Goal: Task Accomplishment & Management: Manage account settings

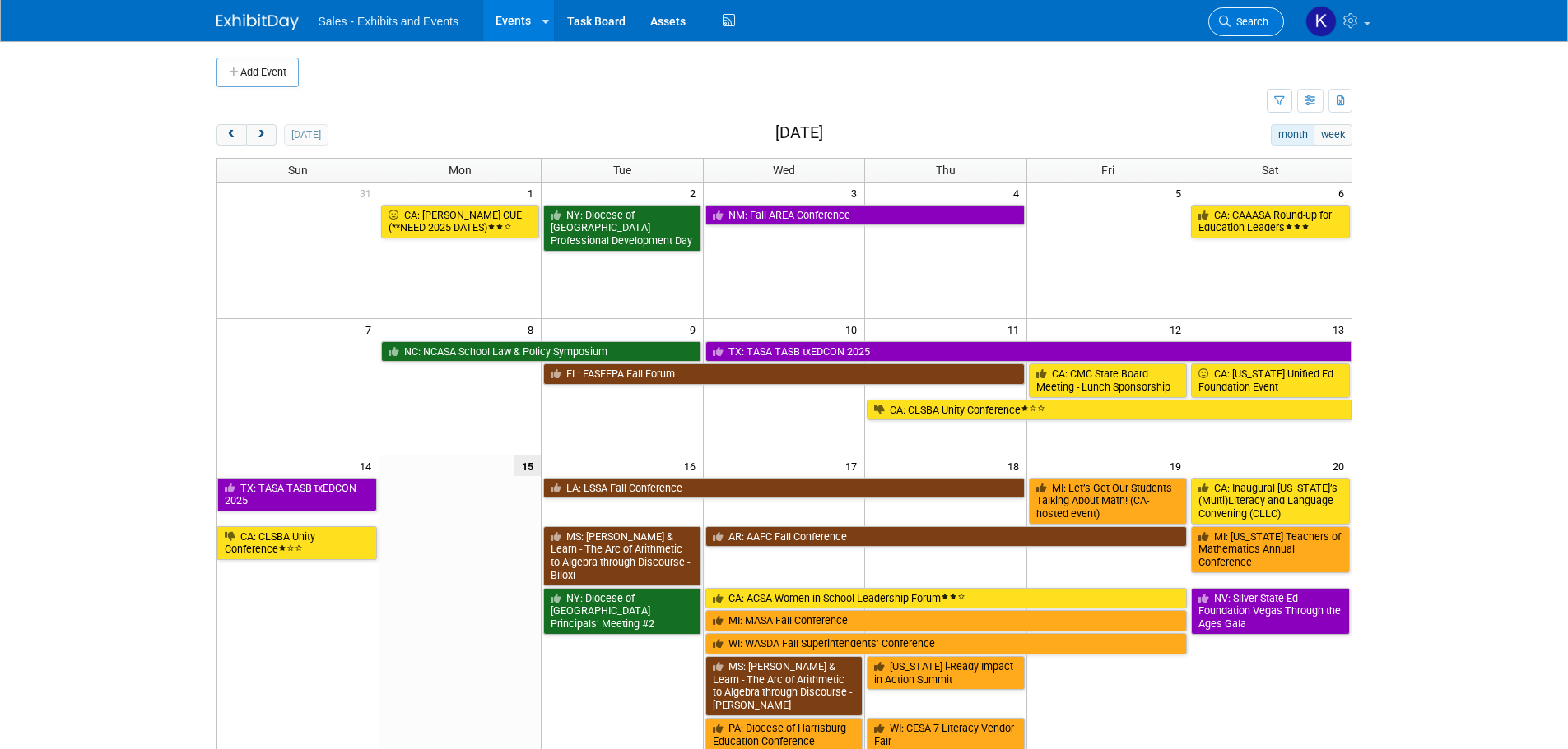
click at [1220, 18] on icon at bounding box center [1224, 21] width 11 height 11
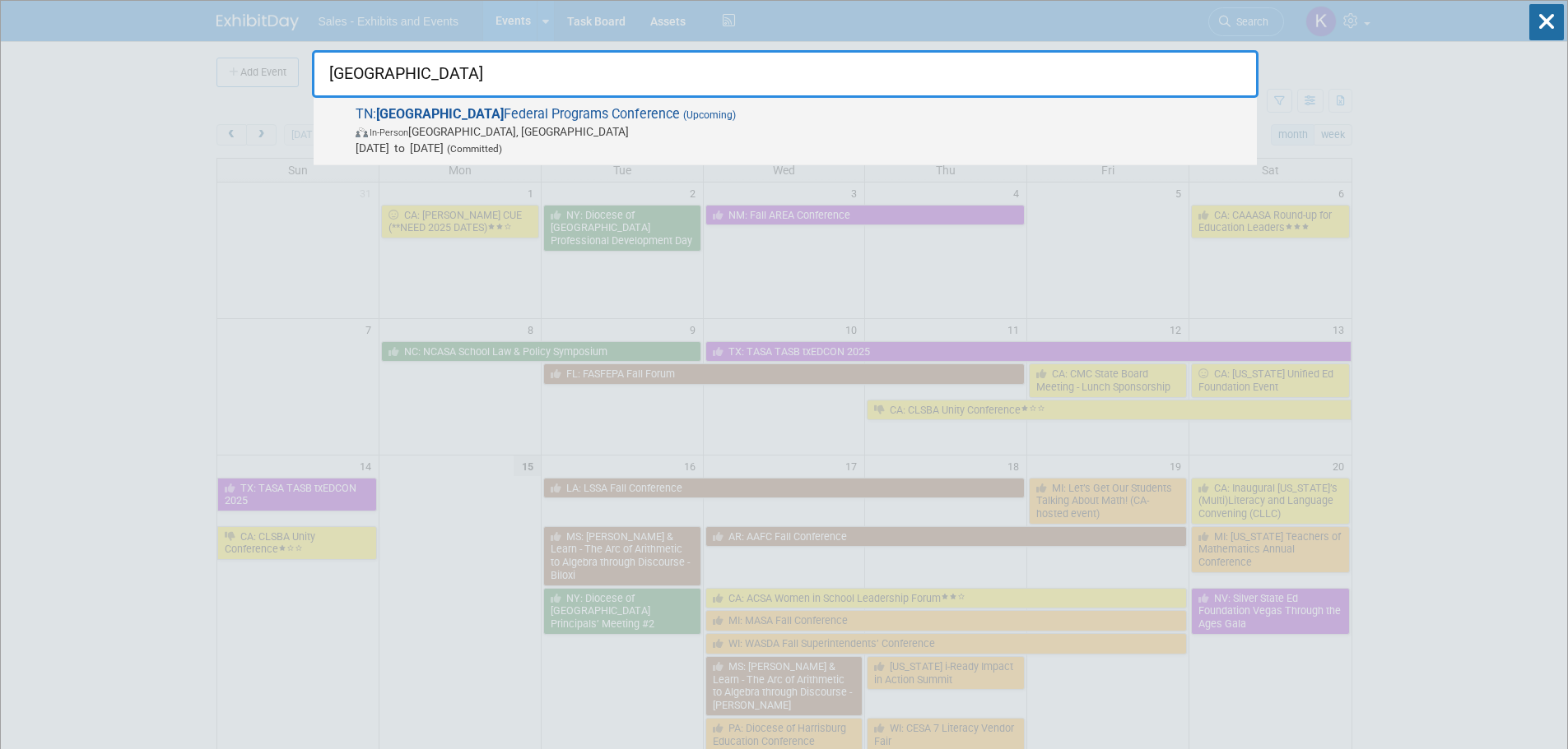
type input "east tn"
click at [430, 139] on span "In-Person Gatlinburg, TN" at bounding box center [802, 131] width 893 height 17
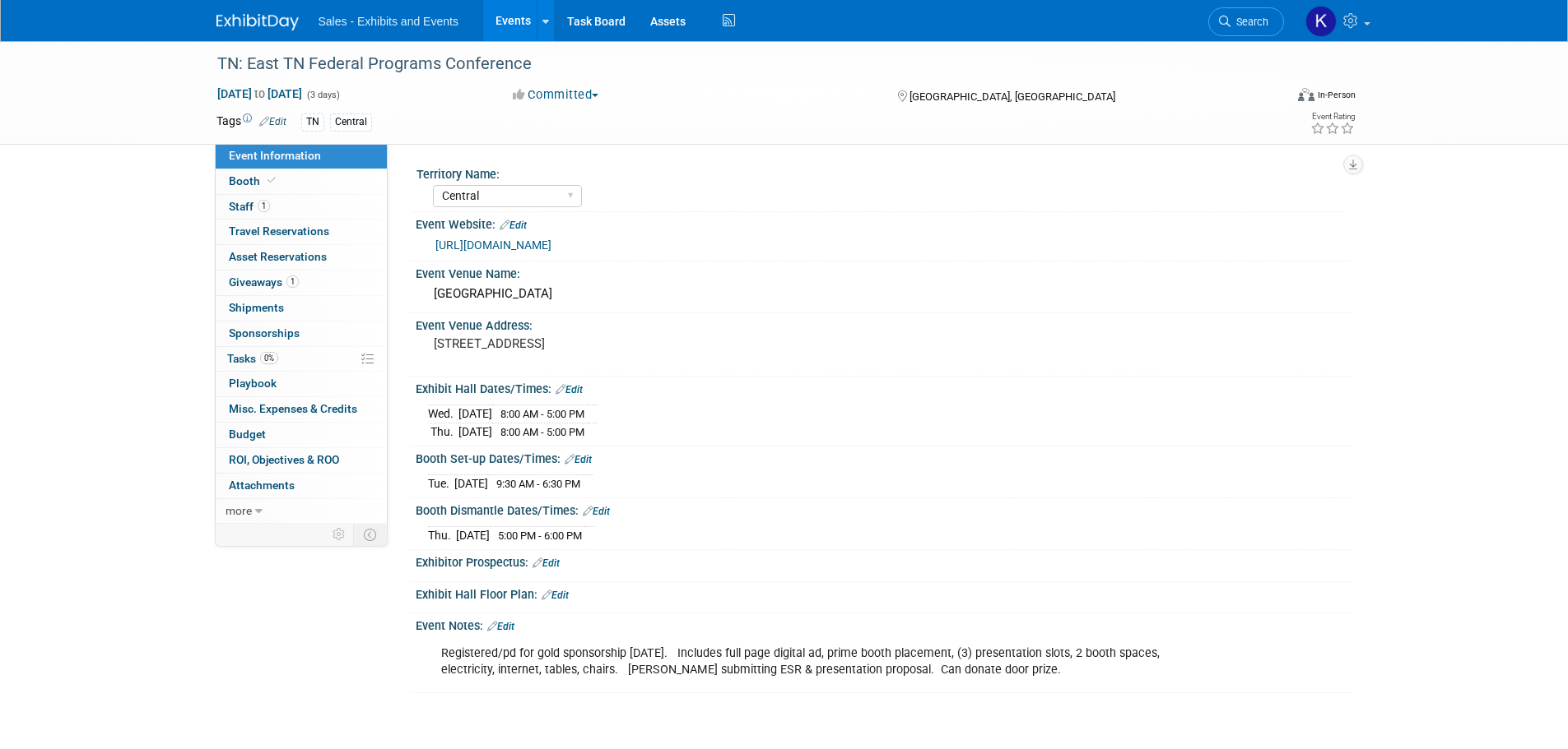
select select "Central"
click at [249, 180] on span "Booth" at bounding box center [253, 180] width 50 height 13
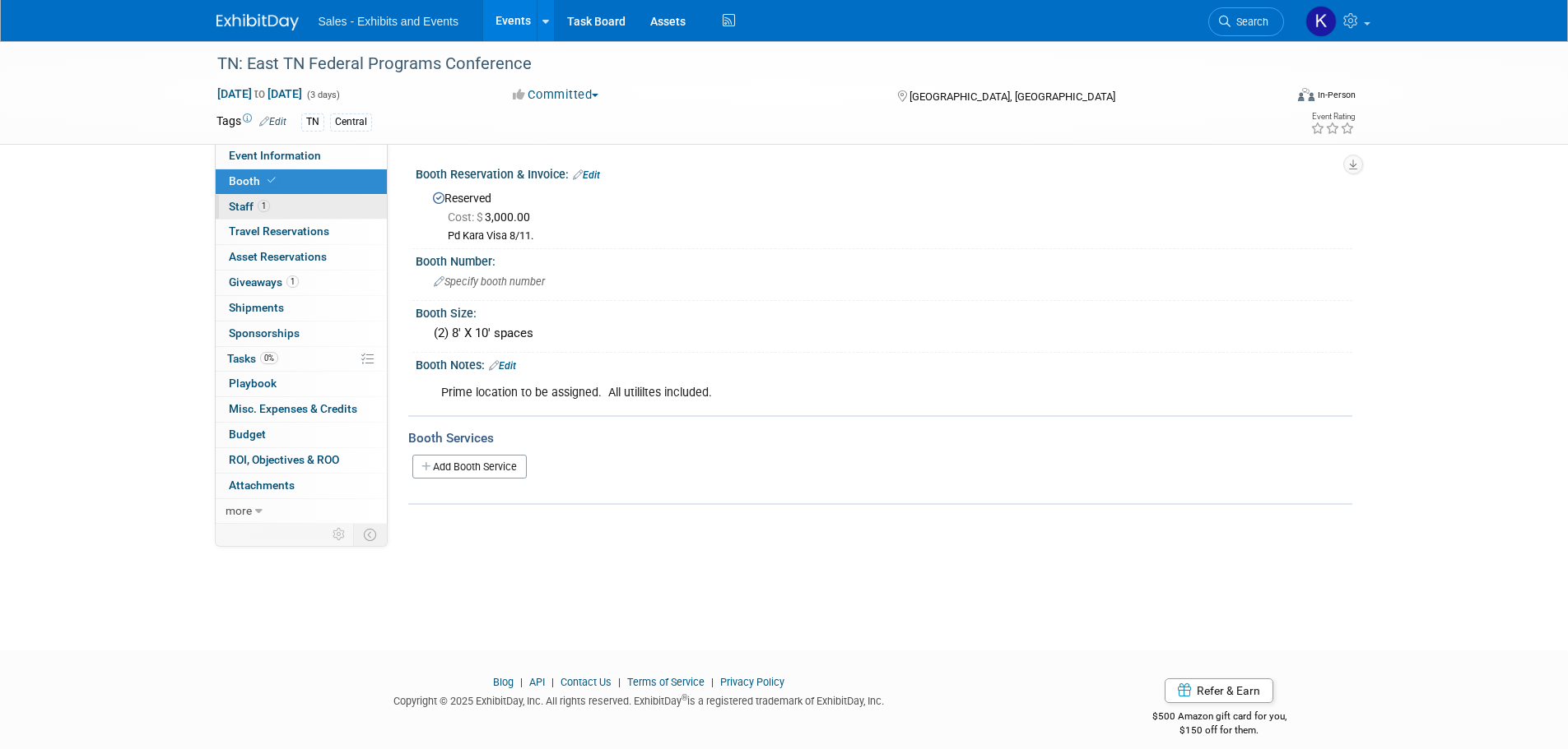
click at [234, 207] on span "Staff 1" at bounding box center [249, 206] width 41 height 13
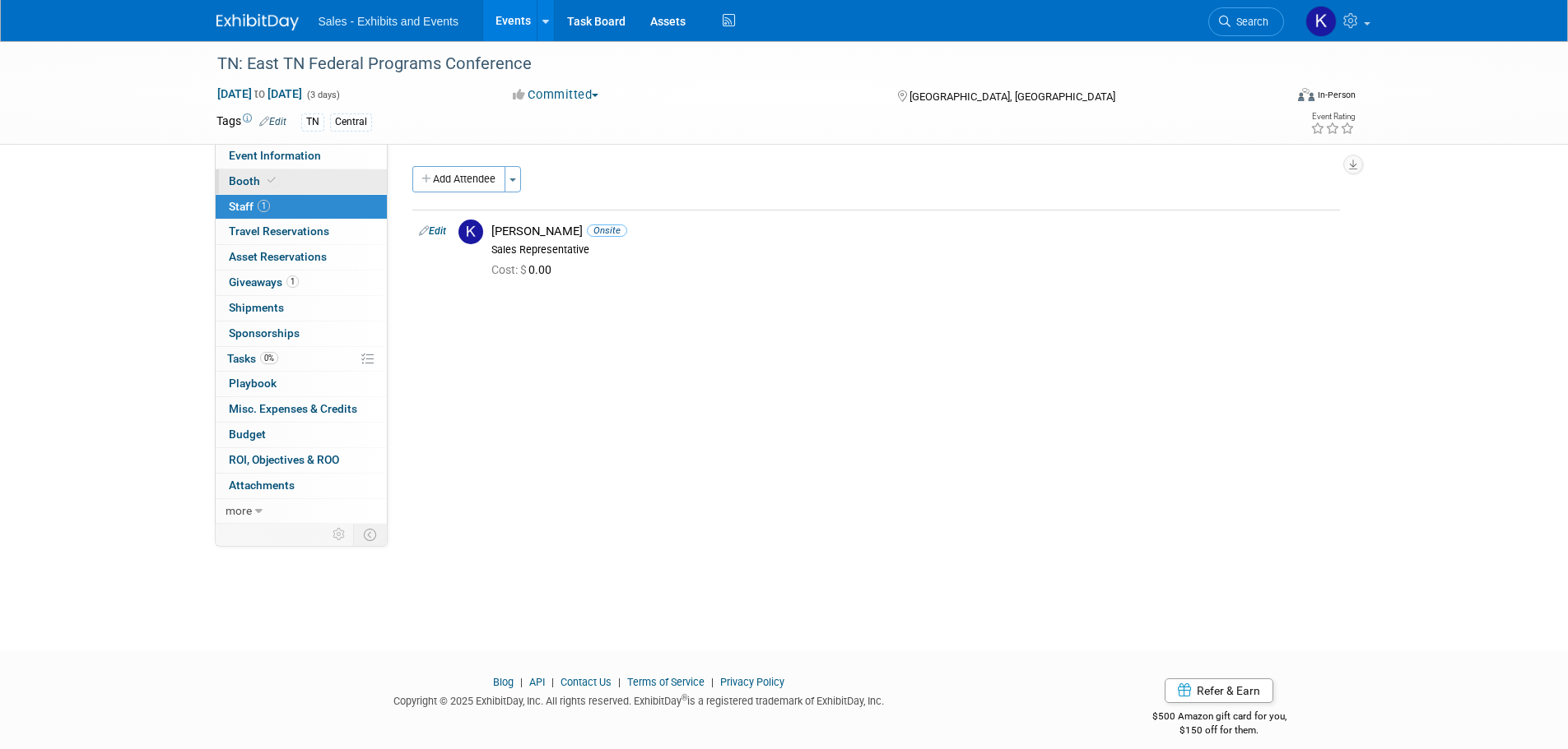
click at [246, 181] on span "Booth" at bounding box center [253, 180] width 50 height 13
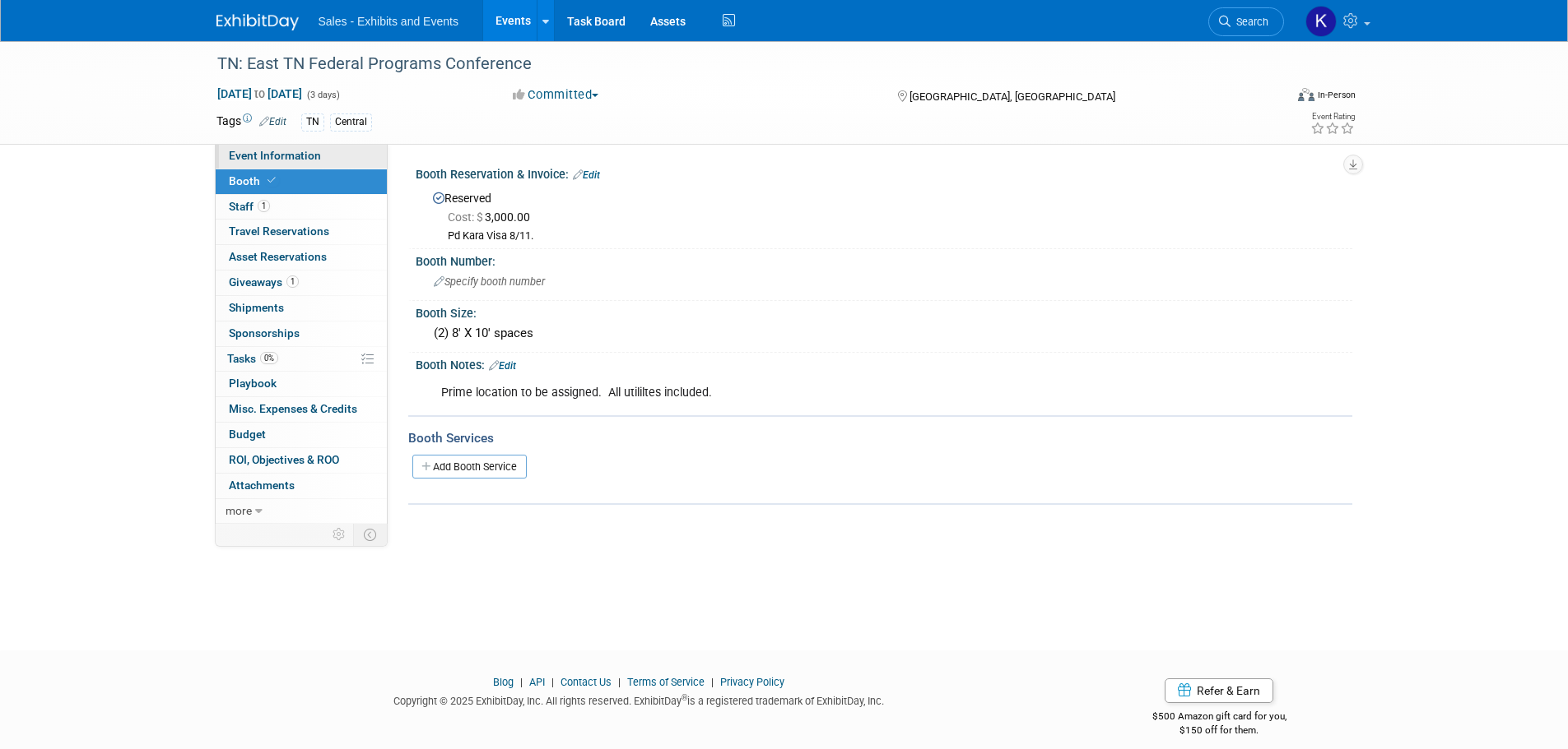
click at [292, 155] on span "Event Information" at bounding box center [274, 155] width 92 height 13
select select "Central"
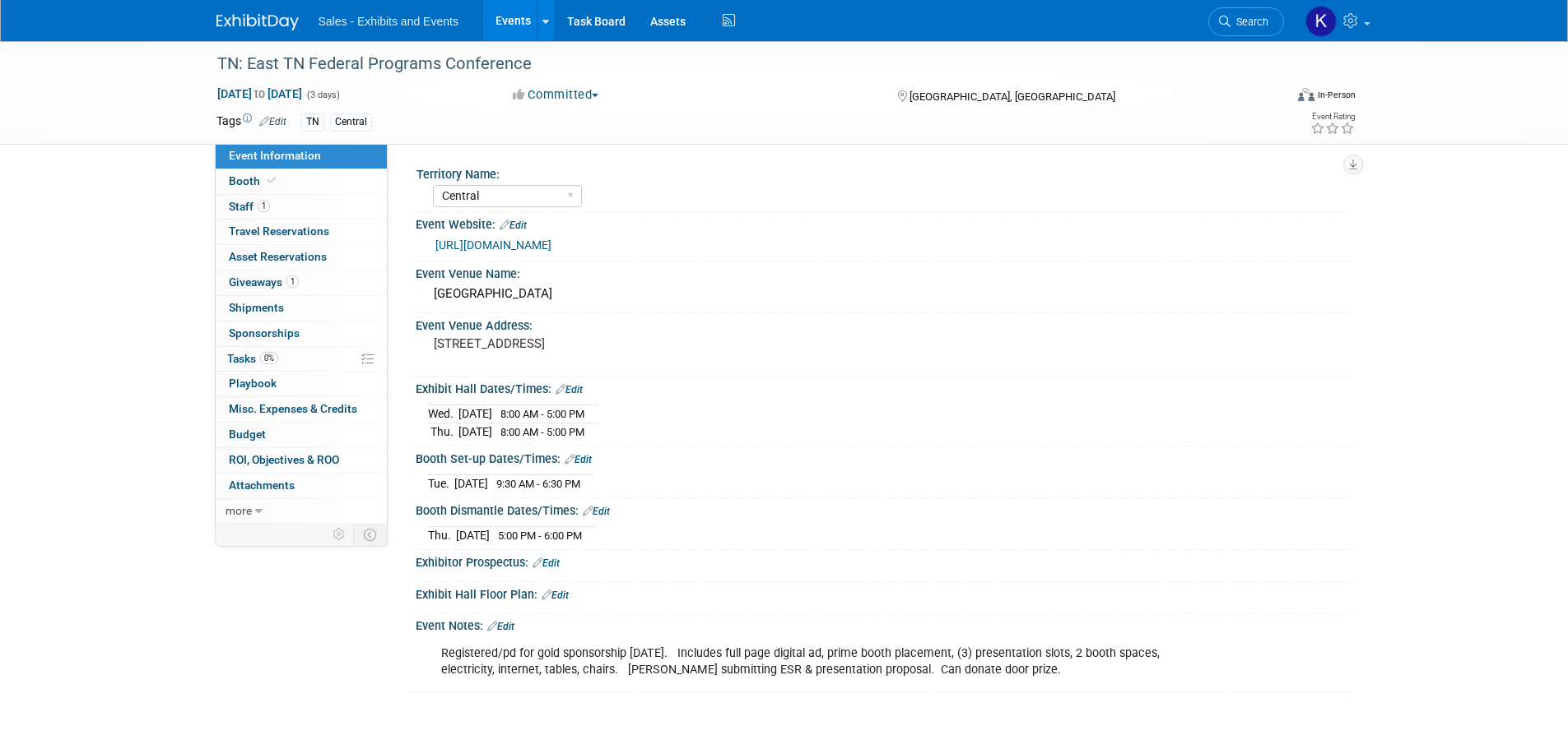
drag, startPoint x: 292, startPoint y: 155, endPoint x: 1128, endPoint y: 438, distance: 882.6
click at [1129, 438] on div "Wed. Dec 10, 2025 8:00 AM - 5:00 PM Thu. Dec 11, 2025 8:00 AM - 5:00 PM" at bounding box center [884, 420] width 912 height 39
click at [243, 206] on span "Staff 1" at bounding box center [249, 206] width 41 height 13
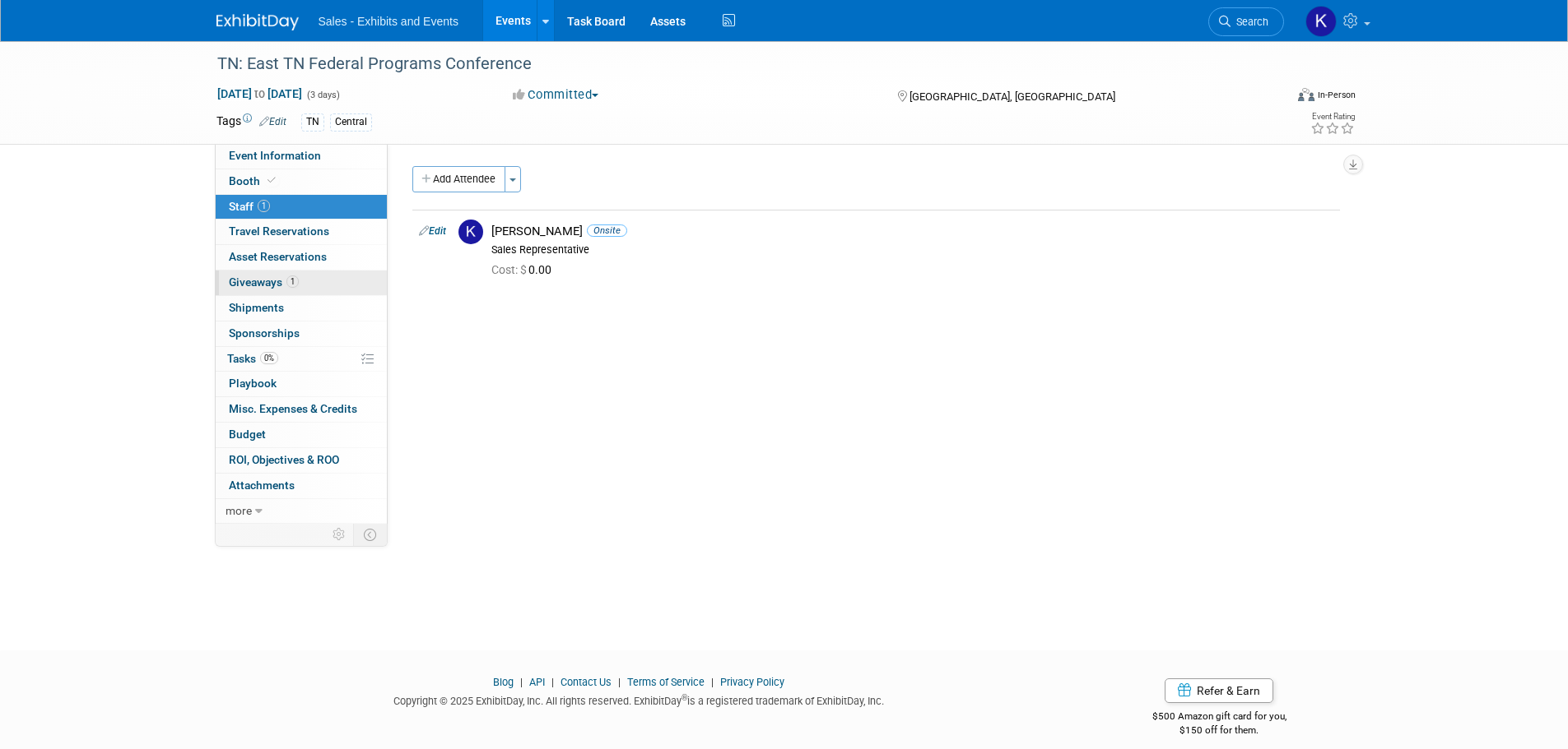
click at [264, 283] on span "Giveaways 1" at bounding box center [264, 282] width 70 height 13
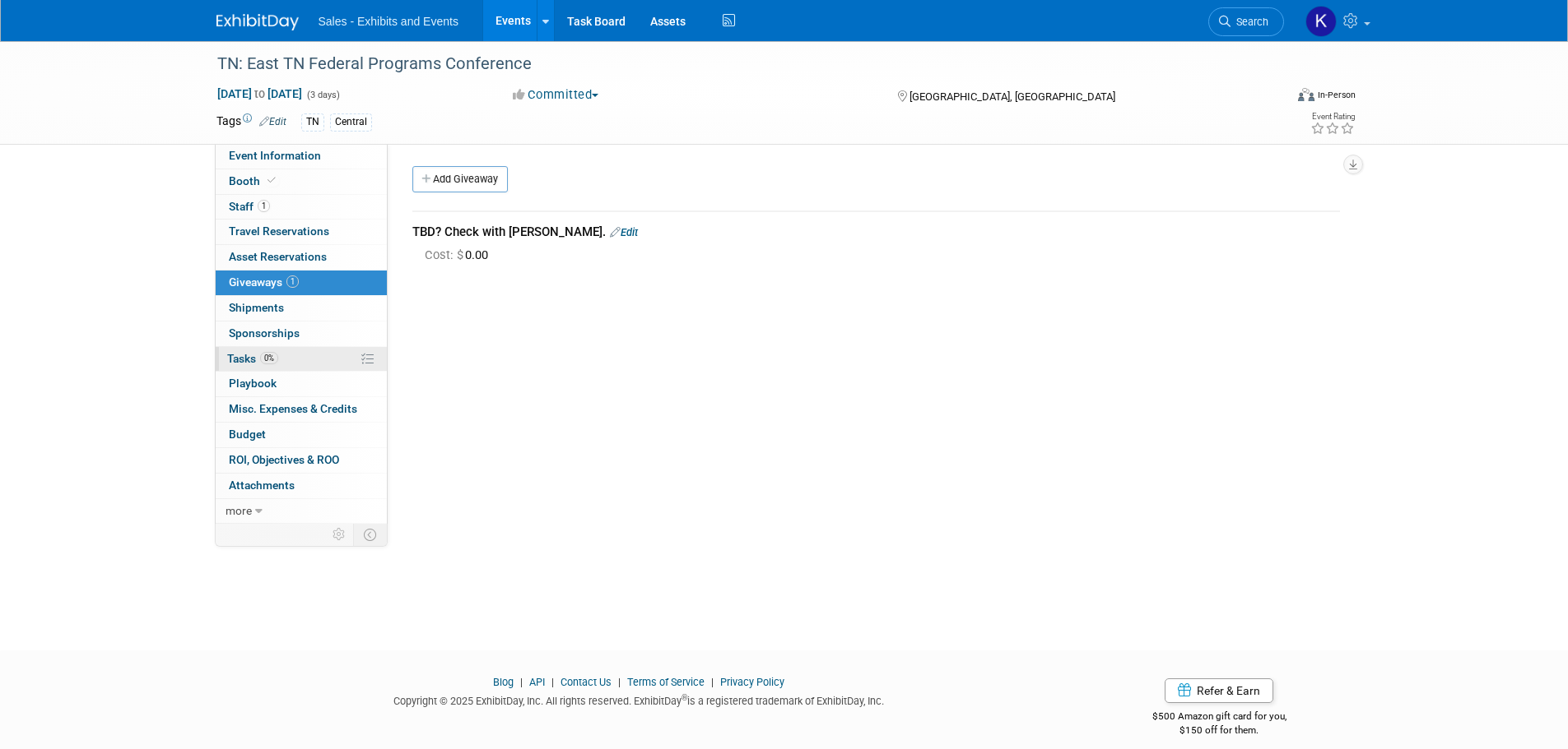
click at [245, 354] on span "Tasks 0%" at bounding box center [252, 358] width 51 height 13
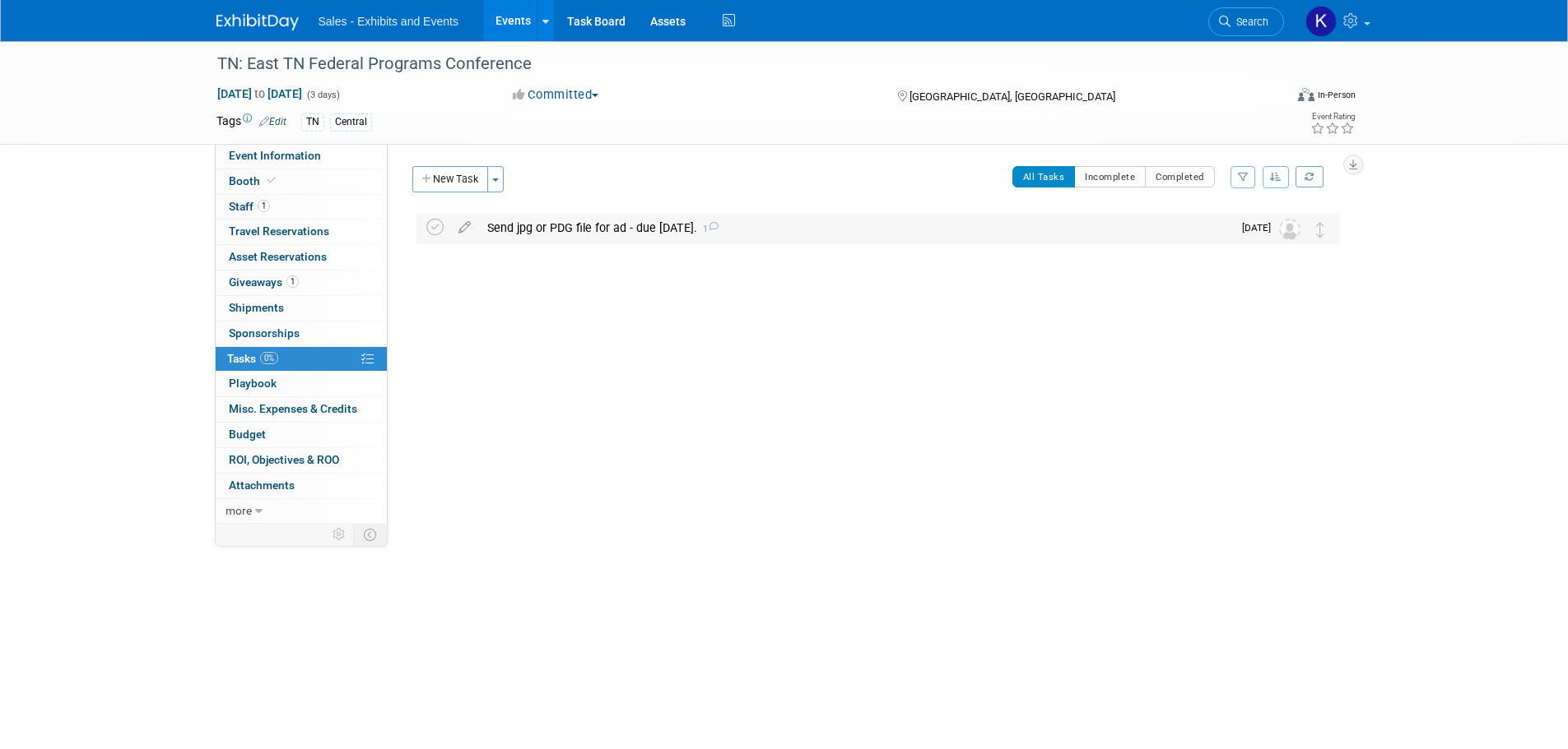
click at [655, 228] on div "Send jpg or PDG file for ad - due Oct. 24. 1" at bounding box center [855, 228] width 753 height 28
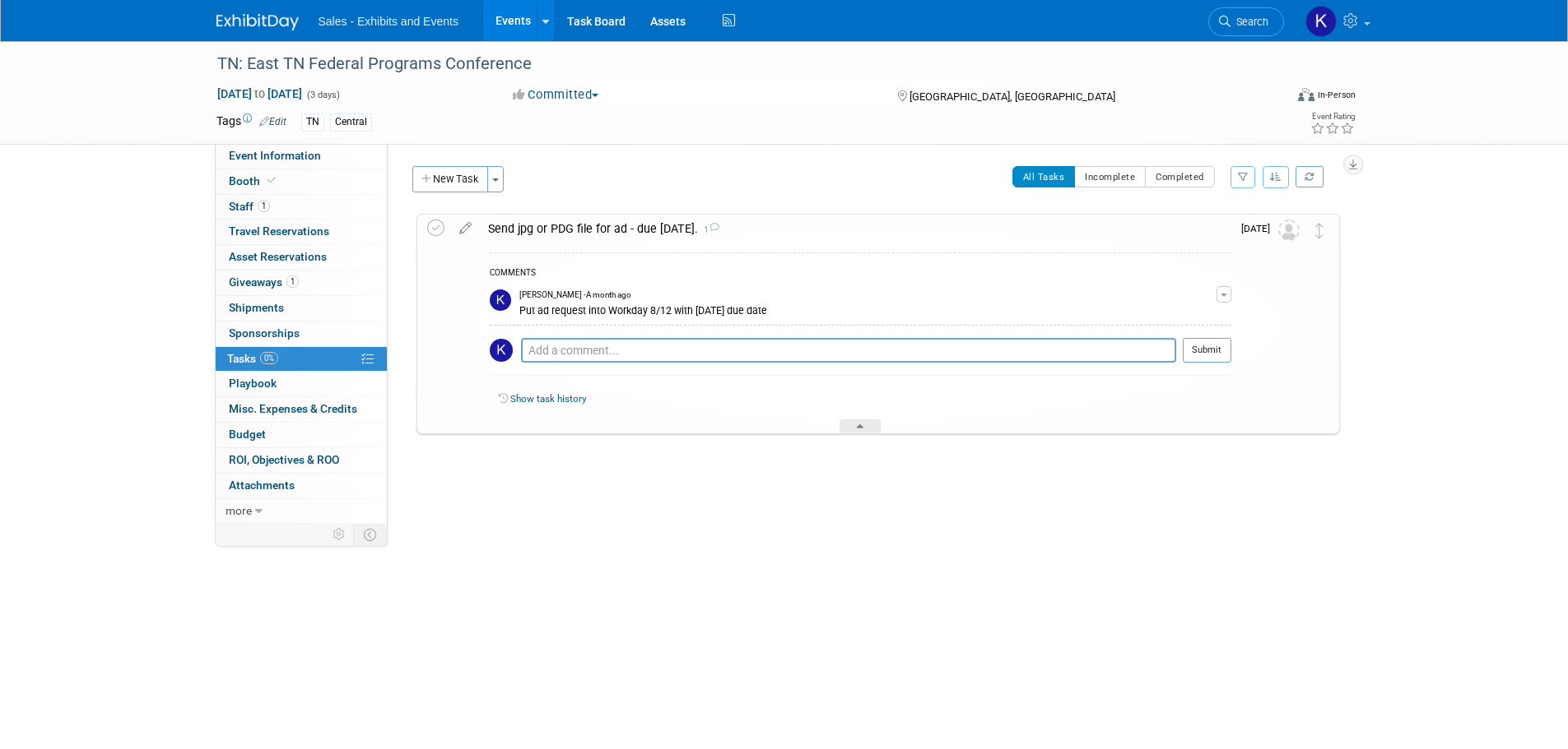
click at [654, 228] on div "Send jpg or PDG file for ad - due Oct. 24. 1" at bounding box center [855, 228] width 751 height 28
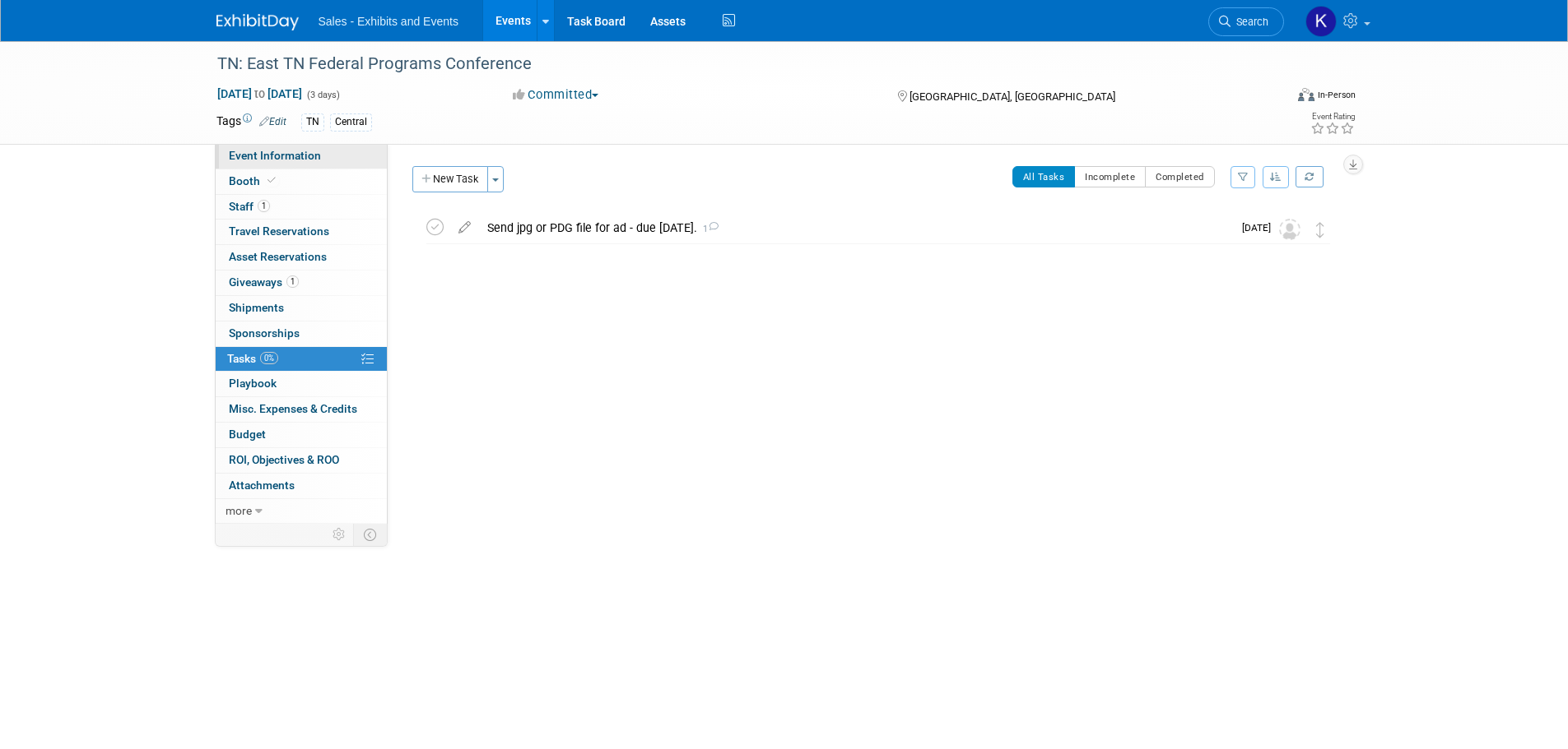
click at [260, 156] on span "Event Information" at bounding box center [274, 155] width 92 height 13
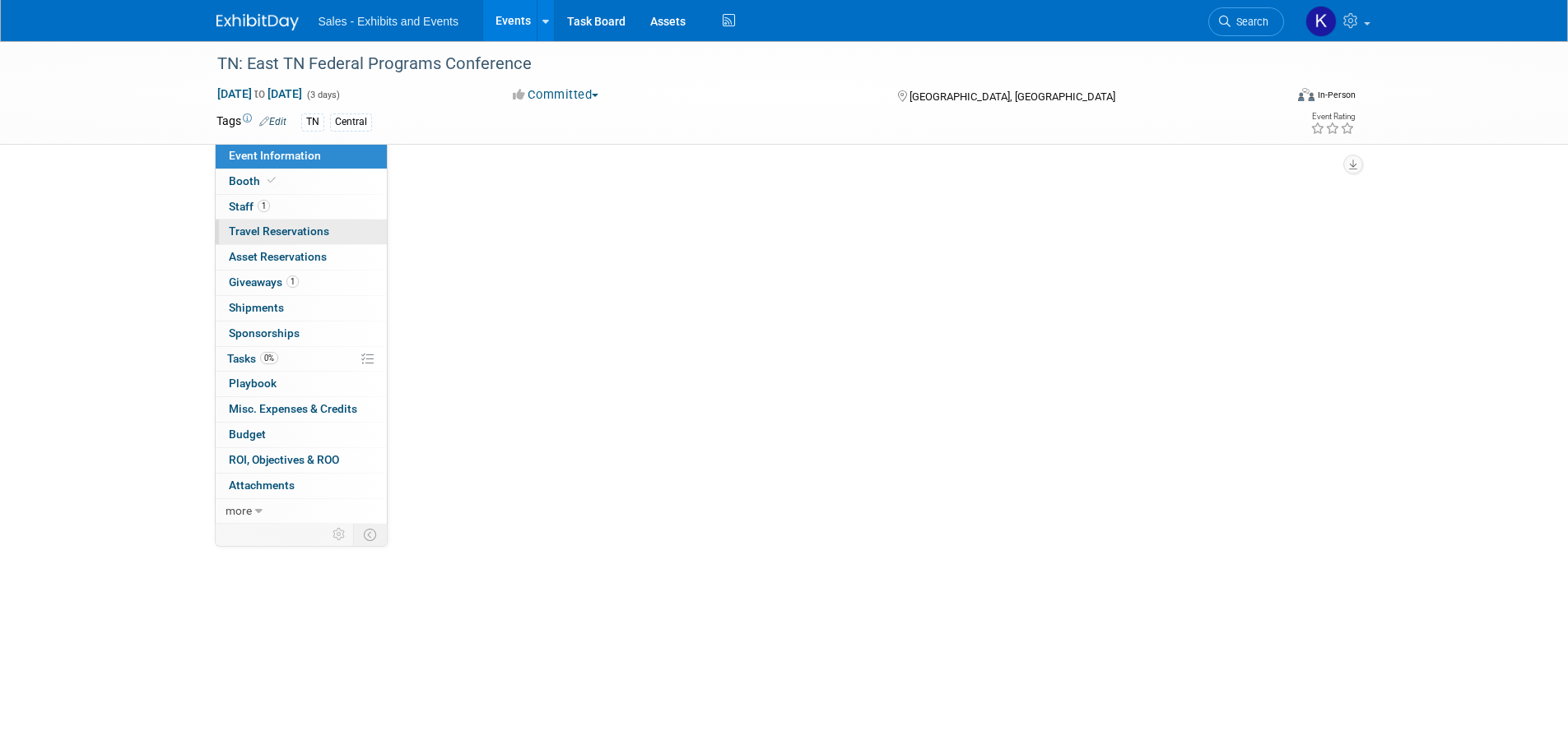
select select "Central"
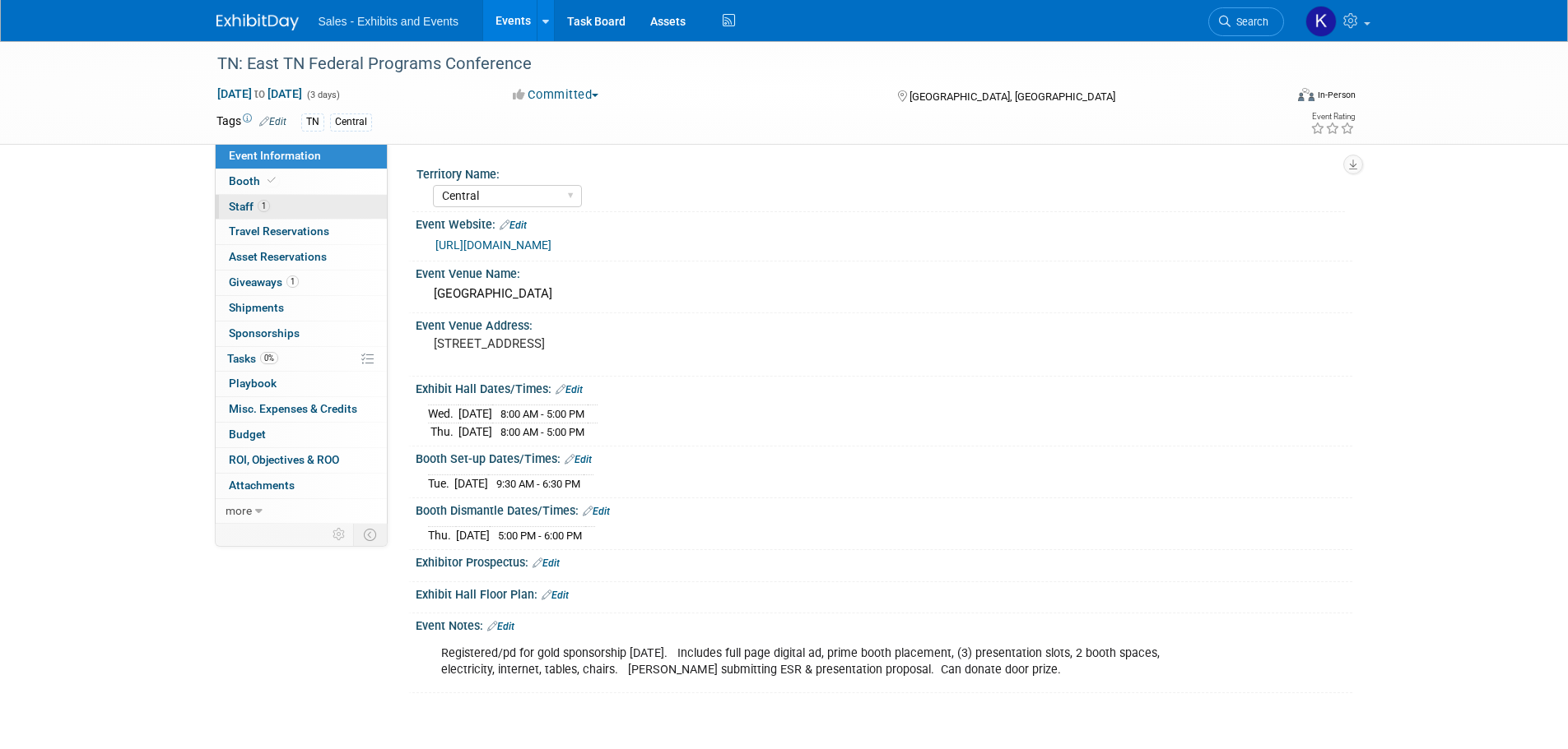
drag, startPoint x: 250, startPoint y: 201, endPoint x: 264, endPoint y: 202, distance: 14.0
click at [250, 202] on span "Staff 1" at bounding box center [249, 206] width 41 height 13
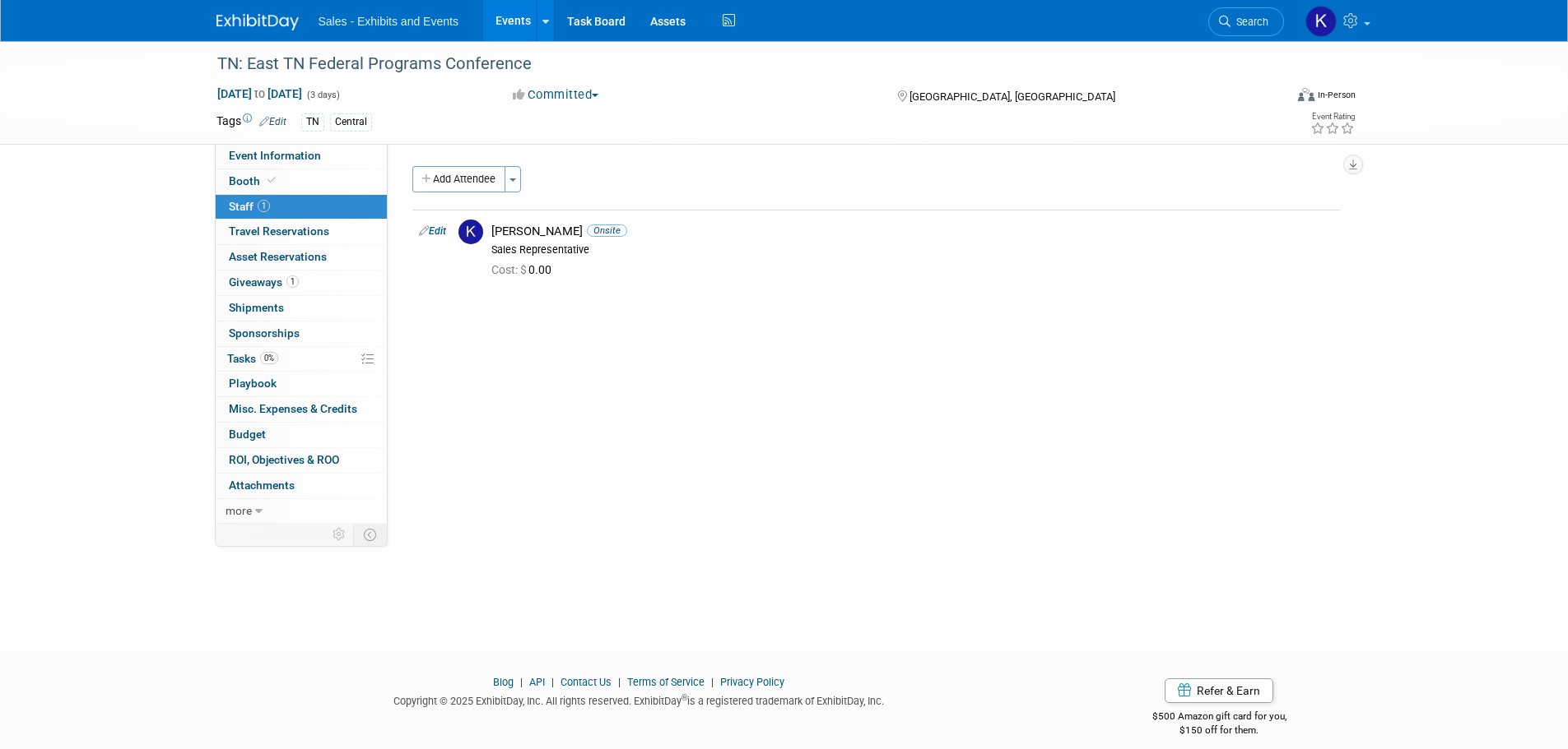
click at [484, 174] on button "Add Attendee" at bounding box center [459, 179] width 93 height 26
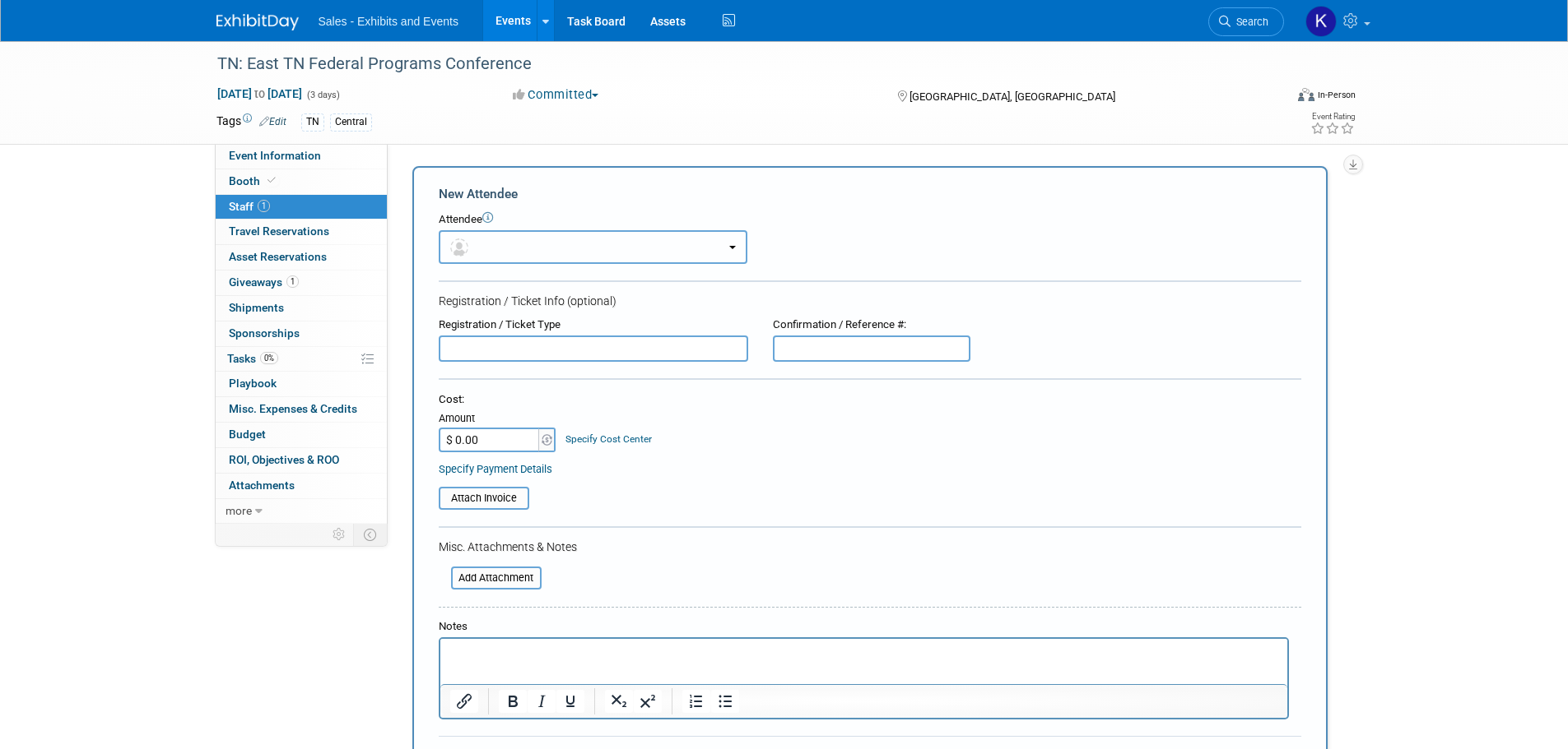
click at [601, 243] on button "button" at bounding box center [593, 247] width 309 height 34
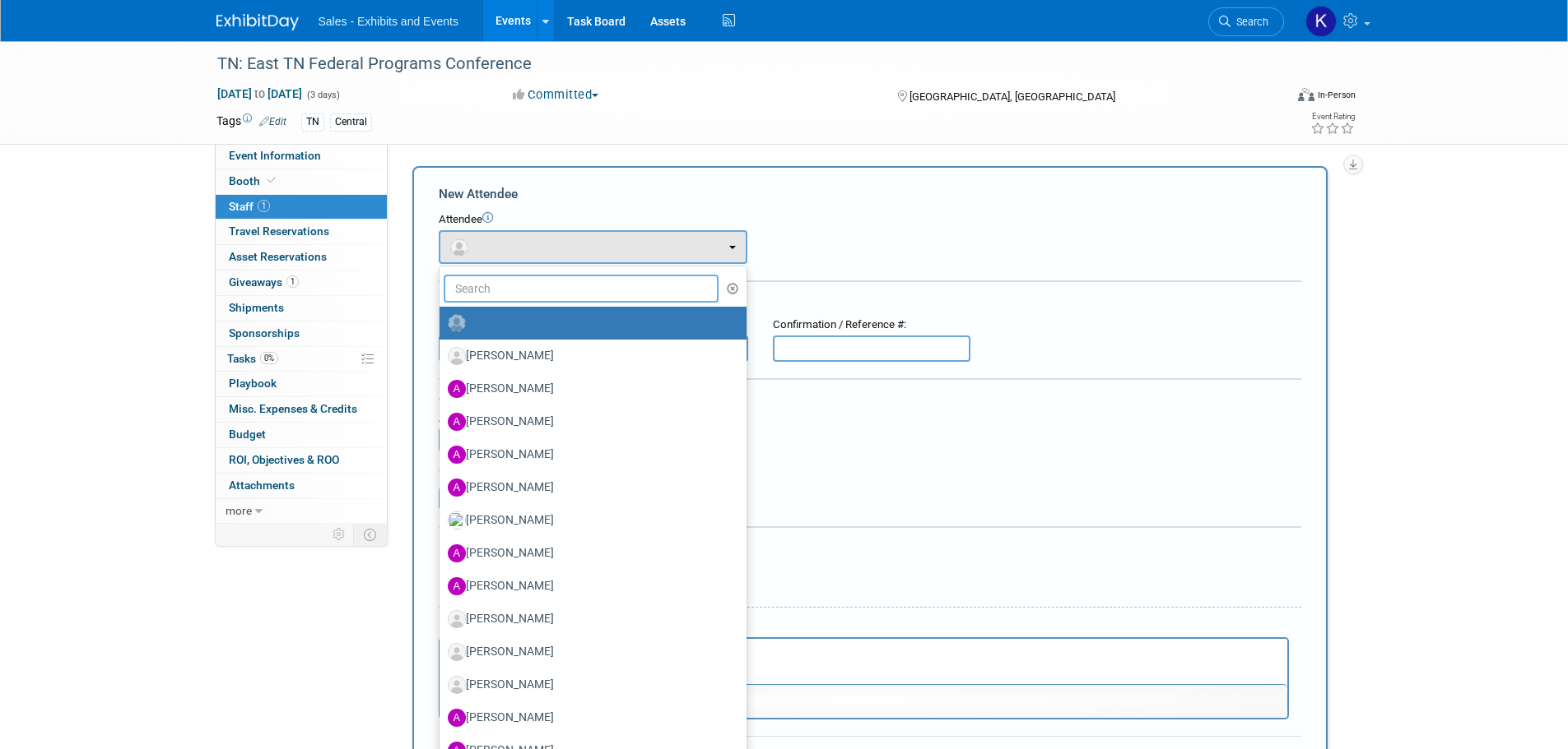
click at [587, 286] on input "text" at bounding box center [581, 289] width 276 height 28
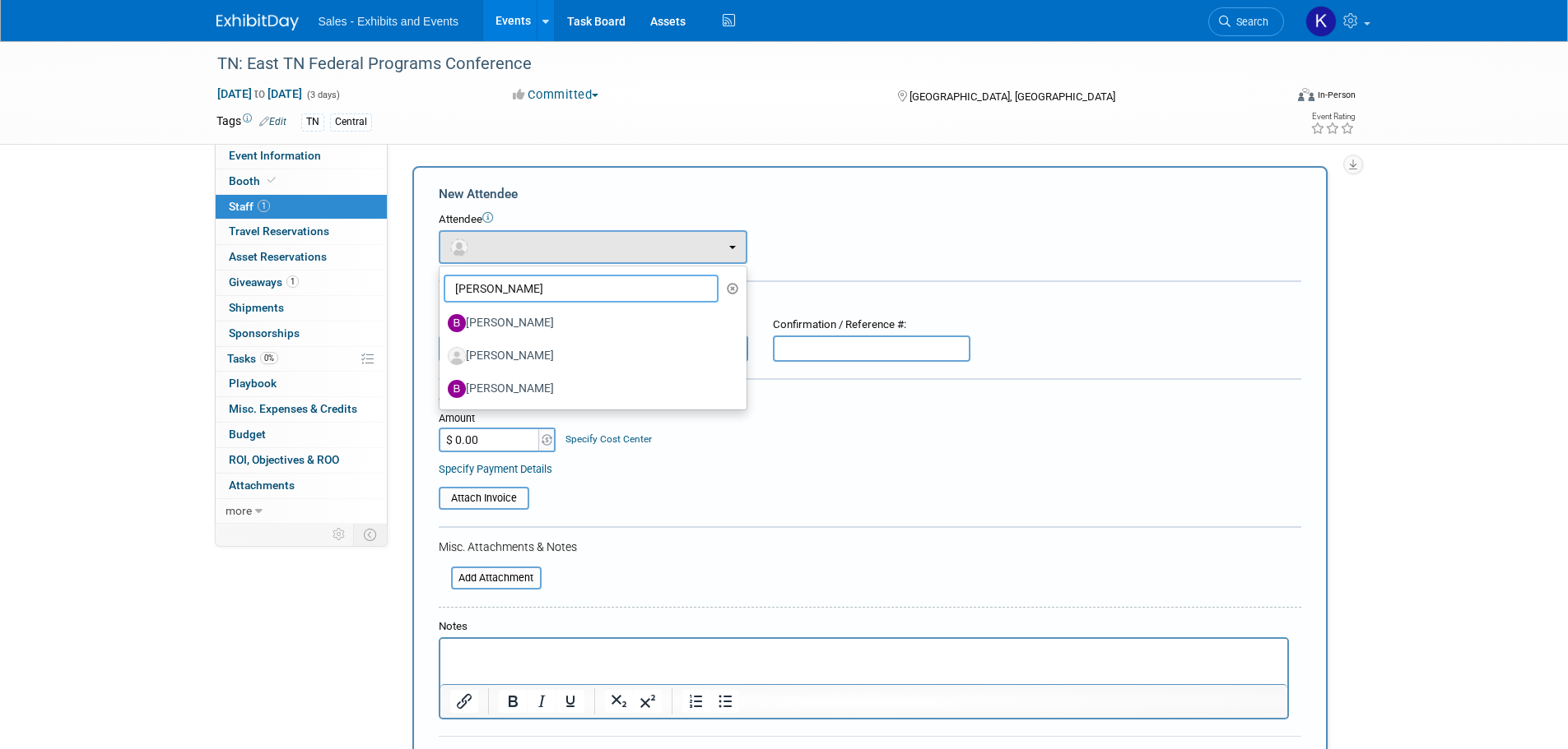
type input "Brian"
click at [493, 355] on label "Brian Benavides" at bounding box center [588, 356] width 282 height 26
click at [442, 355] on input "Brian Benavides" at bounding box center [437, 354] width 11 height 10
select select "0bc7202a-9eb3-4b2d-b730-087968a11254"
select select "8"
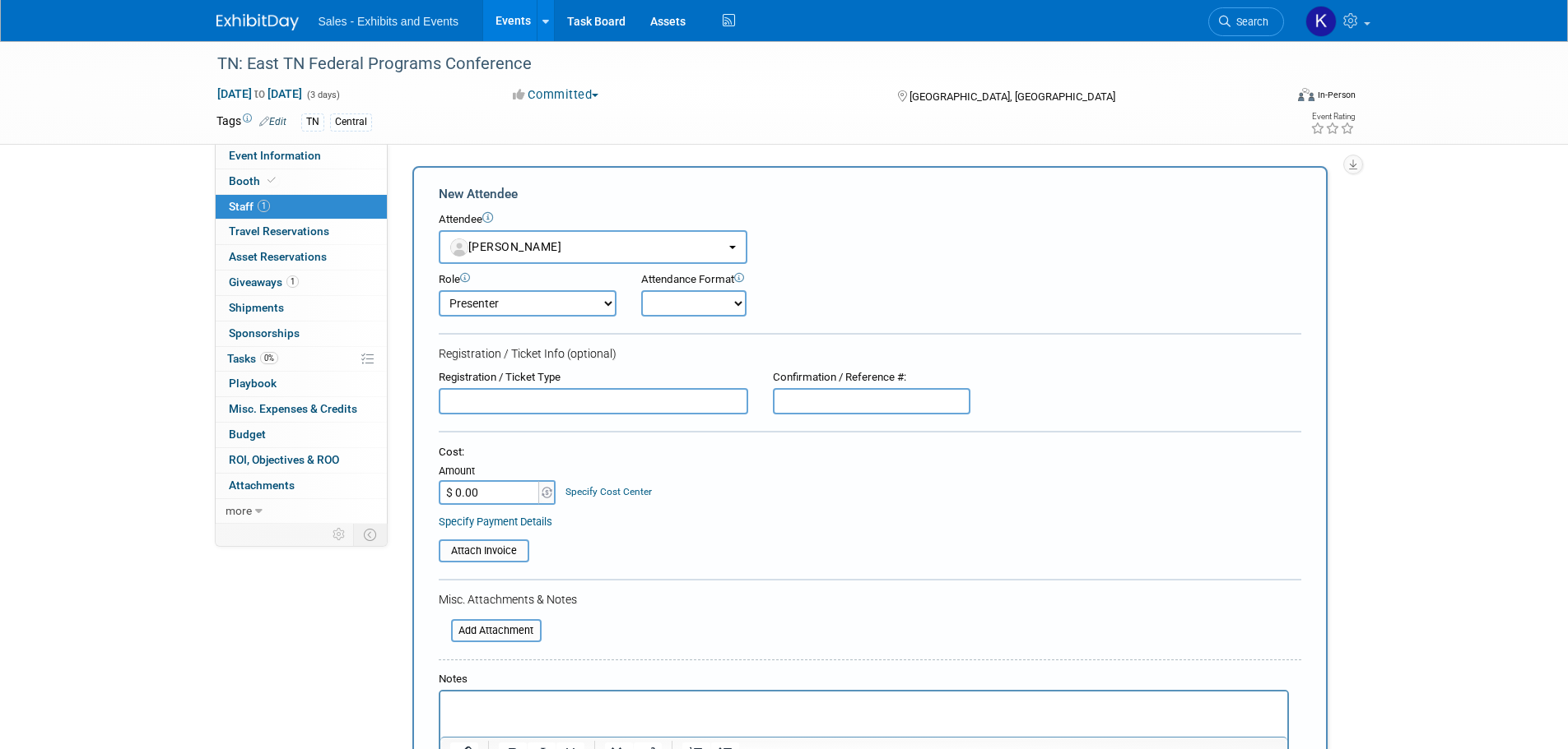
click at [710, 298] on select "Onsite Remote" at bounding box center [693, 304] width 105 height 26
select select "1"
click at [641, 290] on select "Onsite Remote" at bounding box center [693, 304] width 105 height 26
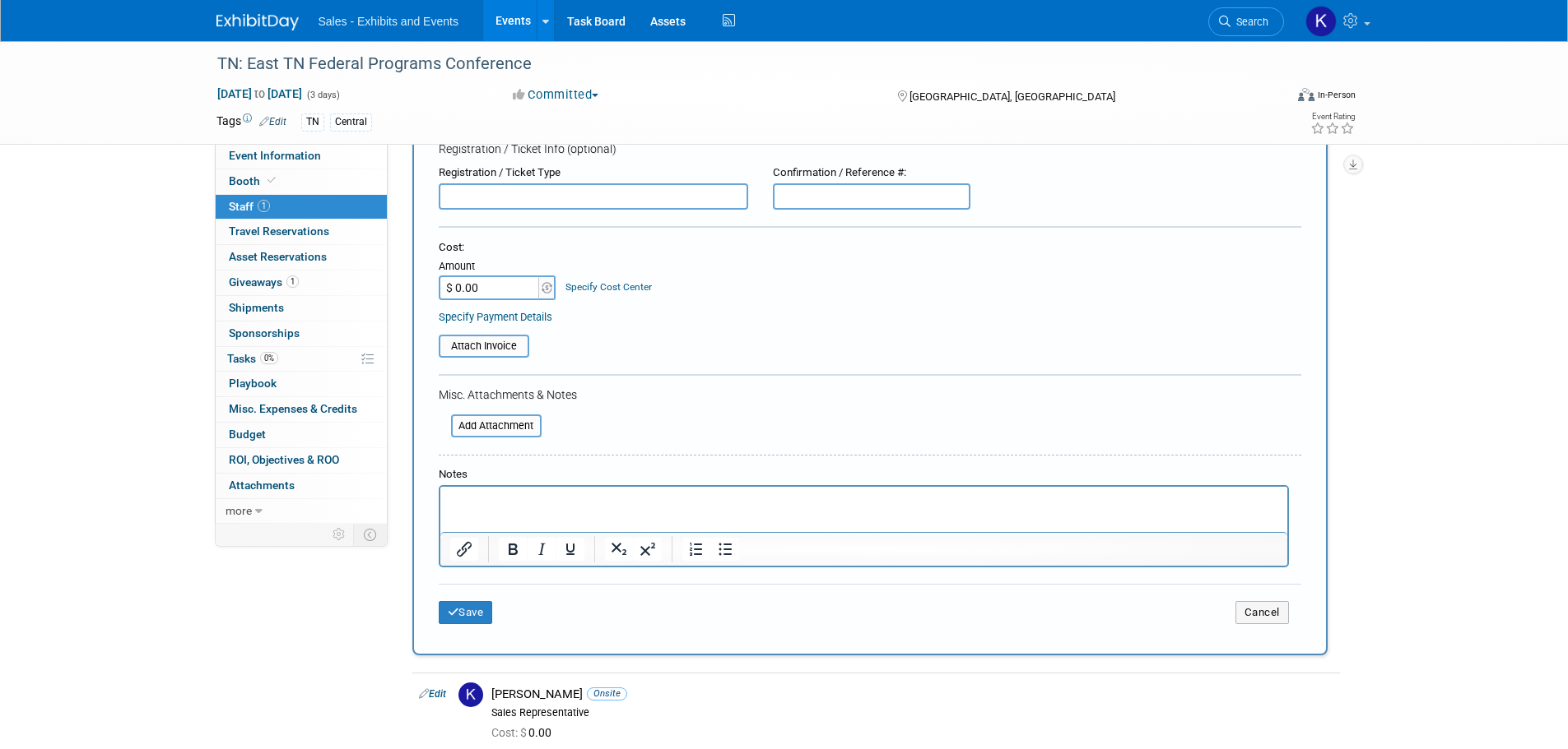
scroll to position [329, 0]
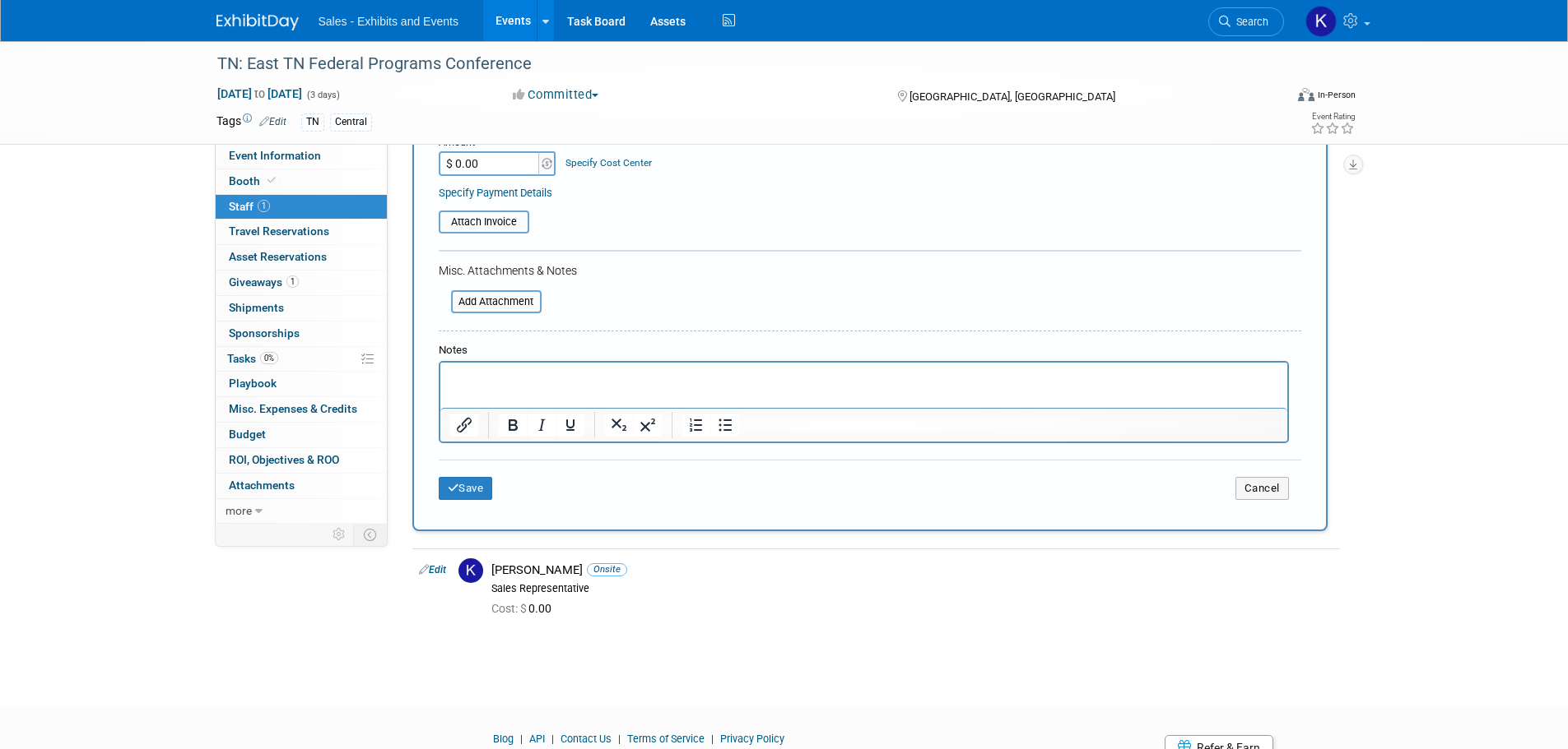
click at [486, 359] on div "Notes" at bounding box center [863, 351] width 850 height 16
click at [489, 374] on p "Rich Text Area. Press ALT-0 for help." at bounding box center [863, 377] width 828 height 17
click at [488, 487] on button "Save" at bounding box center [466, 488] width 54 height 23
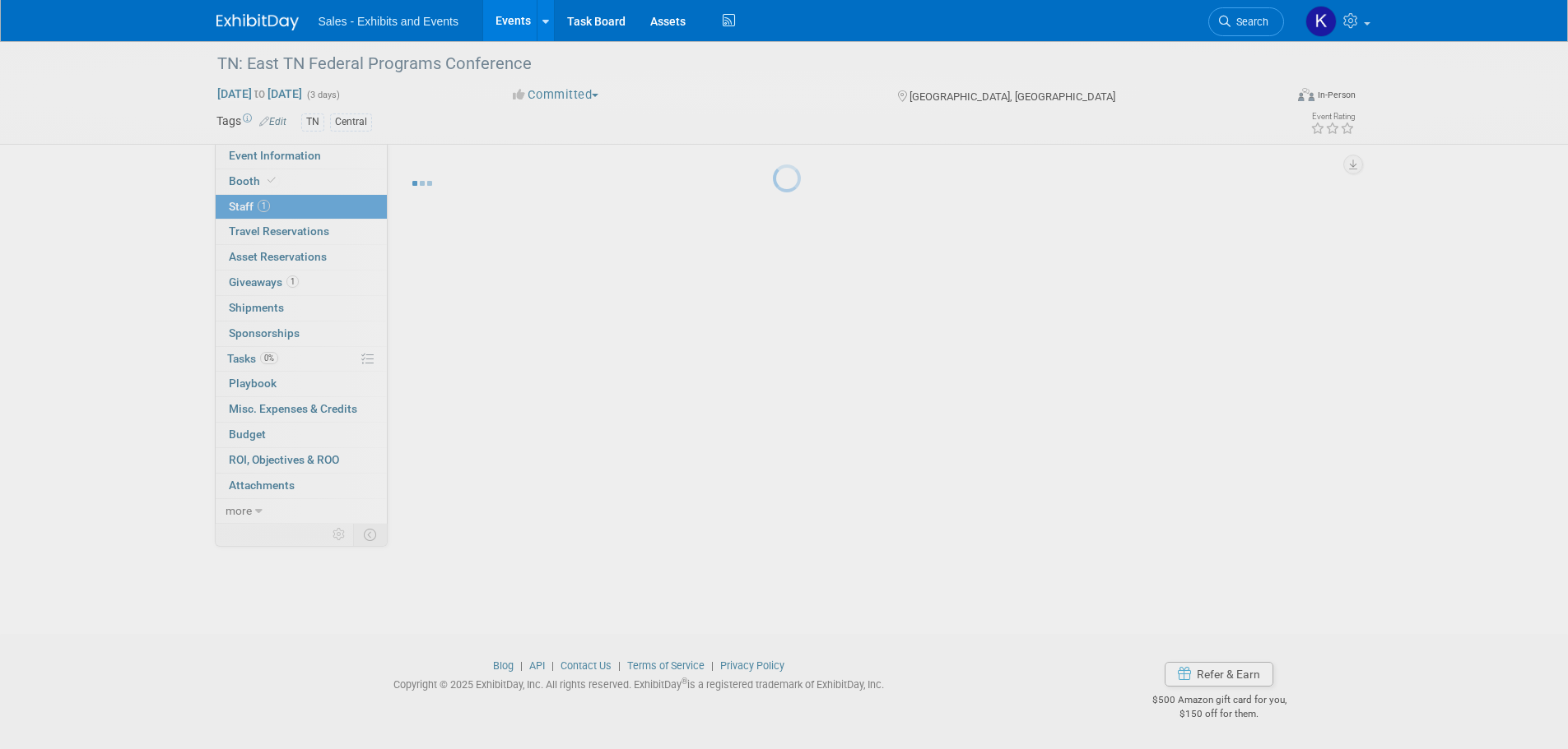
scroll to position [17, 0]
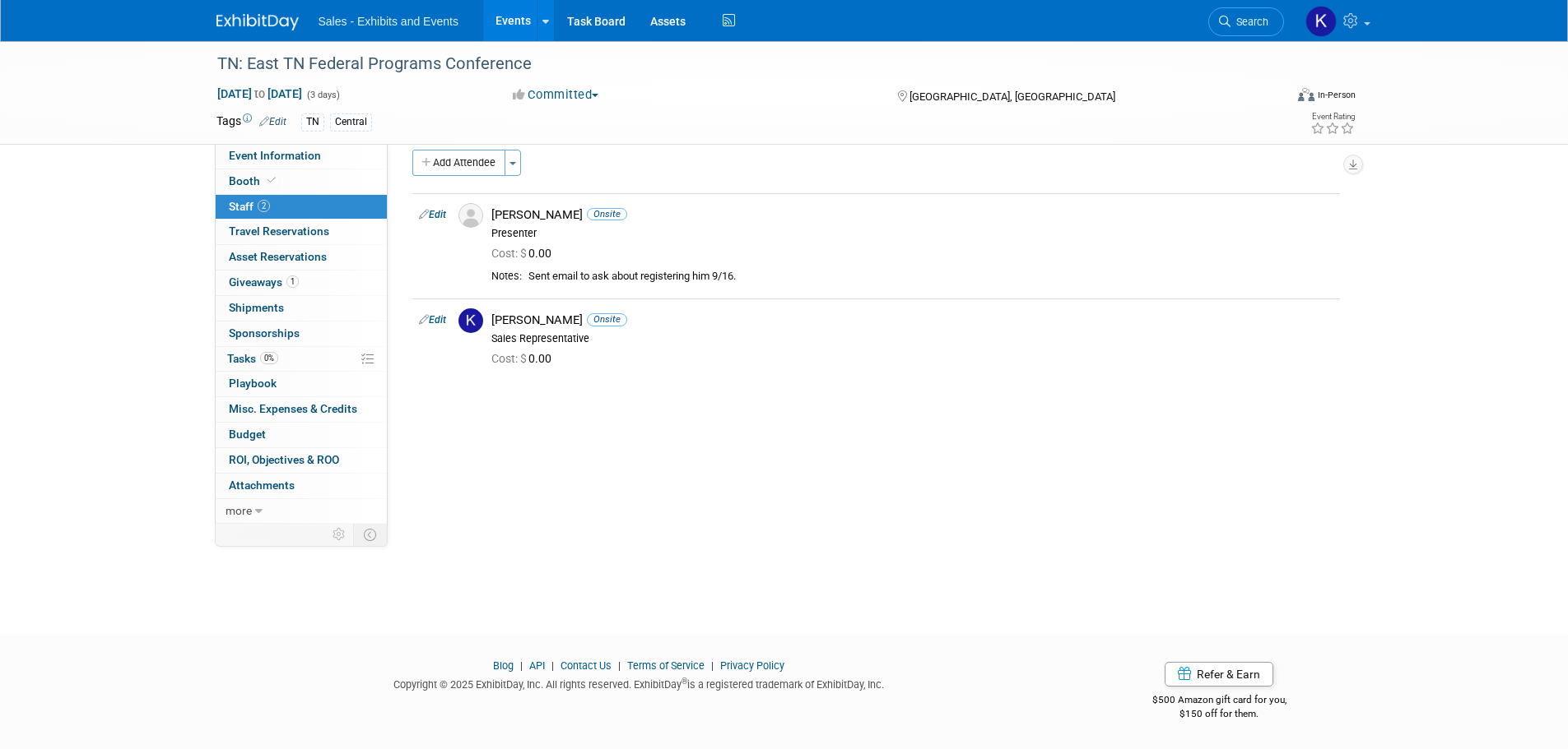
click at [256, 31] on img at bounding box center [257, 22] width 82 height 17
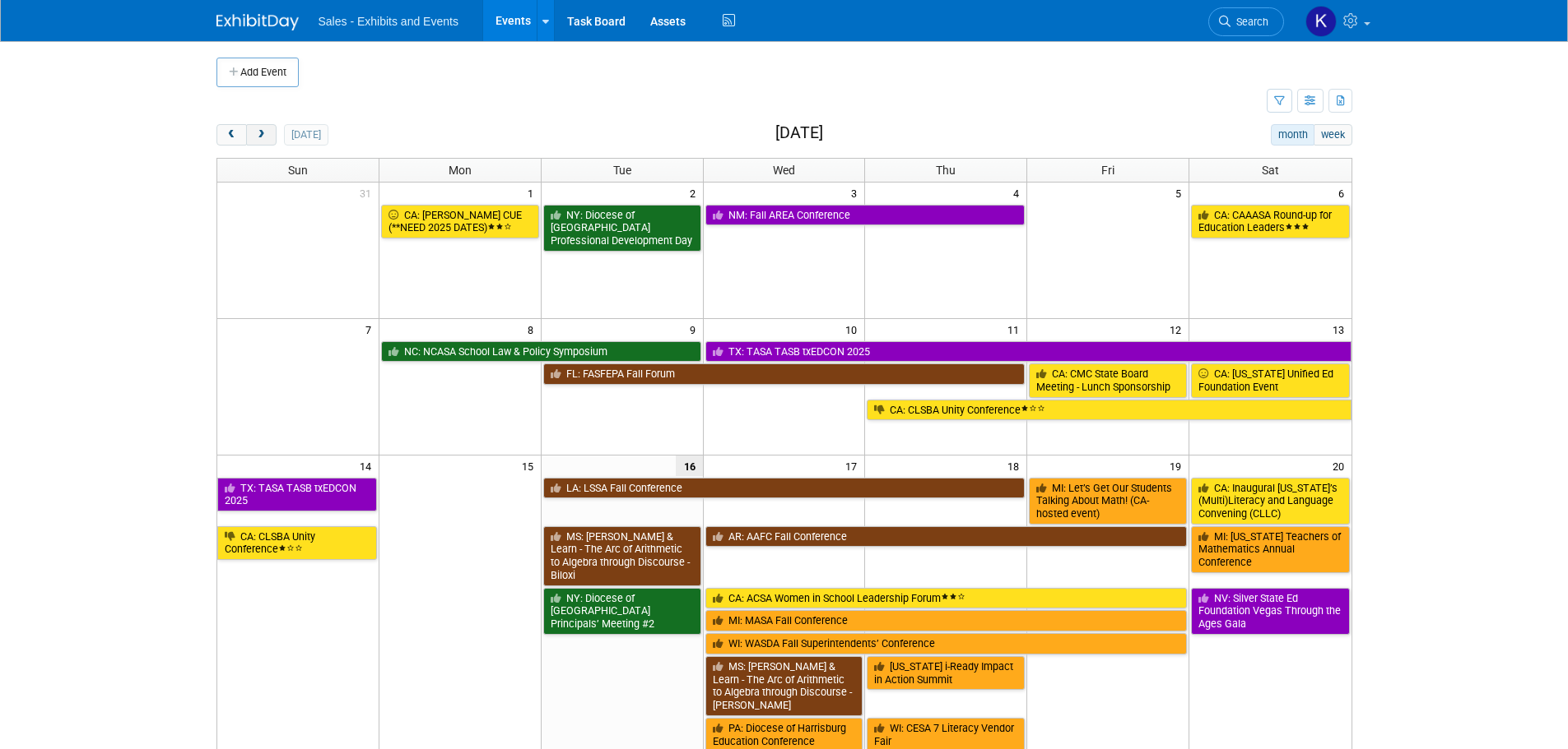
click at [266, 130] on span "next" at bounding box center [261, 136] width 12 height 10
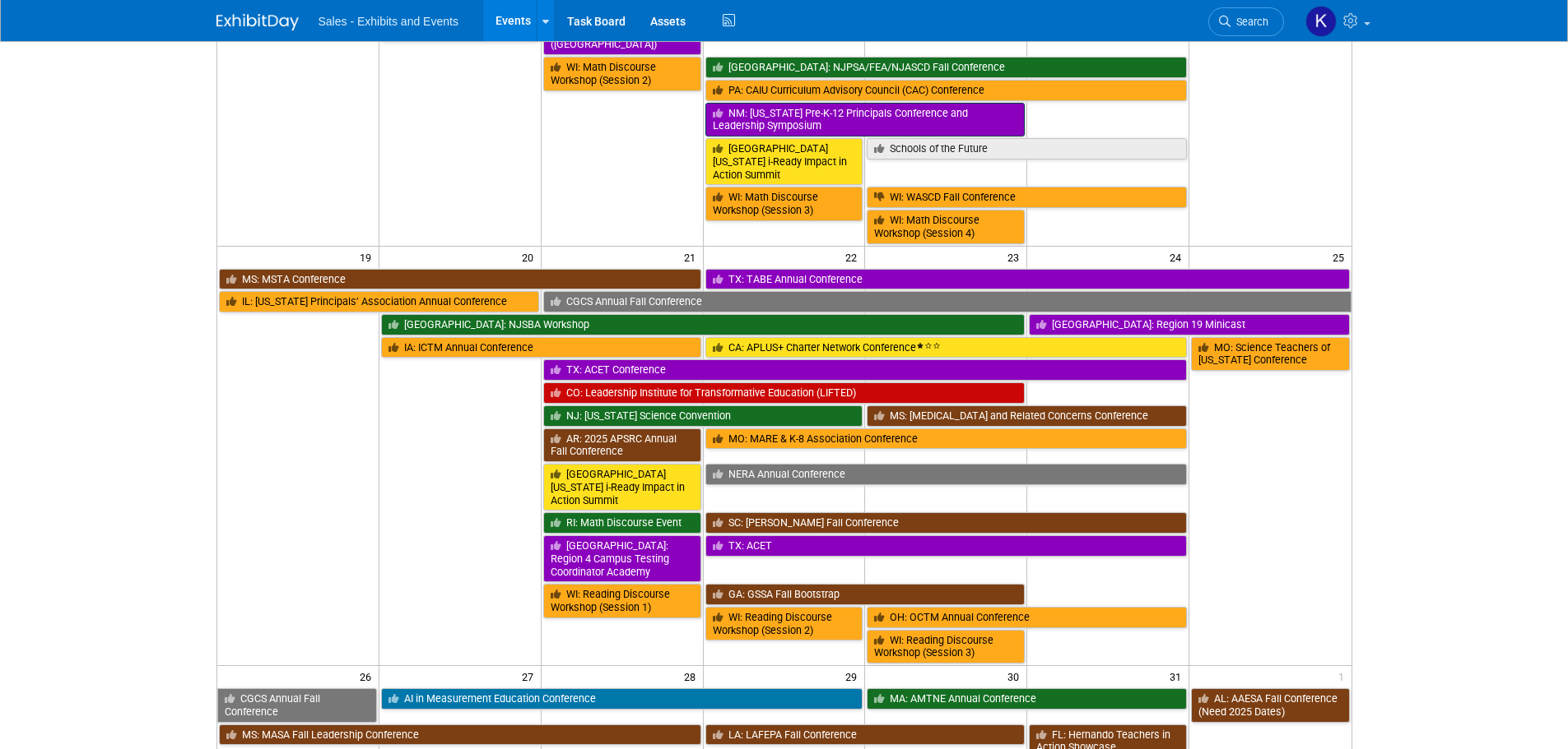
scroll to position [822, 0]
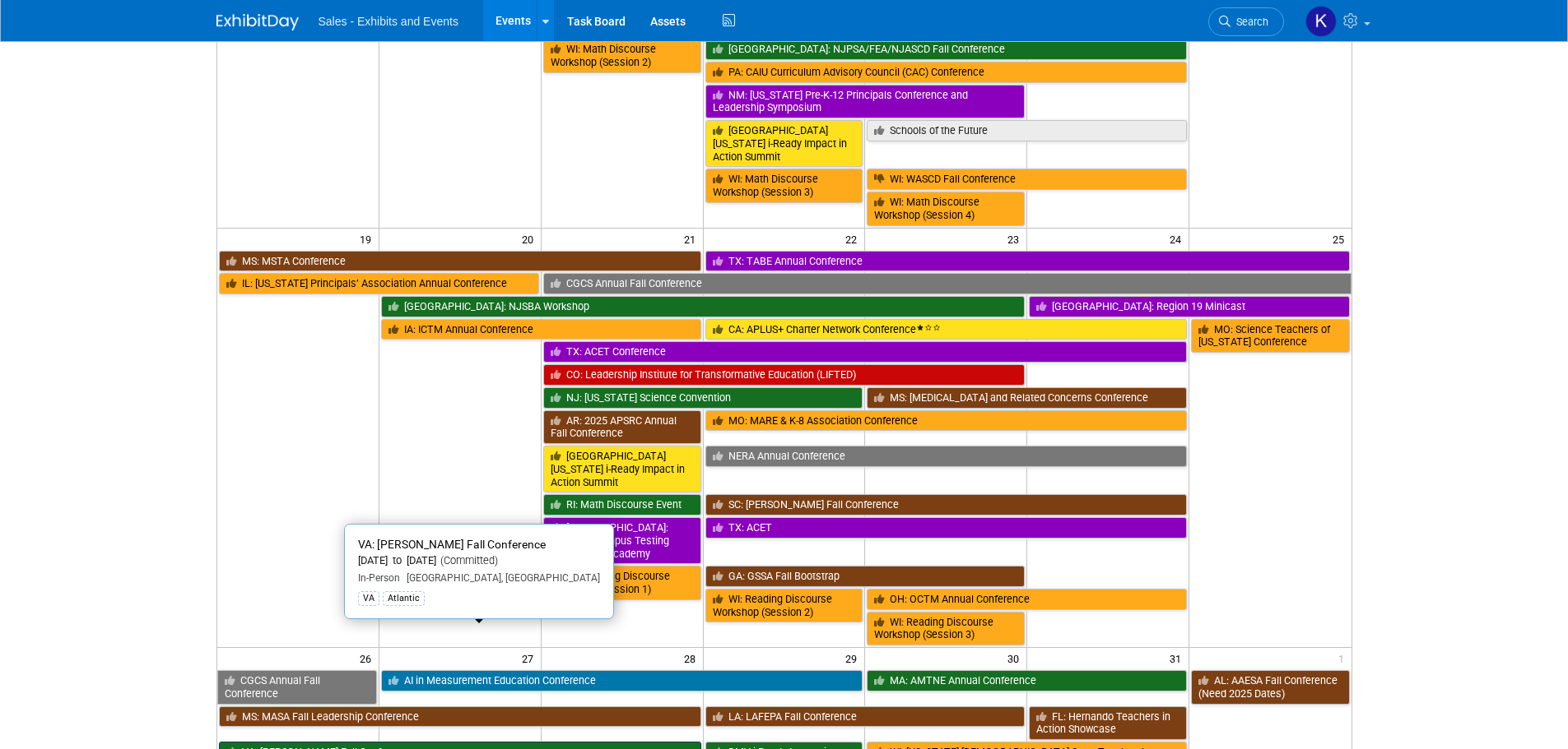
click at [322, 742] on link "VA: VASS Fall Conference" at bounding box center [460, 752] width 482 height 21
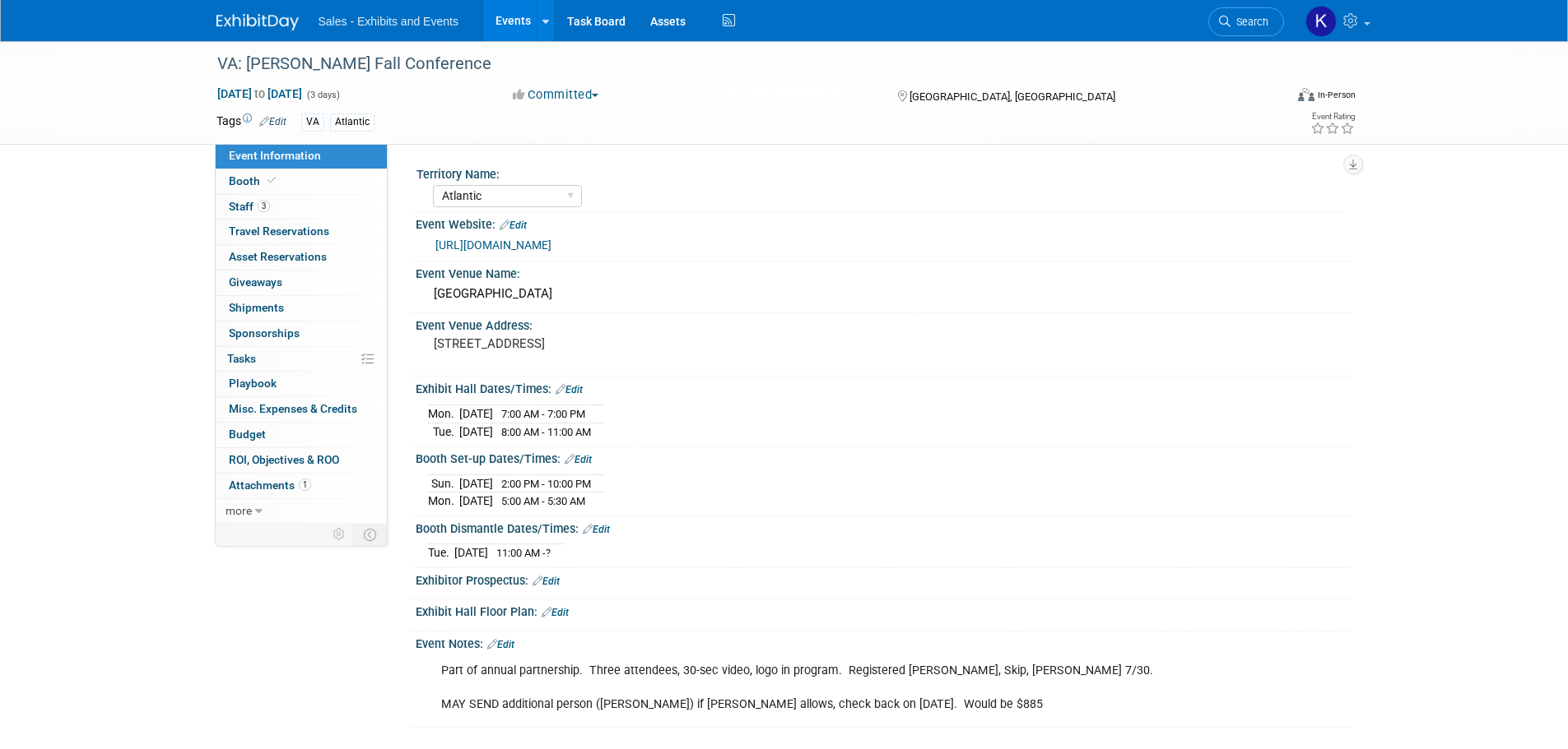
select select "Atlantic"
click at [271, 334] on span "Sponsorships 0" at bounding box center [264, 332] width 71 height 13
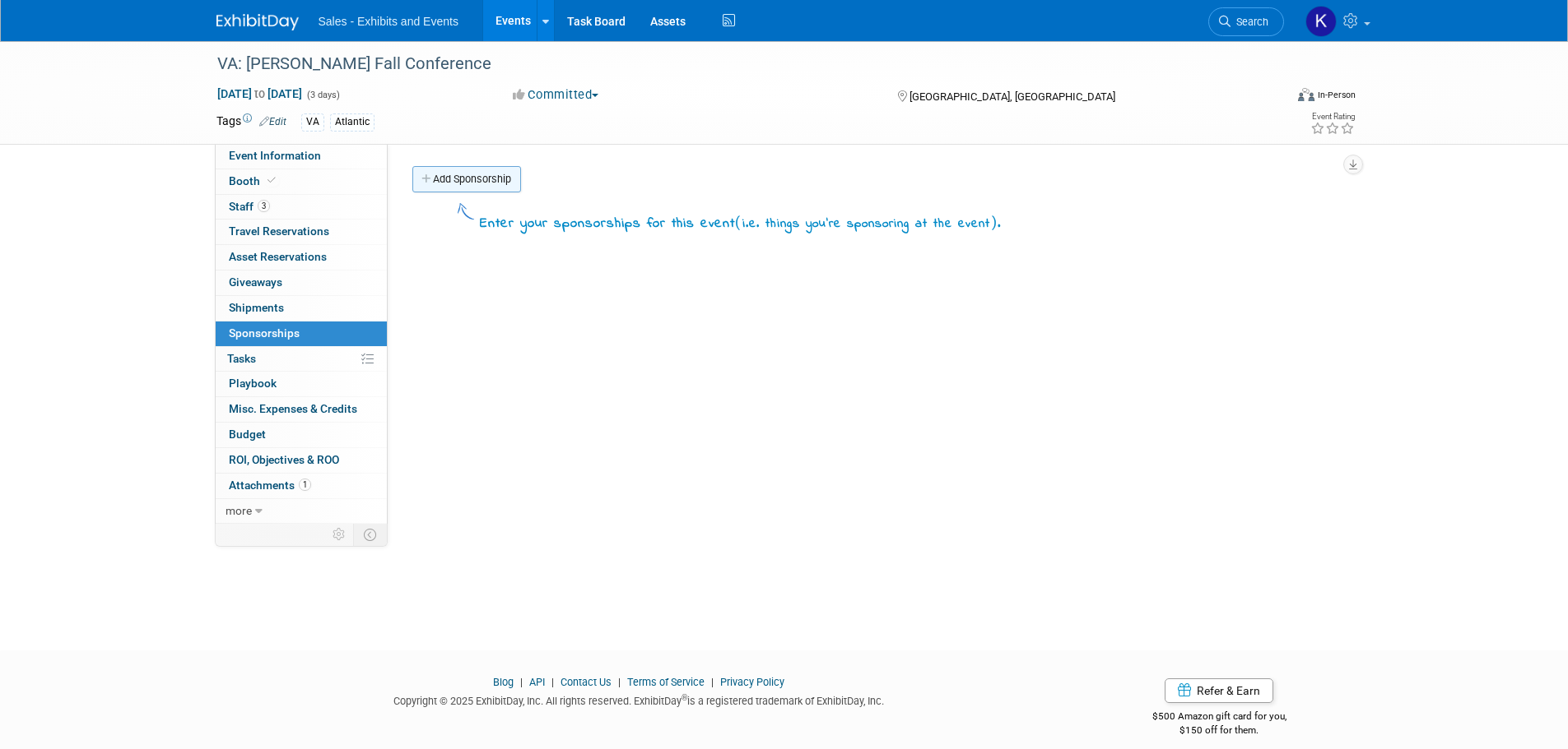
click at [478, 175] on link "Add Sponsorship" at bounding box center [467, 179] width 109 height 26
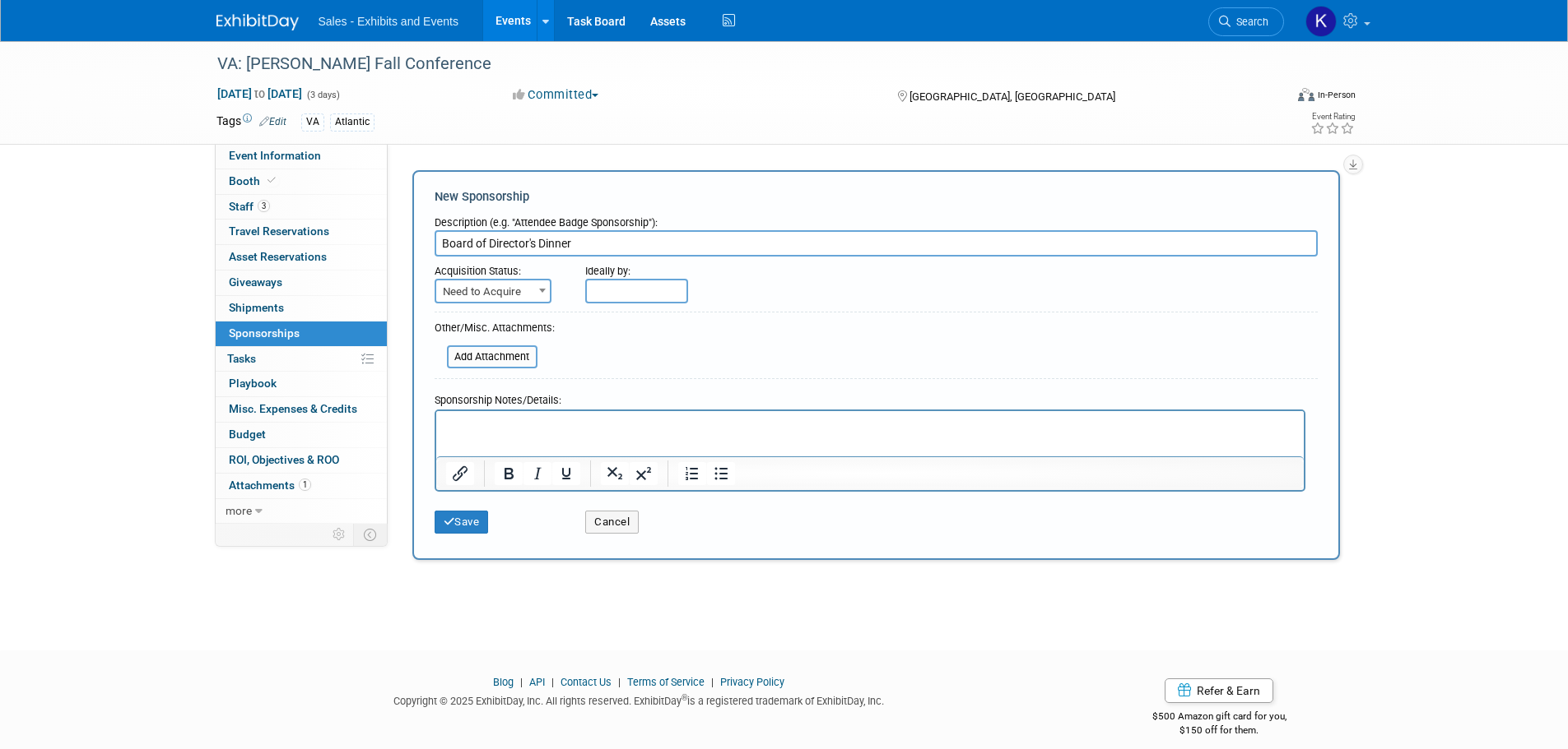
type input "Board of Director's Dinner"
click at [516, 292] on span "Need to Acquire" at bounding box center [493, 292] width 114 height 23
select select "2"
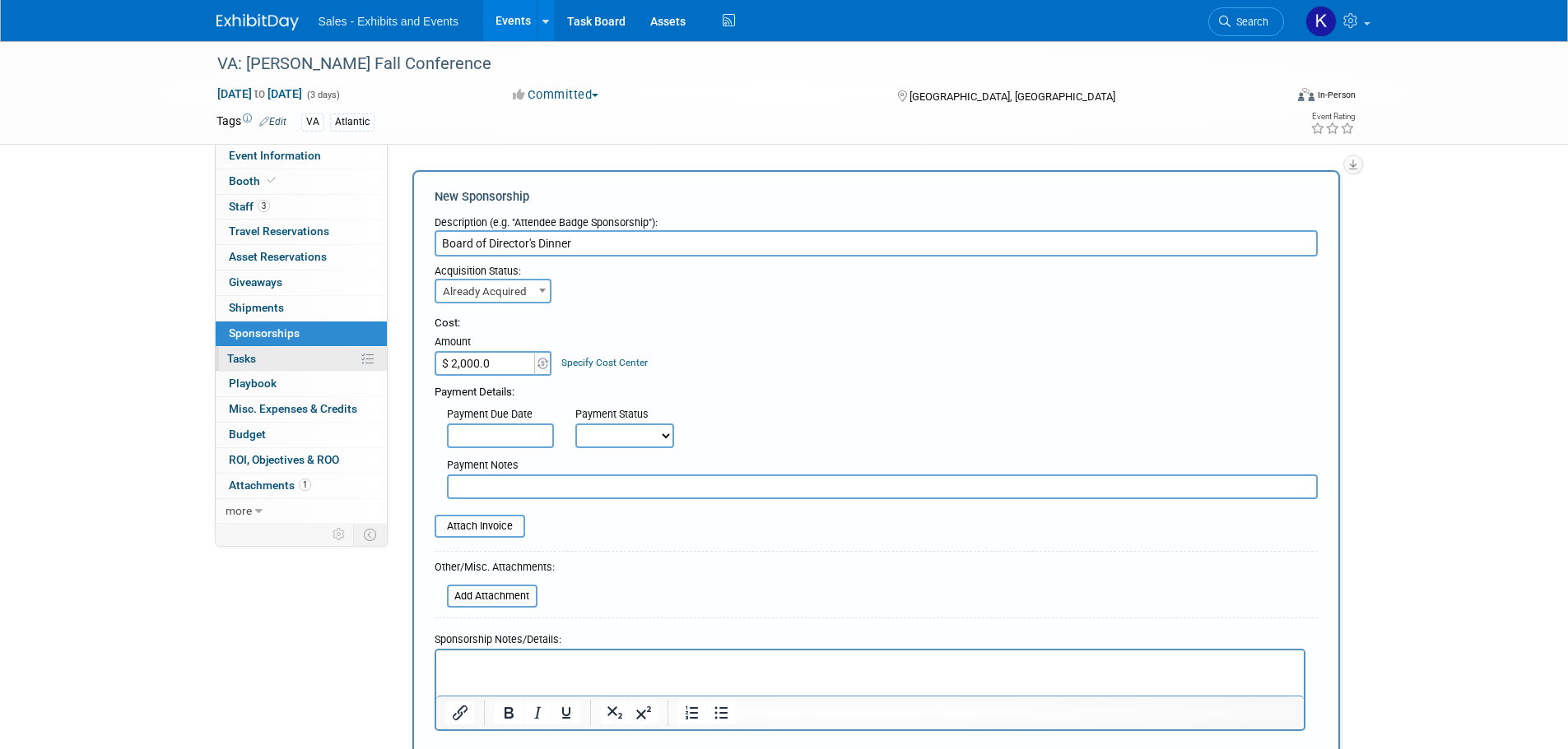
type input "$ 2,000.00"
click at [485, 490] on input "text" at bounding box center [882, 486] width 871 height 24
type input "Pd Kara Visa 9/16/25"
click at [517, 592] on input "file" at bounding box center [438, 596] width 196 height 20
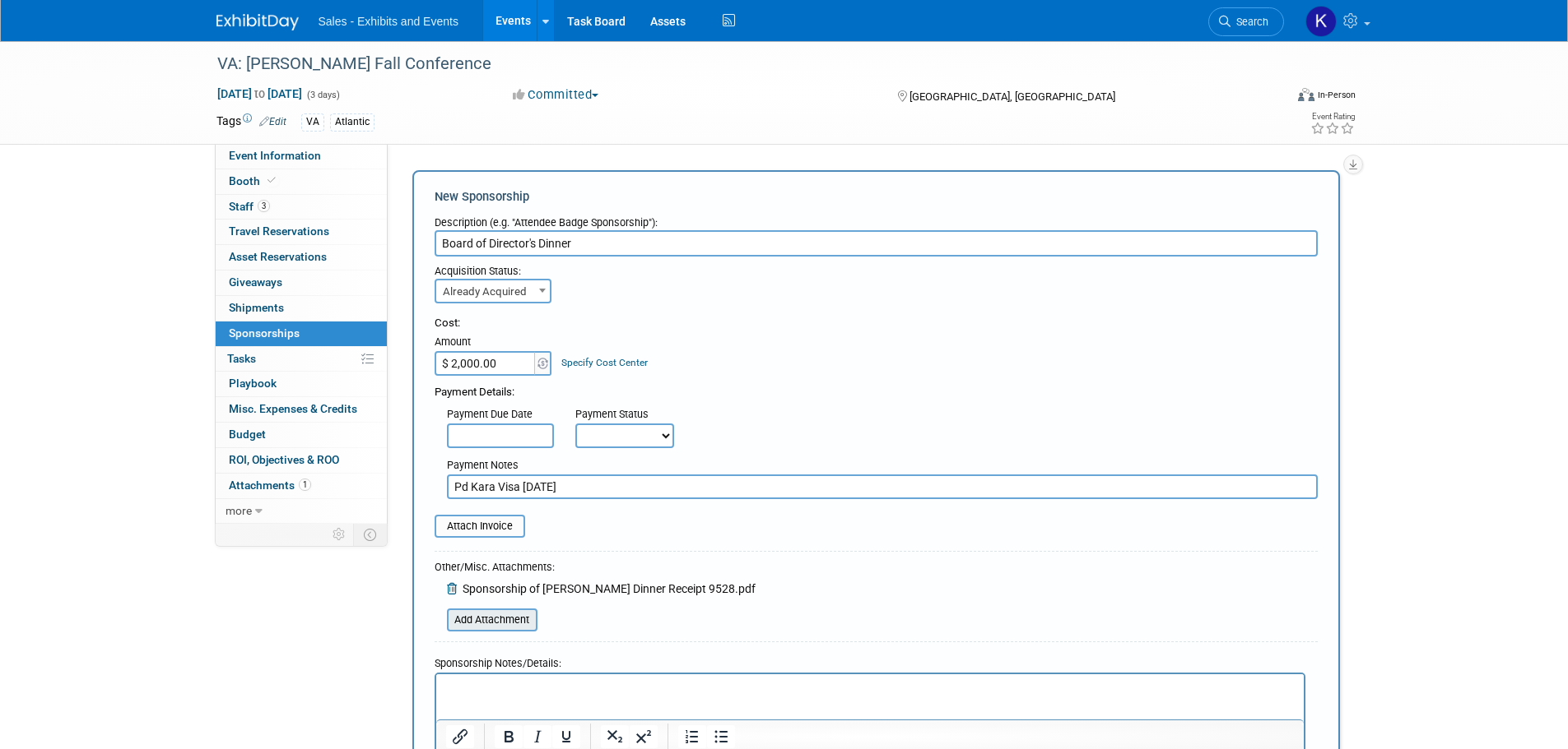
click at [506, 621] on input "file" at bounding box center [438, 620] width 196 height 20
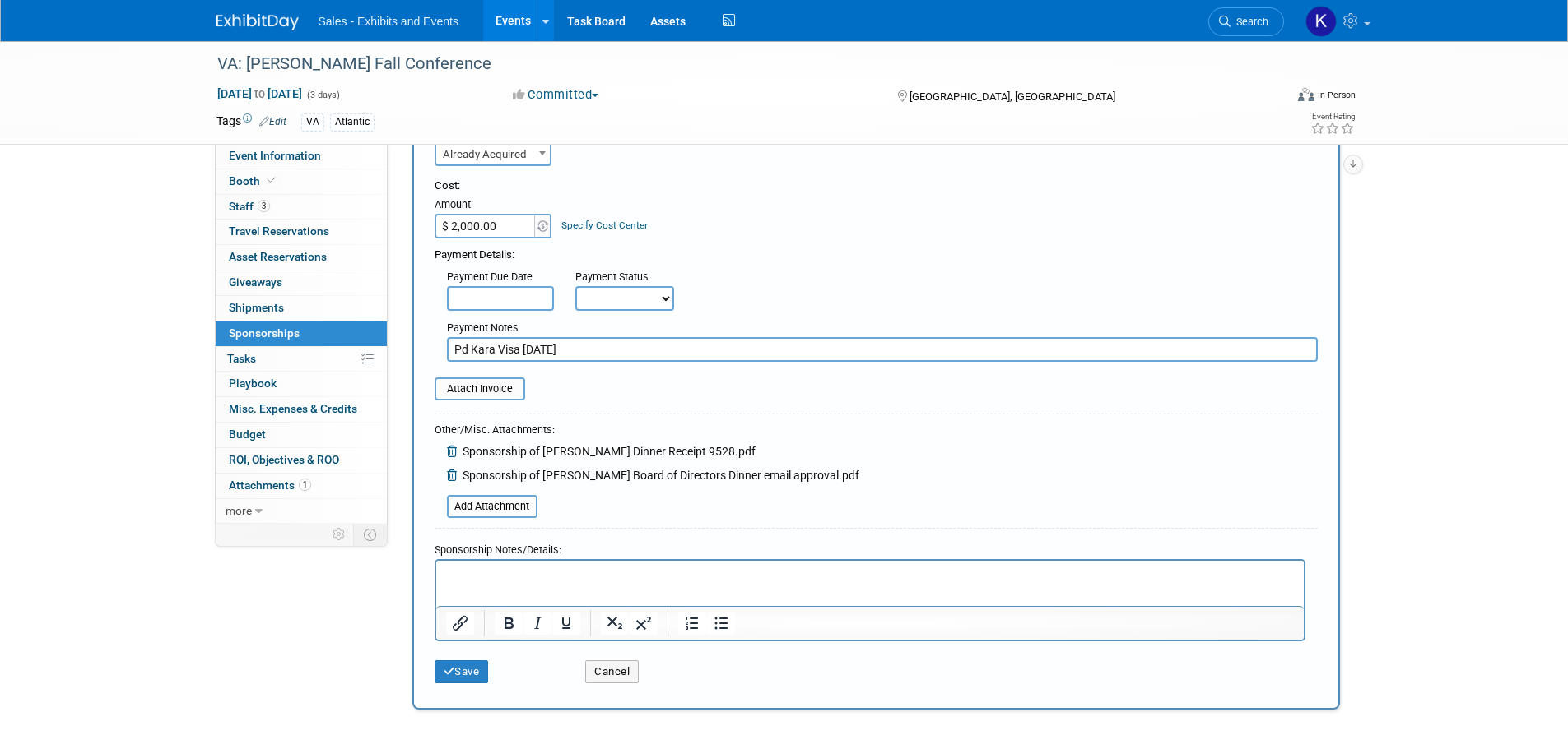
scroll to position [247, 0]
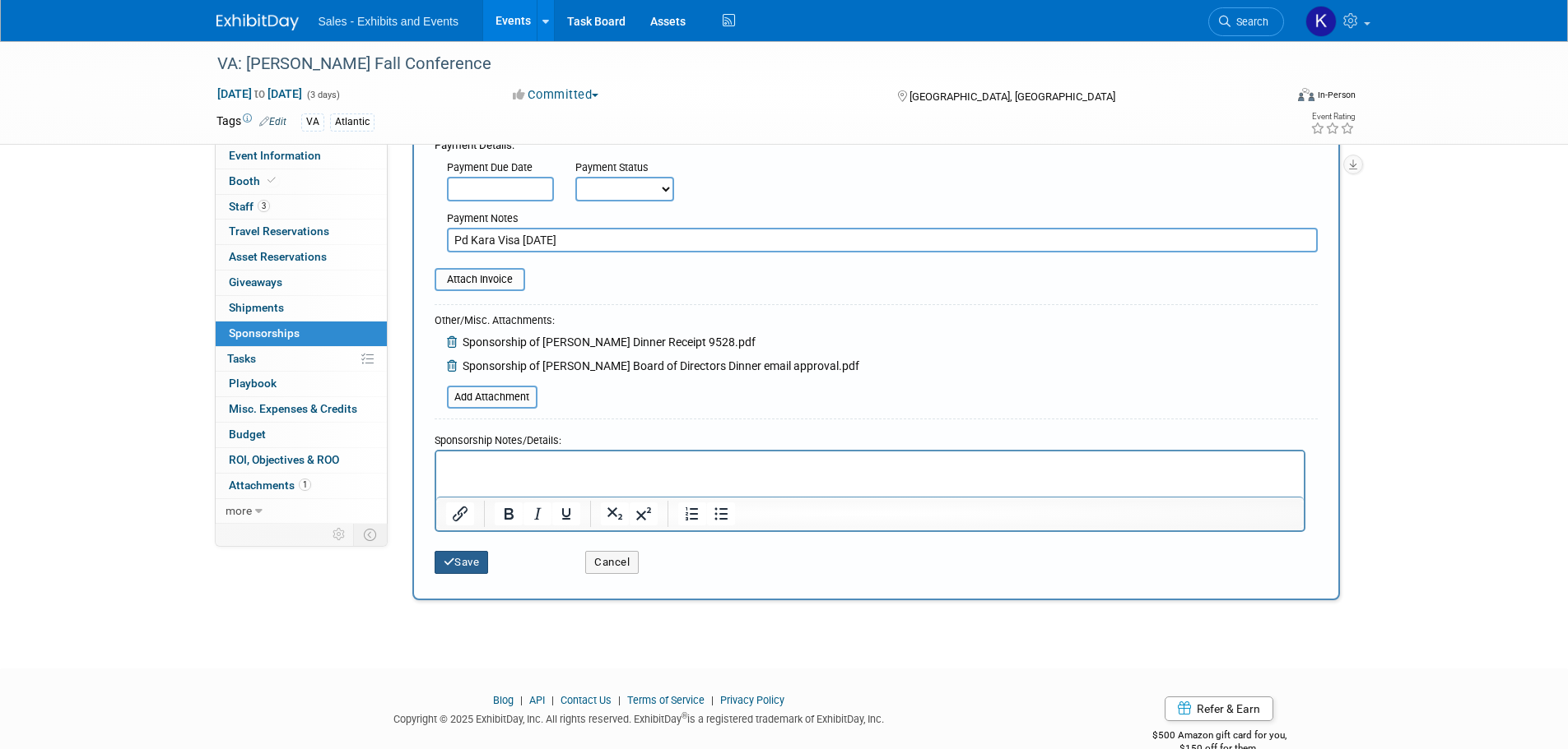
click at [456, 559] on button "Save" at bounding box center [461, 563] width 54 height 23
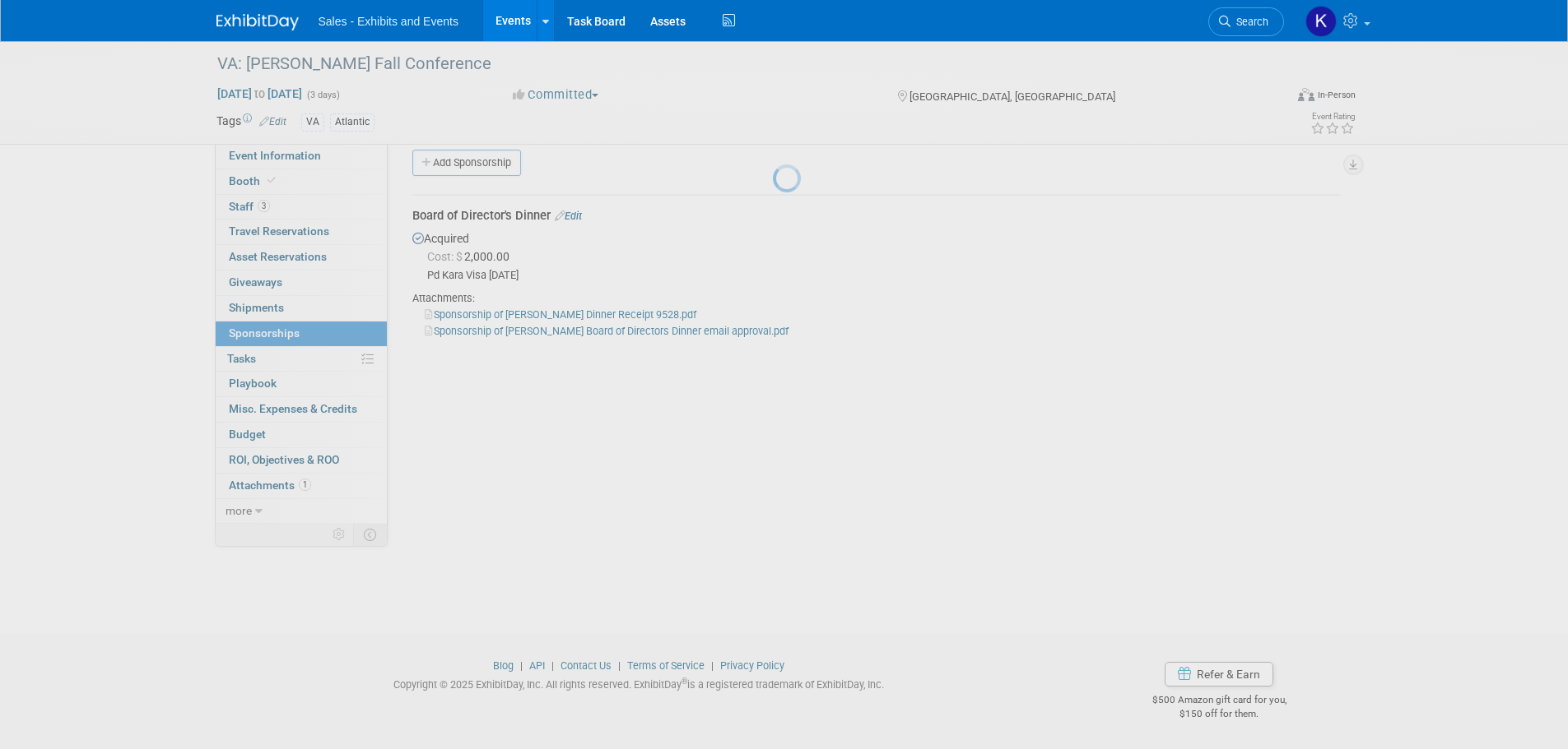
scroll to position [17, 0]
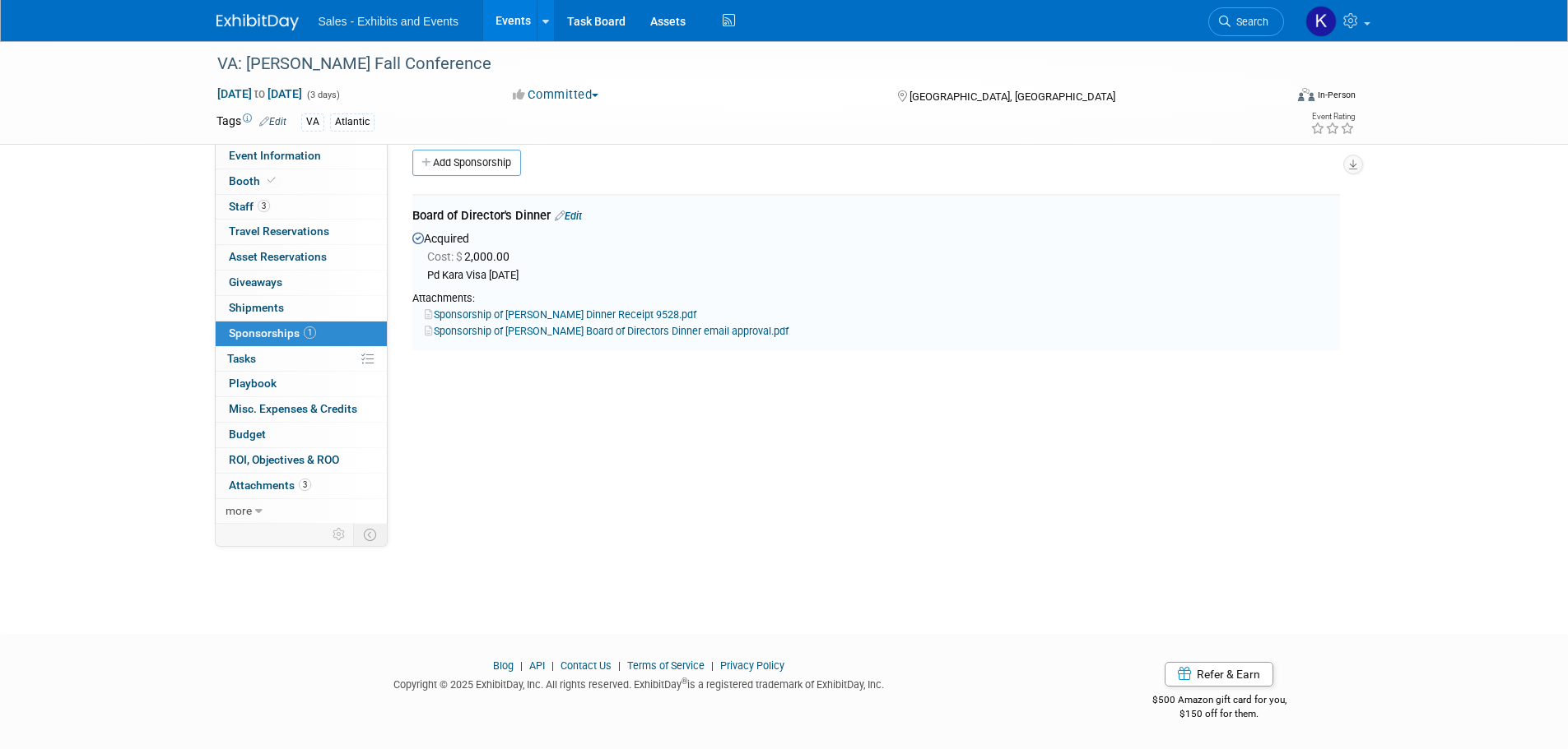
click at [284, 329] on span "Sponsorships 1" at bounding box center [272, 332] width 88 height 13
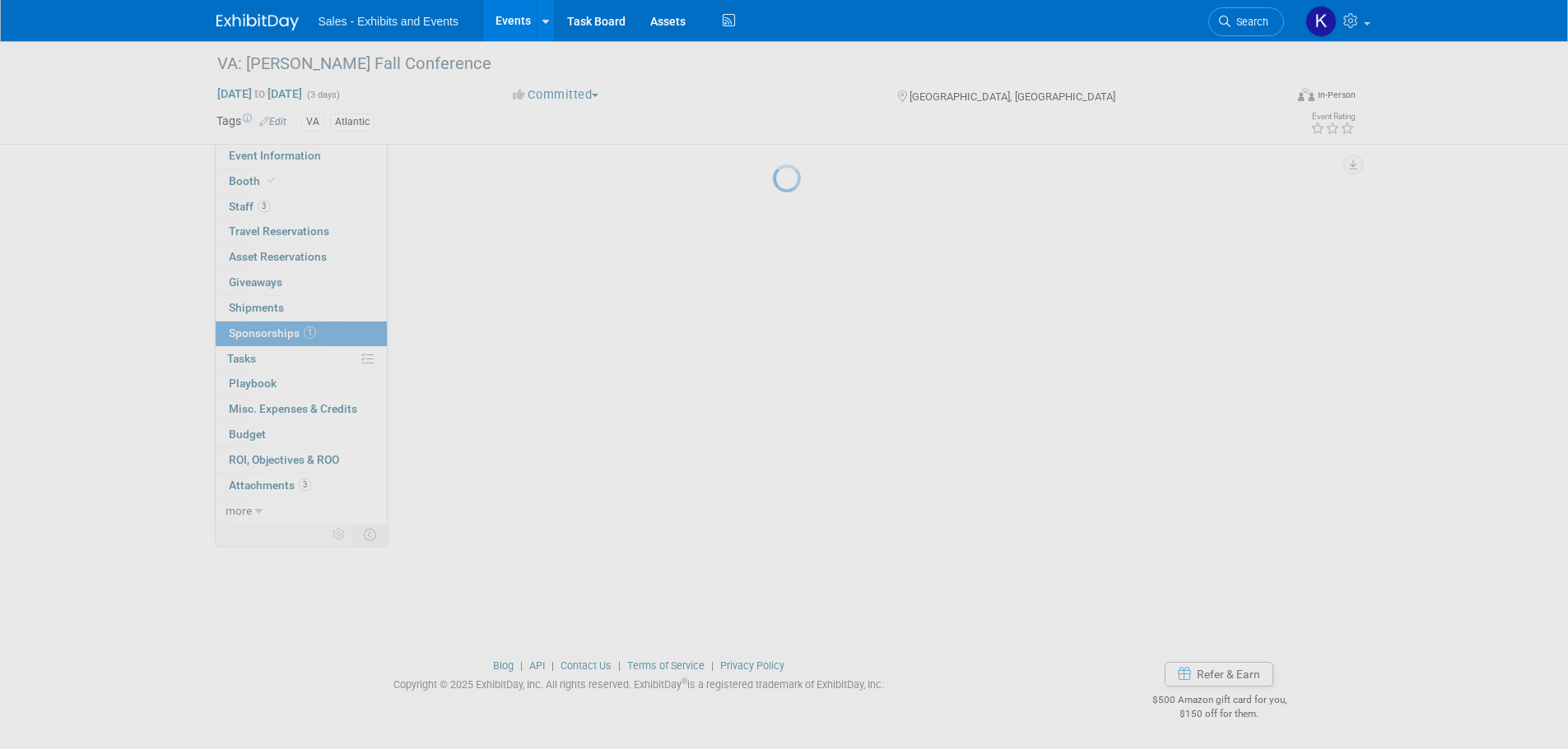
scroll to position [0, 0]
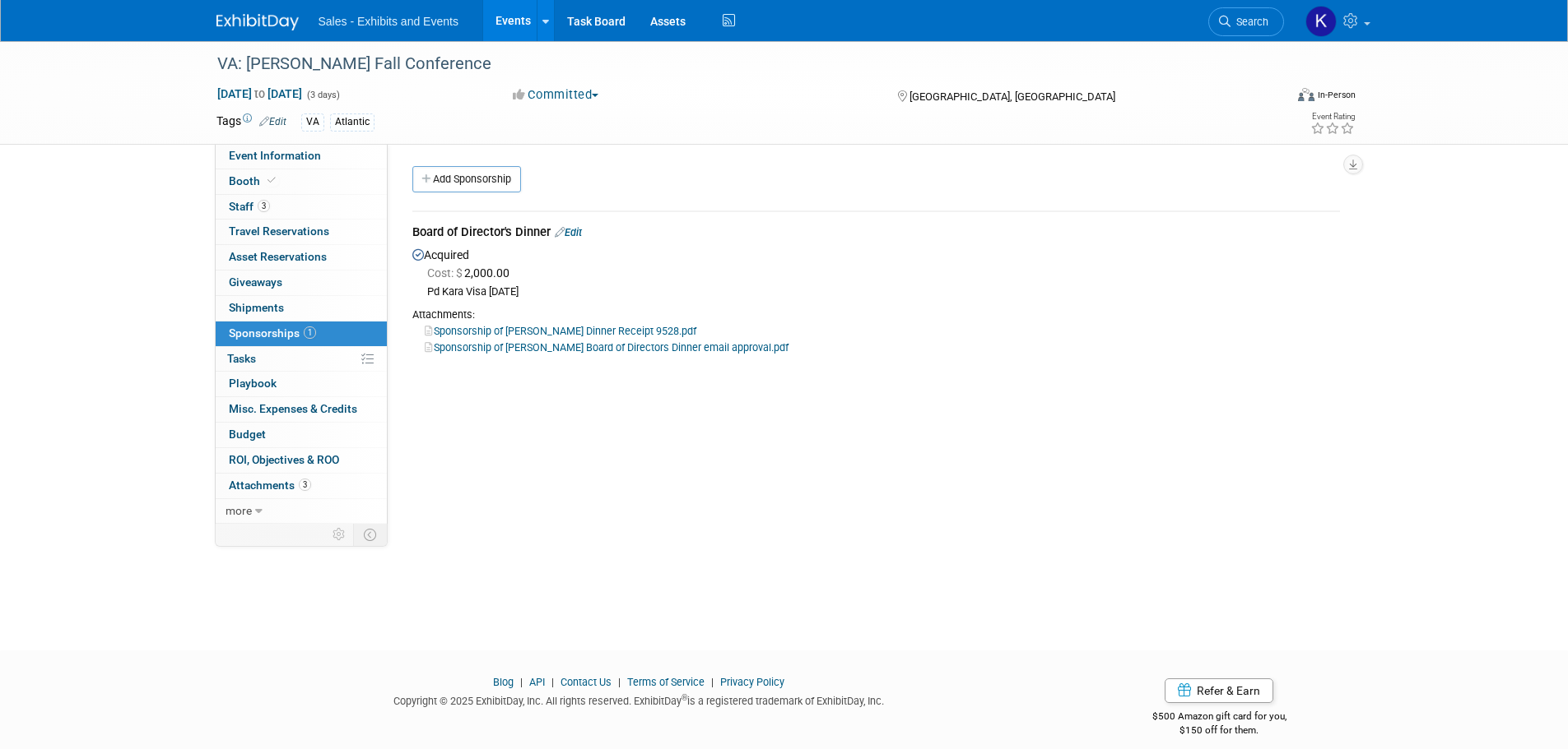
click at [578, 231] on link "Edit" at bounding box center [568, 233] width 27 height 12
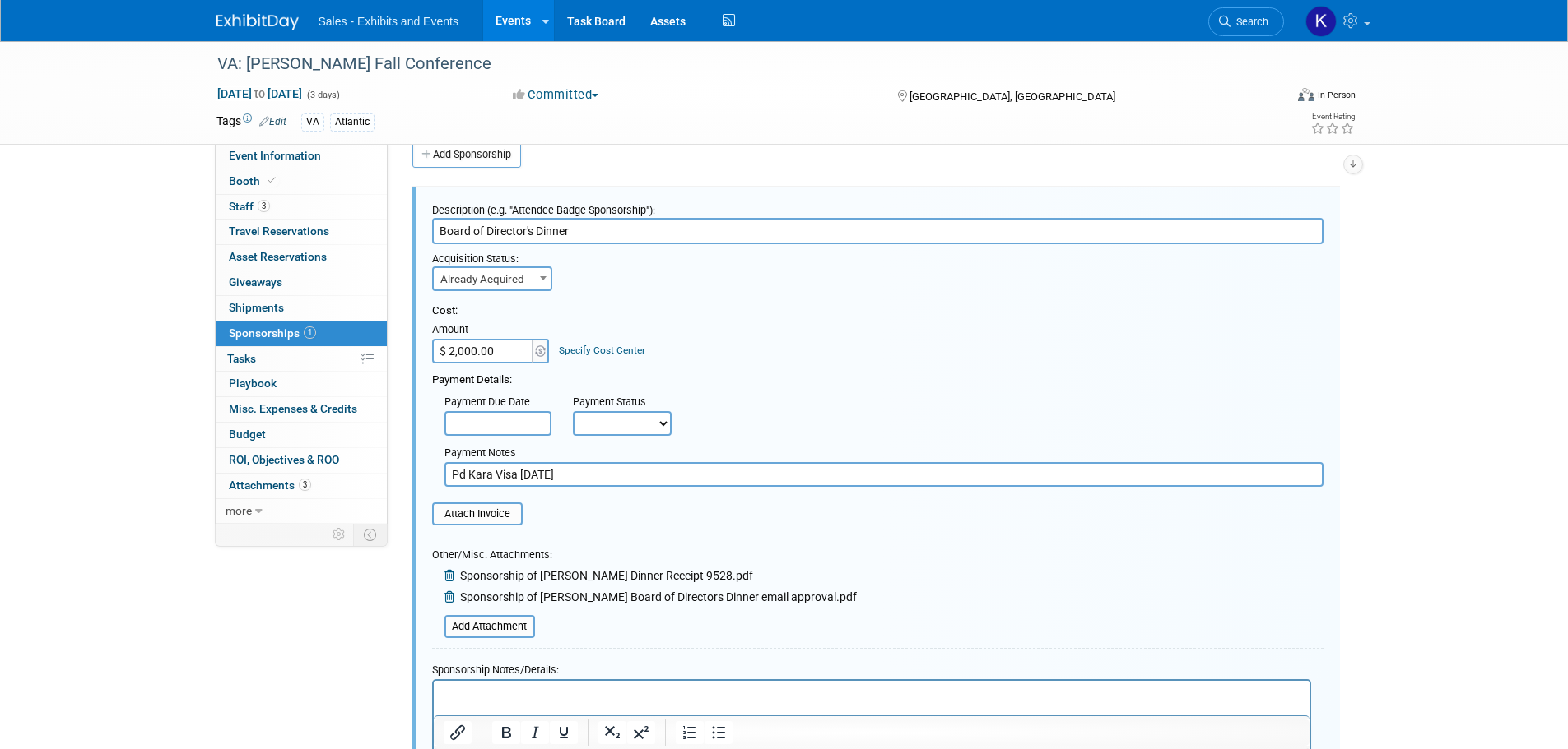
click at [524, 681] on html at bounding box center [871, 692] width 875 height 23
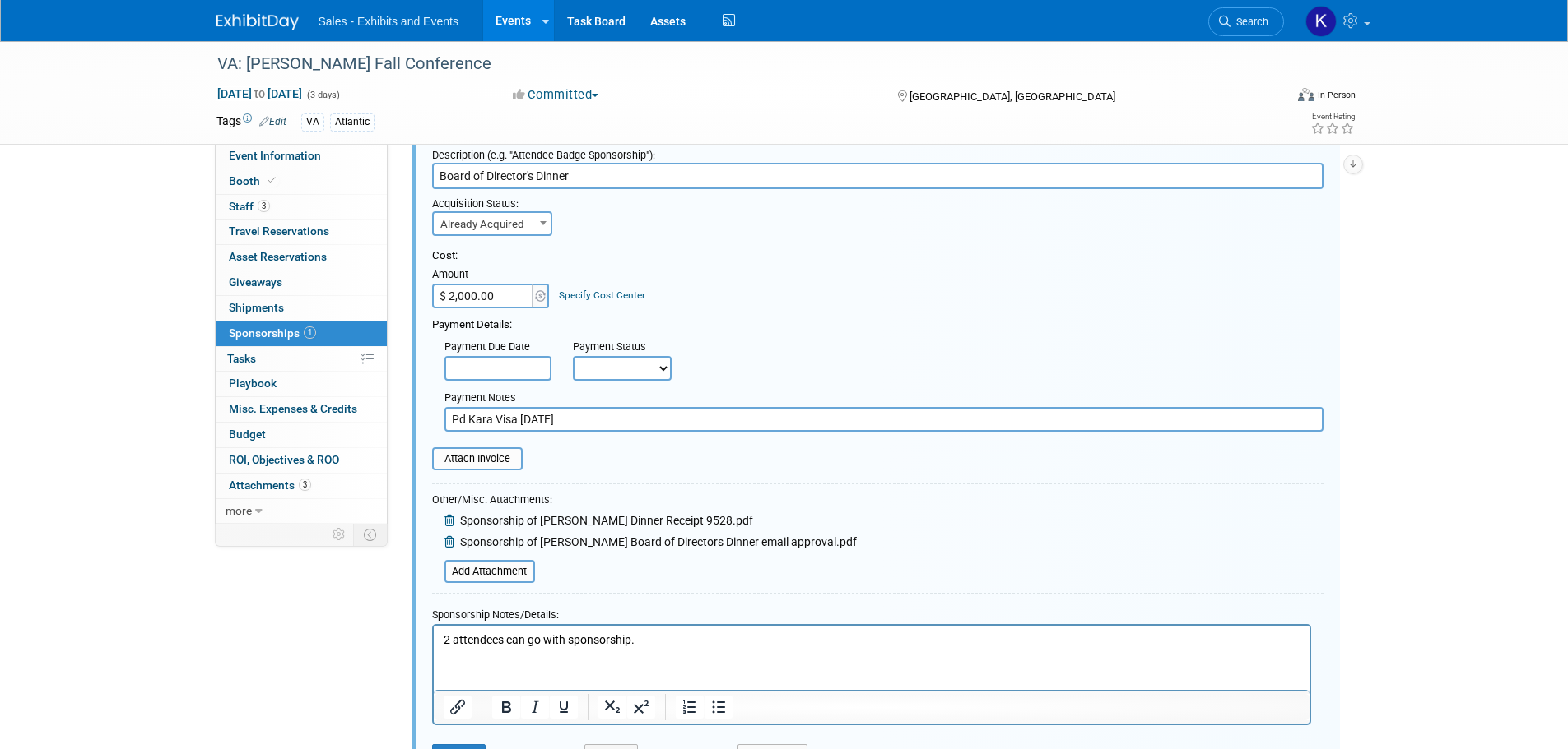
scroll to position [189, 0]
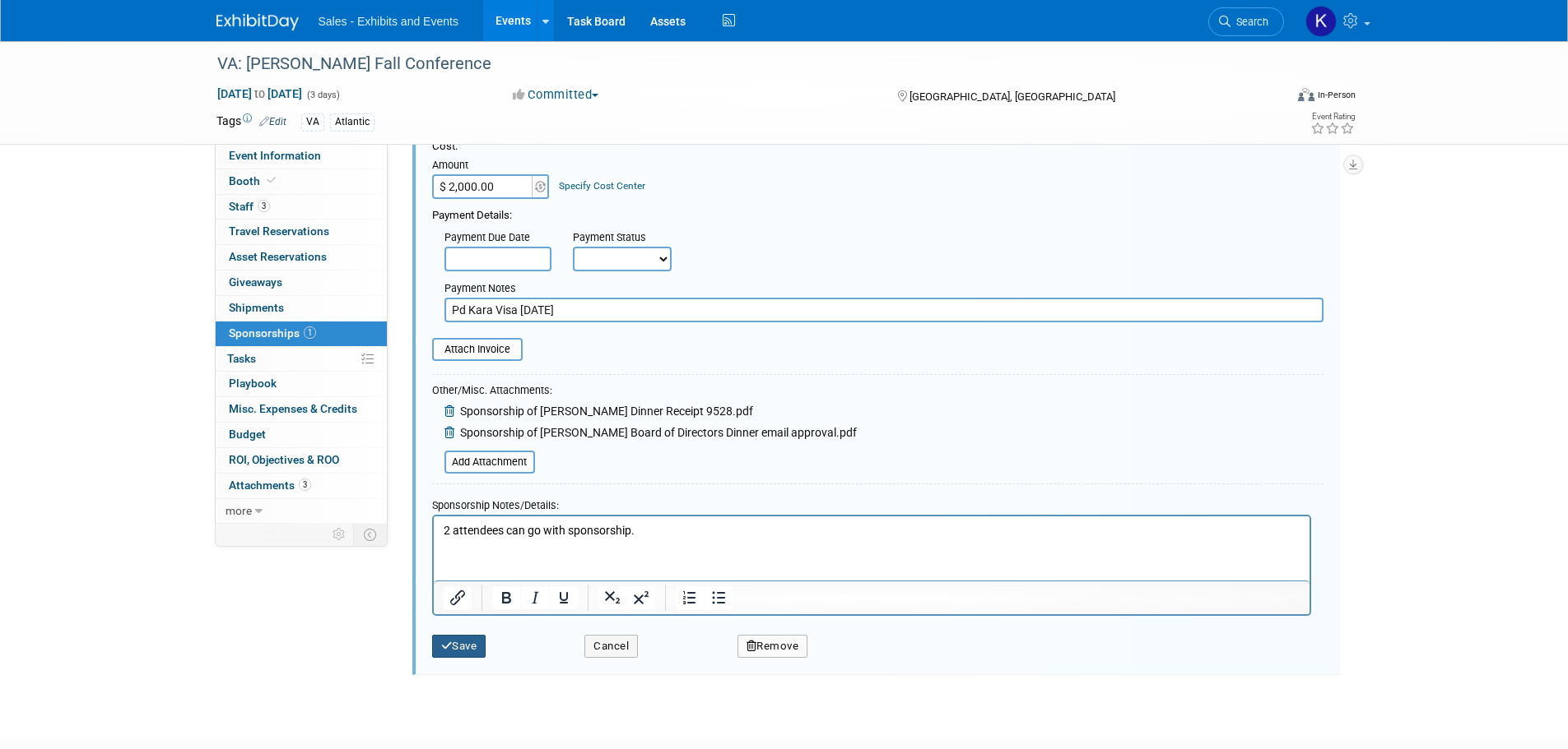
drag, startPoint x: 459, startPoint y: 647, endPoint x: 467, endPoint y: 648, distance: 8.1
click at [460, 647] on button "Save" at bounding box center [460, 647] width 54 height 23
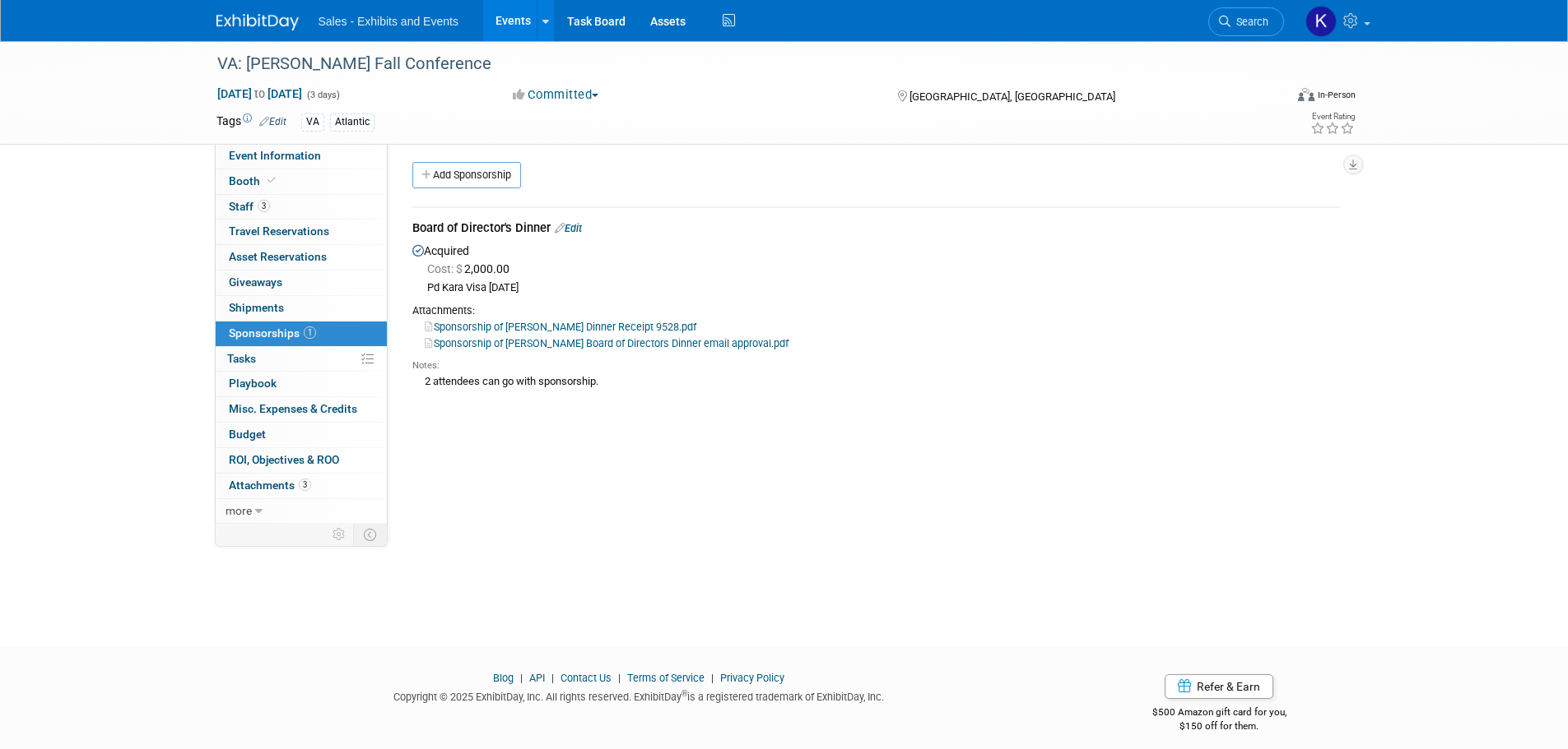
scroll to position [0, 0]
click at [257, 156] on span "Event Information" at bounding box center [274, 155] width 92 height 13
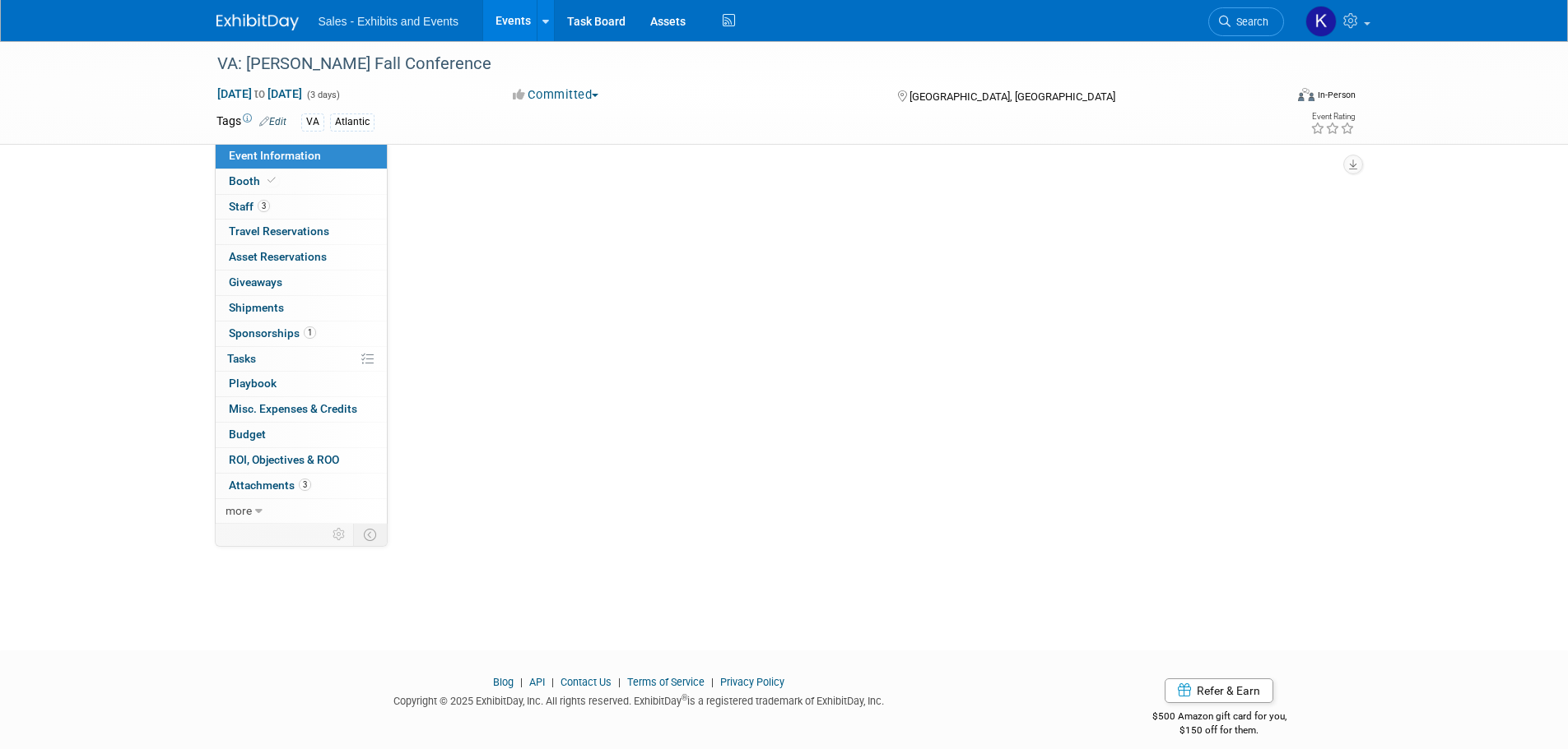
select select "Atlantic"
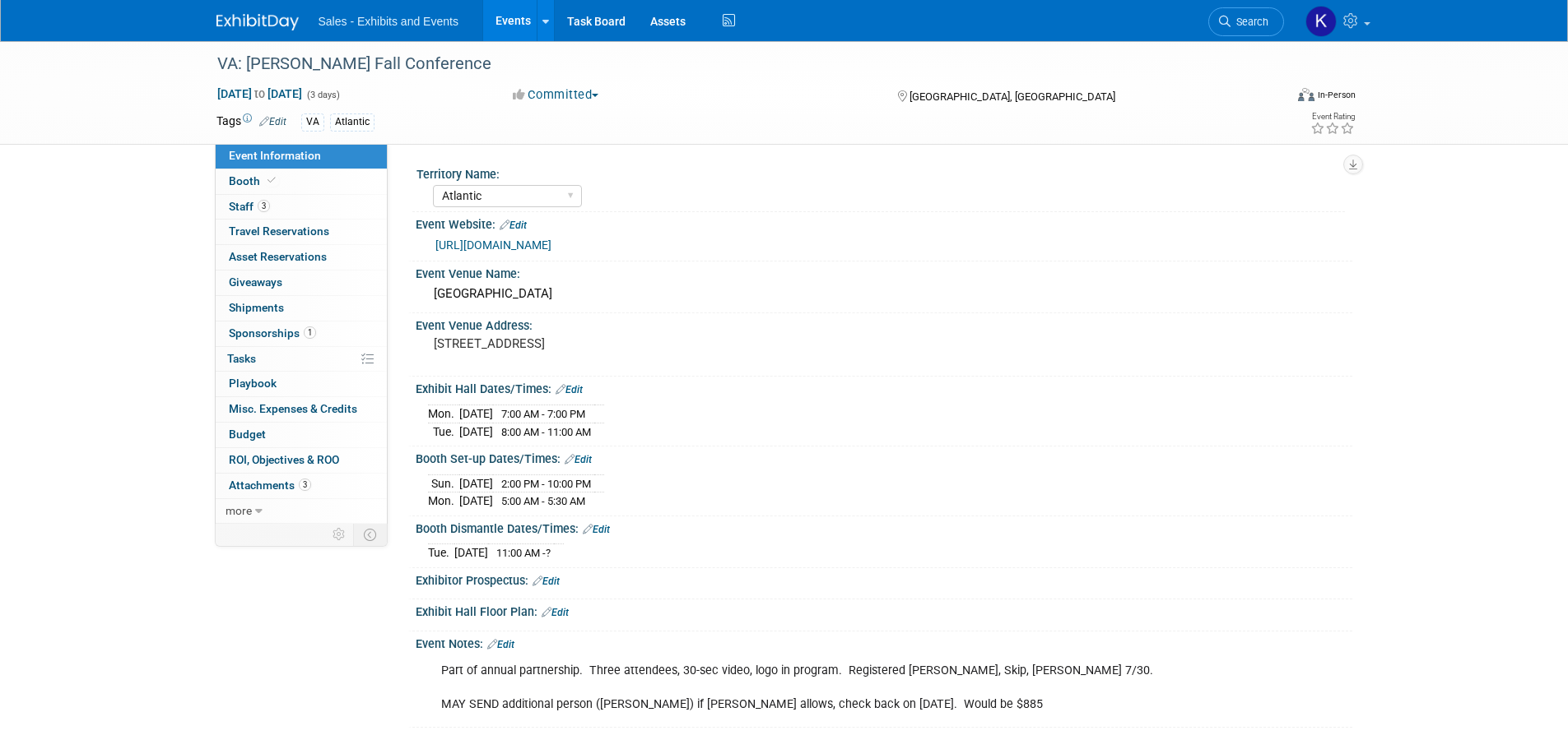
drag, startPoint x: 264, startPoint y: 18, endPoint x: 286, endPoint y: 38, distance: 29.7
click at [264, 18] on img at bounding box center [257, 22] width 82 height 17
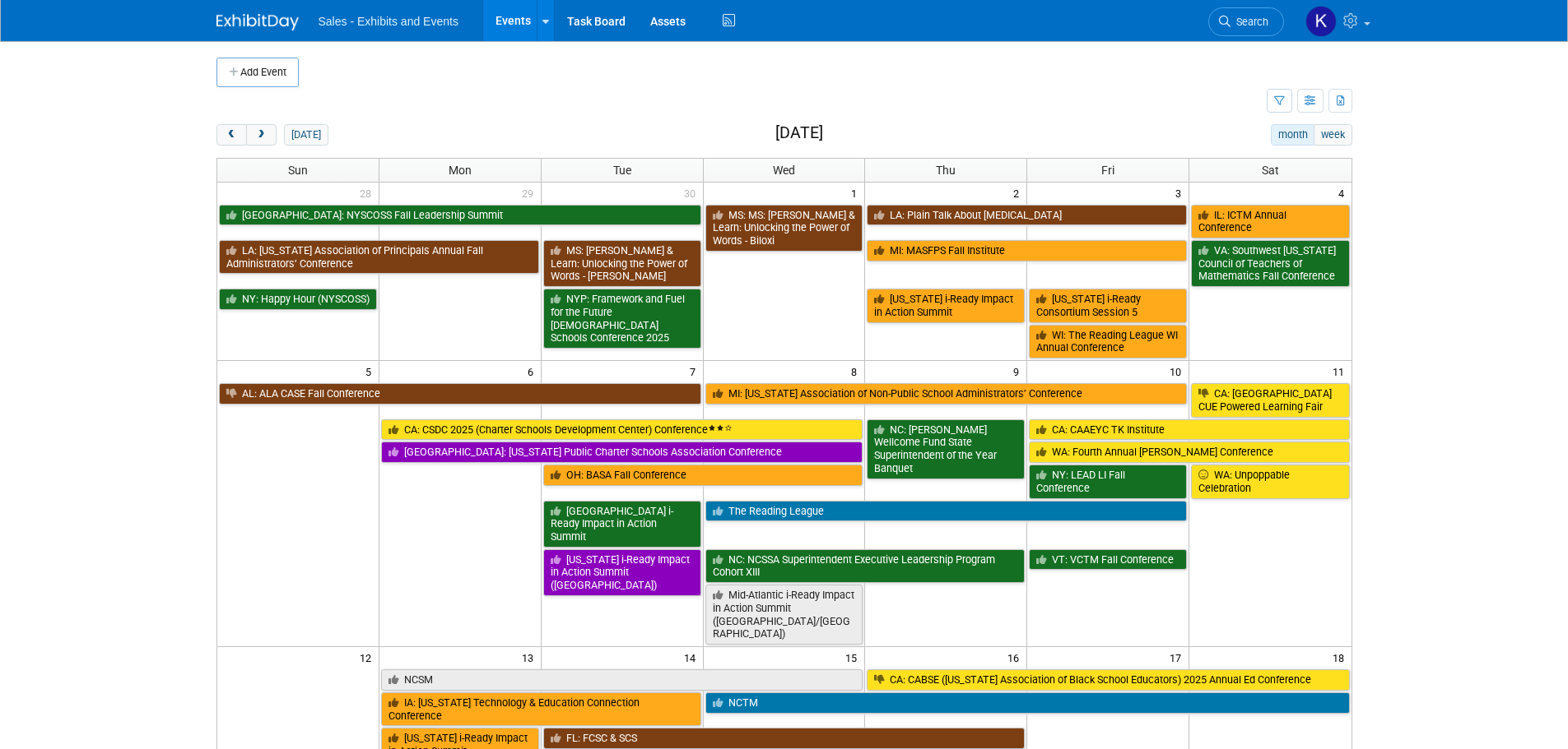
drag, startPoint x: 269, startPoint y: 24, endPoint x: 282, endPoint y: 34, distance: 16.4
click at [269, 24] on img at bounding box center [257, 22] width 82 height 17
click at [299, 138] on button "[DATE]" at bounding box center [306, 135] width 44 height 21
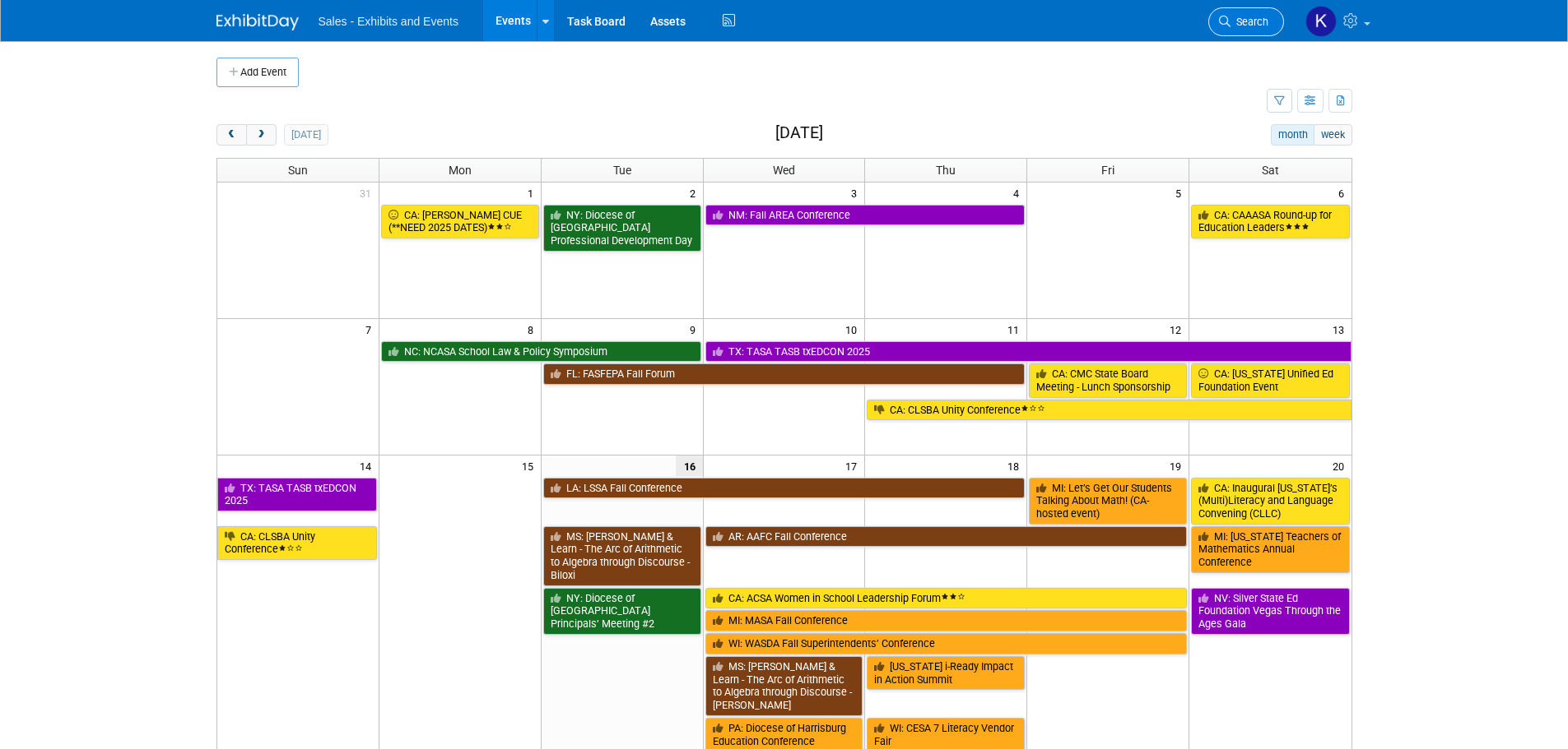
click at [1256, 24] on span "Search" at bounding box center [1249, 22] width 38 height 12
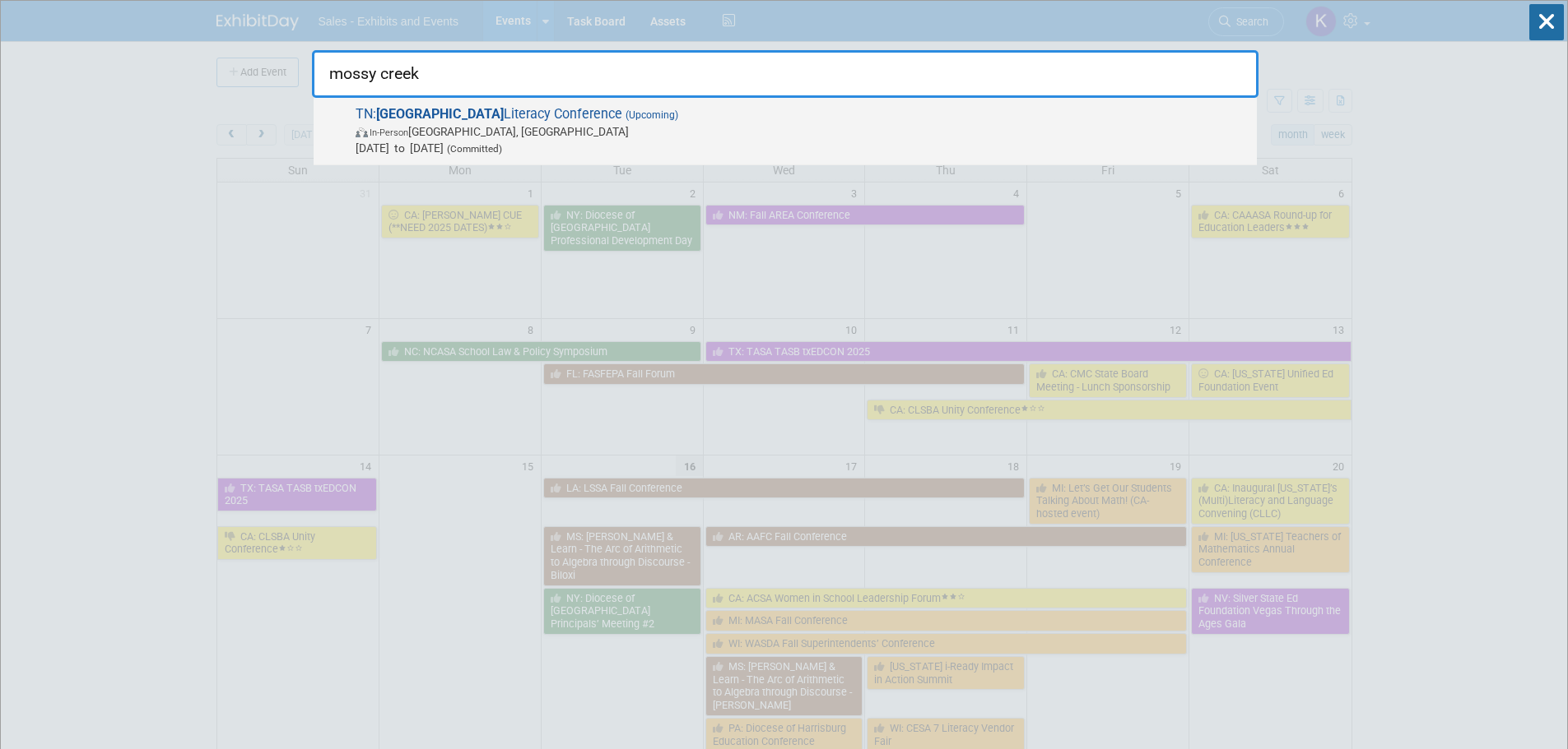
type input "mossy creek"
click at [460, 130] on span "In-Person [GEOGRAPHIC_DATA], [GEOGRAPHIC_DATA]" at bounding box center [802, 131] width 893 height 17
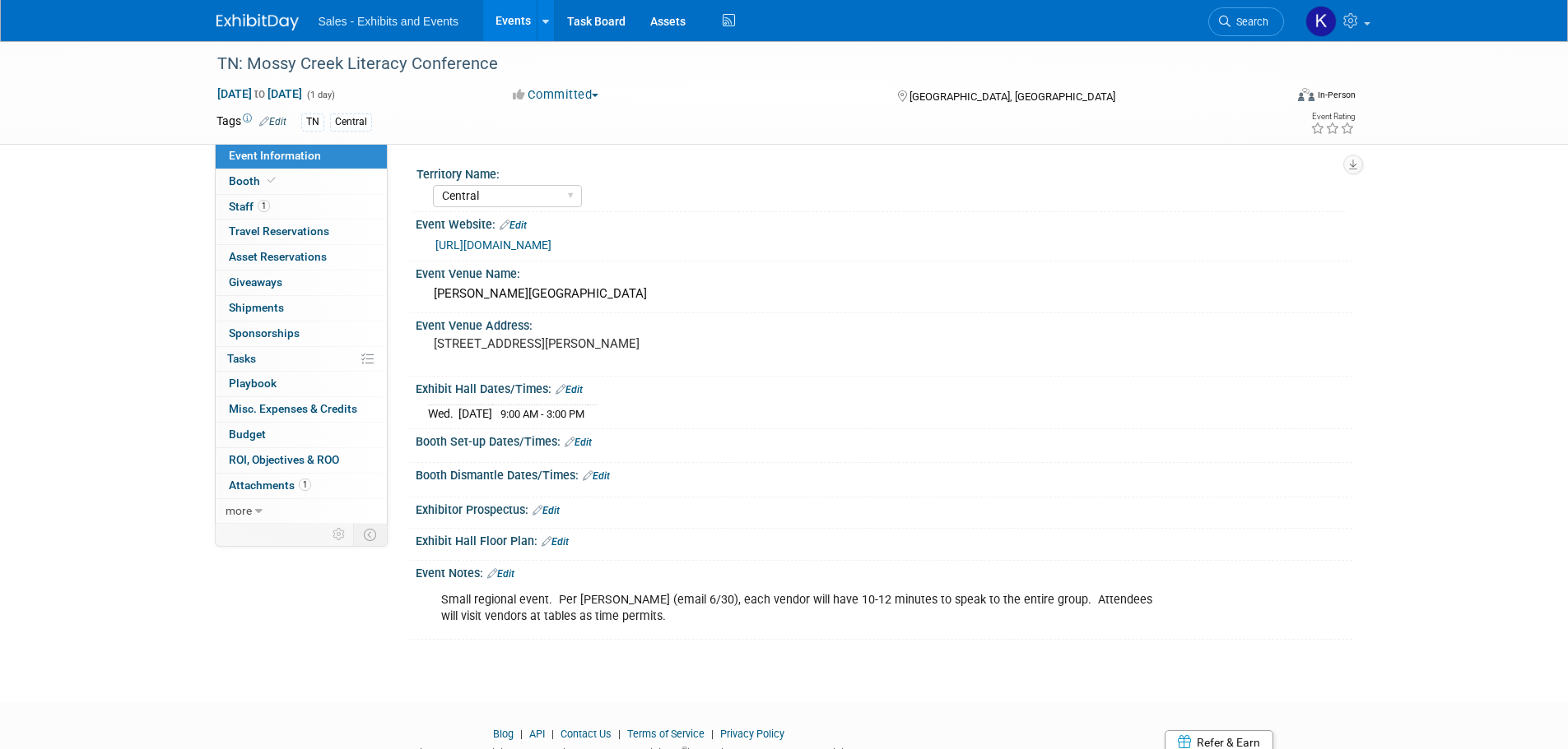
select select "Central"
click at [590, 440] on link "Edit" at bounding box center [578, 442] width 27 height 11
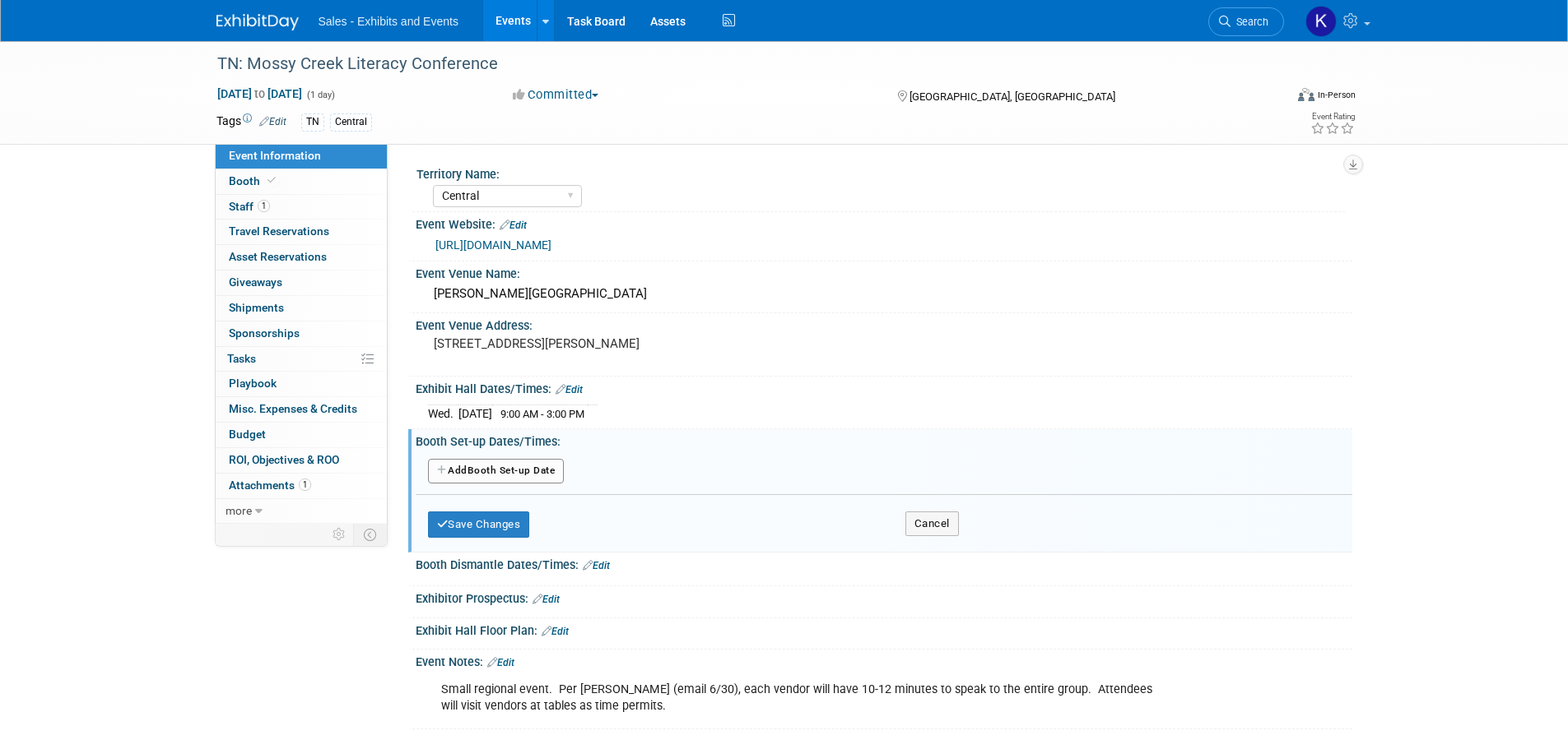
click at [536, 470] on button "Add Another Booth Set-up Date" at bounding box center [496, 472] width 137 height 24
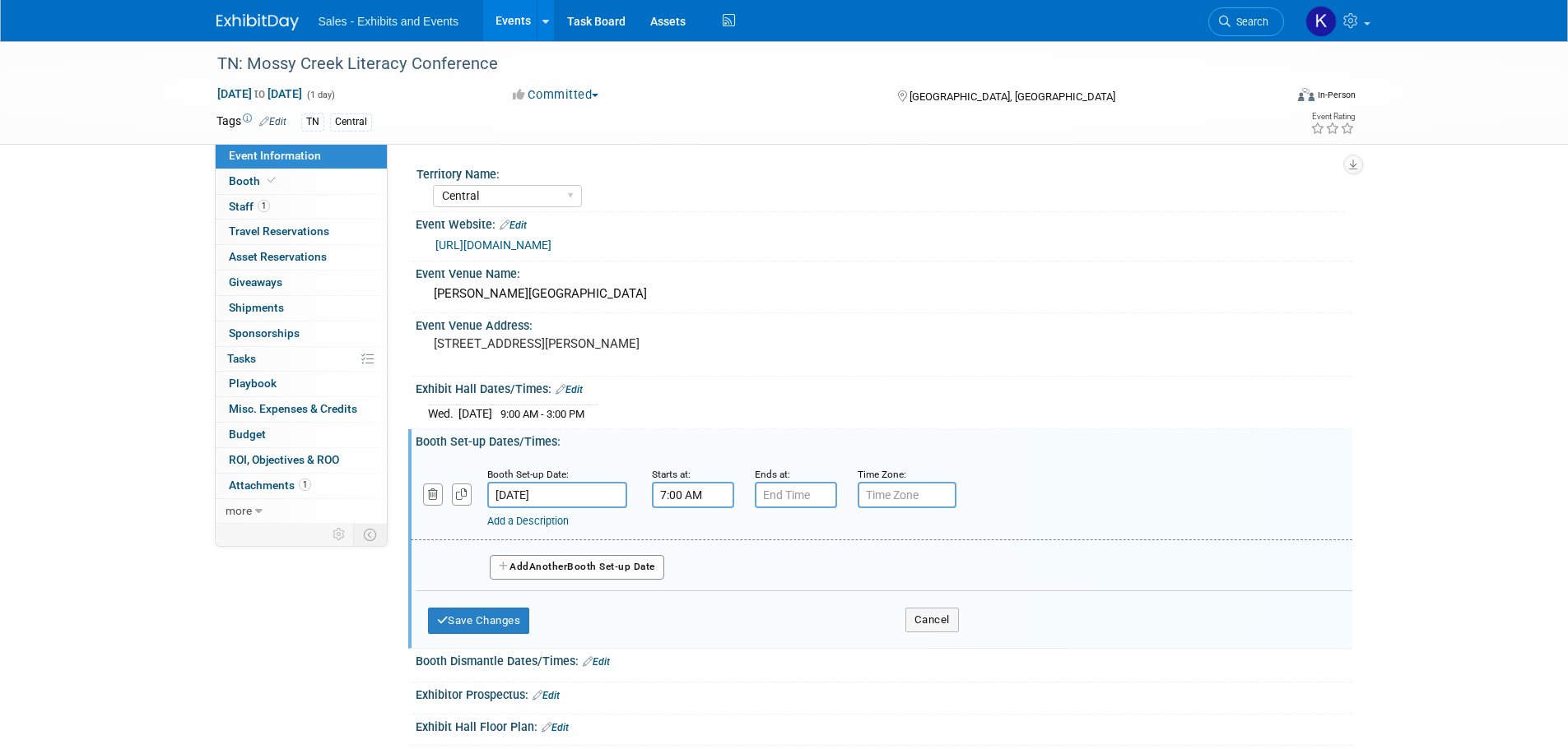
click at [679, 491] on input "7:00 AM" at bounding box center [693, 495] width 82 height 26
drag, startPoint x: 692, startPoint y: 598, endPoint x: 713, endPoint y: 604, distance: 21.8
click at [692, 598] on span at bounding box center [690, 607] width 29 height 29
type input "6:00 AM"
click at [795, 496] on input "7:00 PM" at bounding box center [796, 495] width 82 height 26
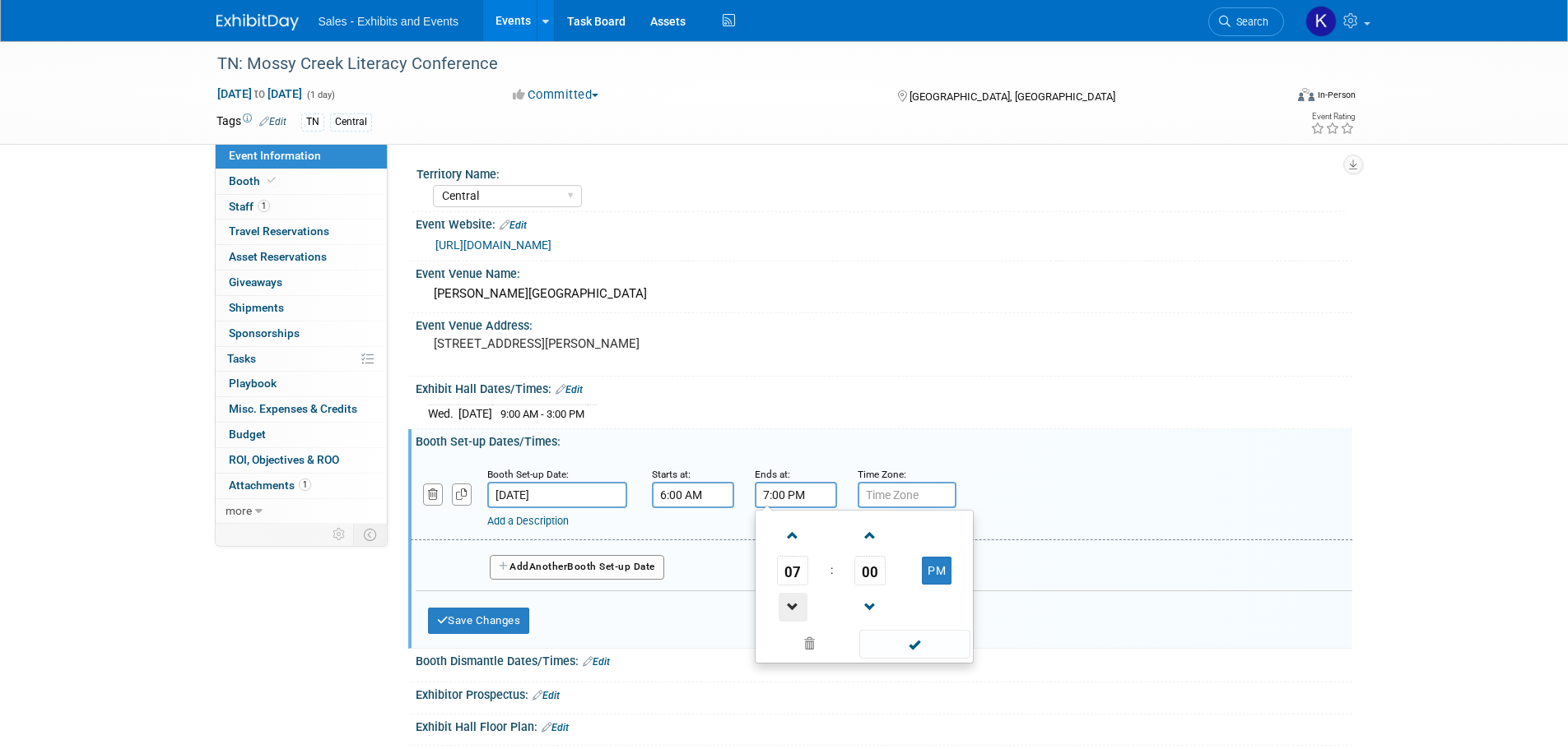
click at [799, 606] on span at bounding box center [792, 607] width 29 height 29
click at [798, 606] on span at bounding box center [792, 607] width 29 height 29
click at [797, 608] on span at bounding box center [792, 607] width 29 height 29
click at [791, 536] on span at bounding box center [792, 536] width 29 height 29
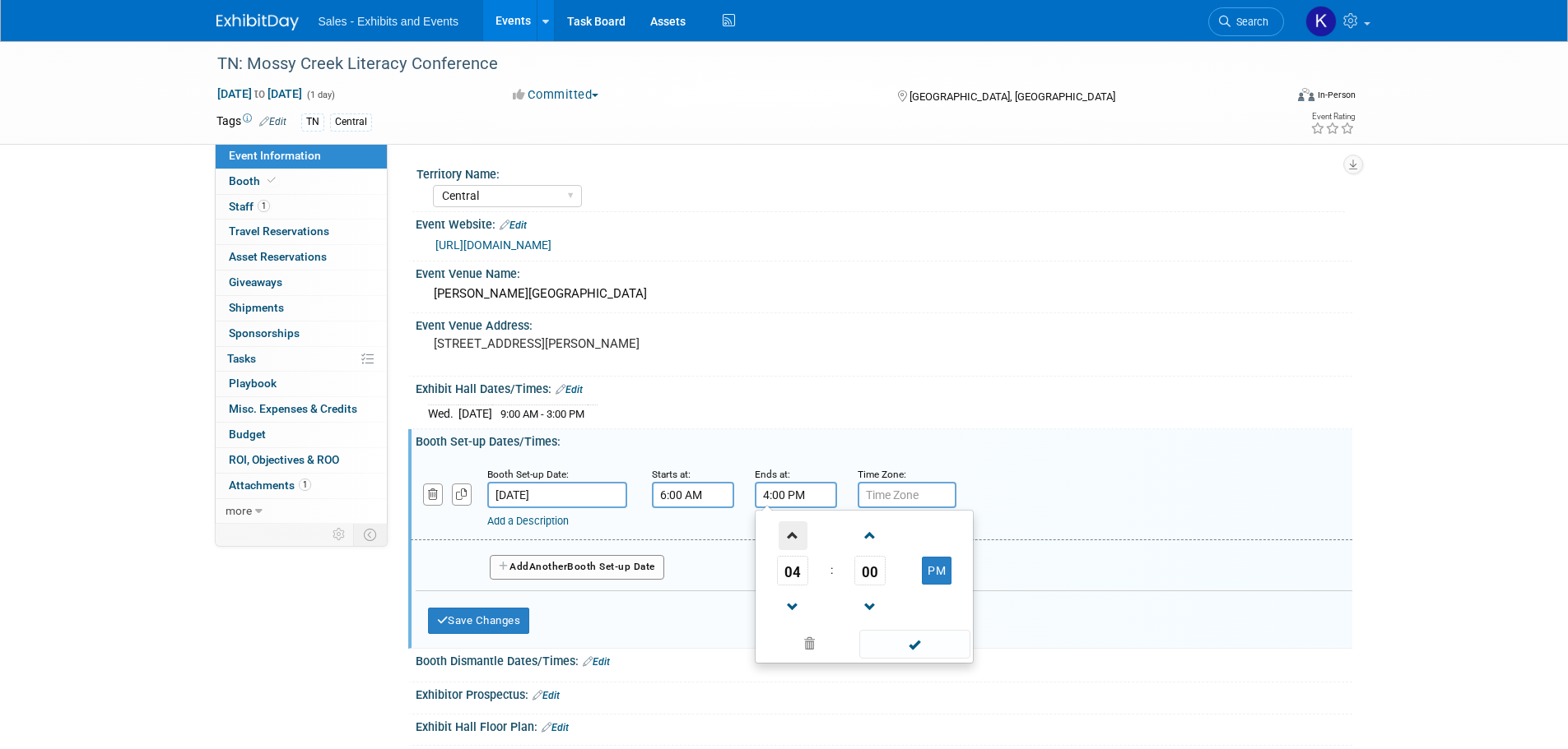
click at [793, 536] on span at bounding box center [792, 536] width 29 height 29
click at [793, 537] on span at bounding box center [792, 536] width 29 height 29
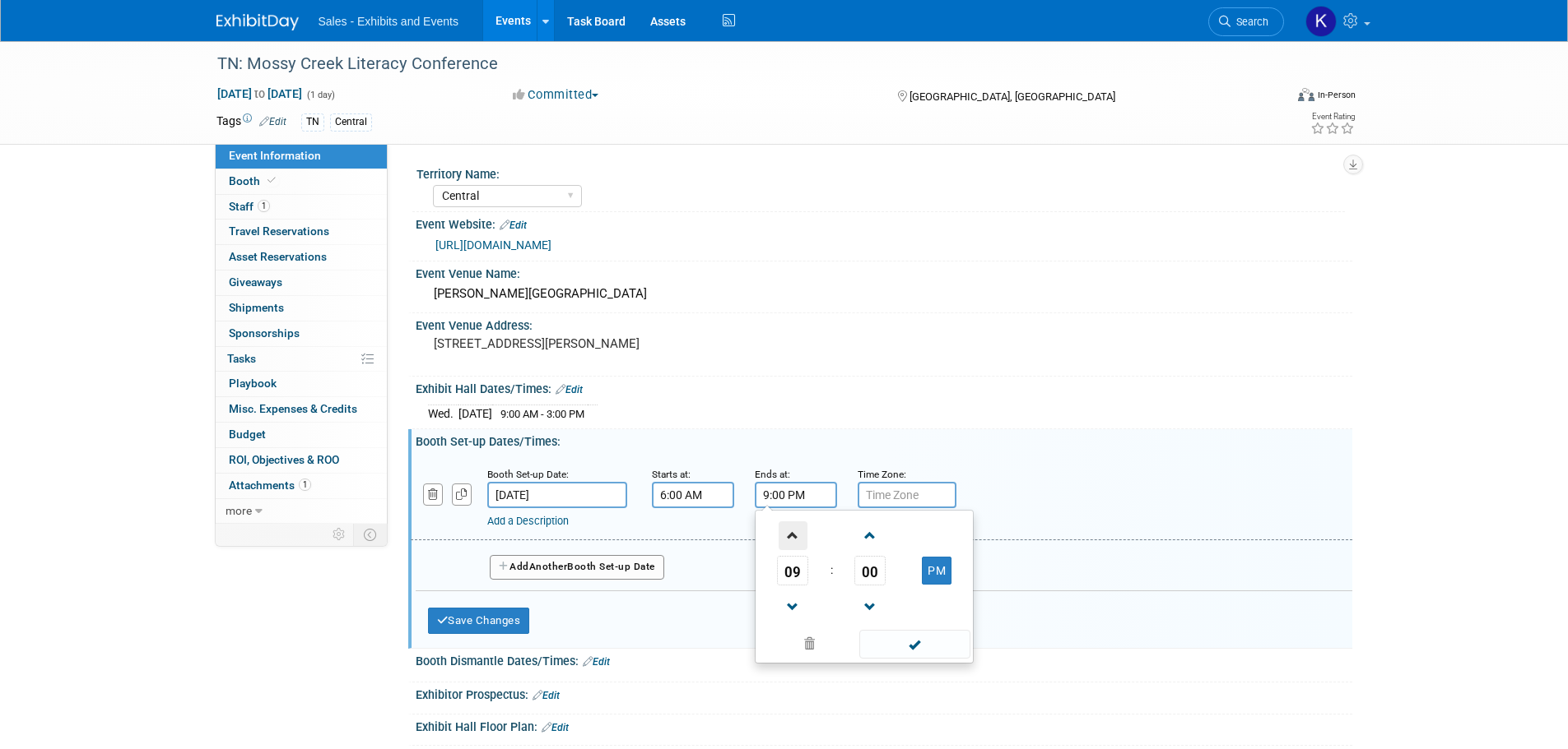
click at [793, 538] on span at bounding box center [792, 536] width 29 height 29
click at [784, 608] on span at bounding box center [792, 607] width 29 height 29
drag, startPoint x: 941, startPoint y: 570, endPoint x: 941, endPoint y: 584, distance: 14.0
click at [942, 572] on button "PM" at bounding box center [937, 570] width 30 height 28
type input "9:00 AM"
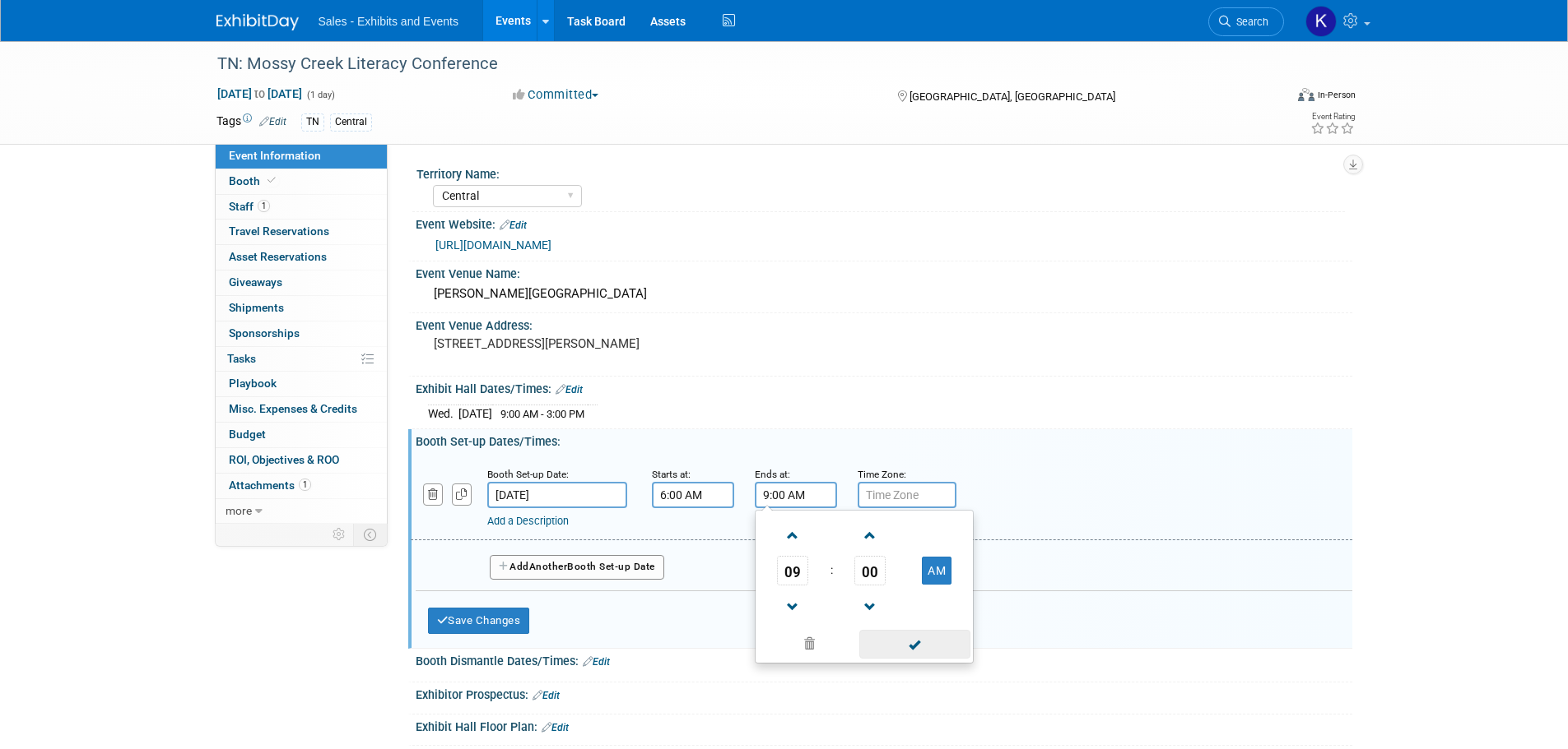
click at [915, 640] on span at bounding box center [915, 644] width 111 height 29
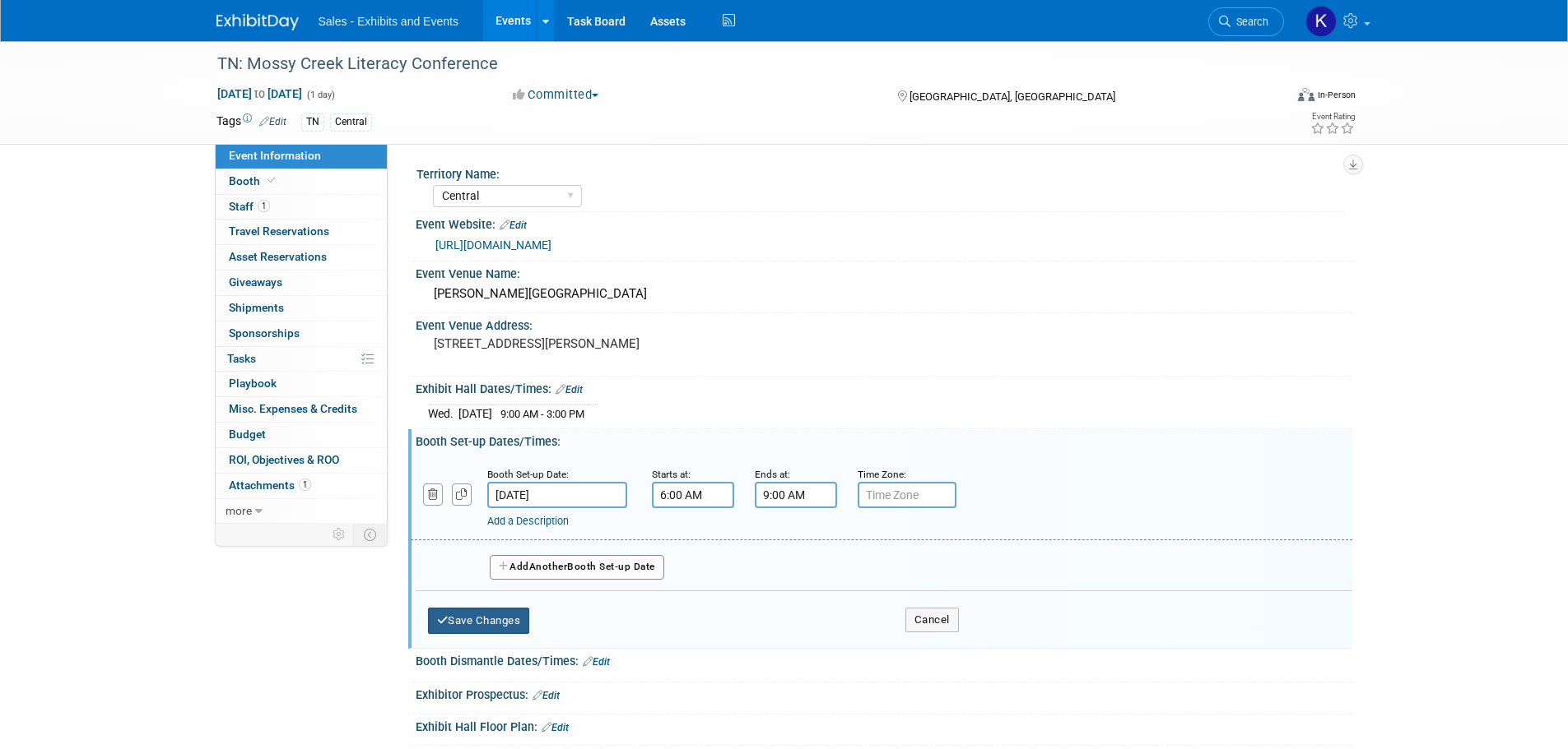
click at [510, 618] on button "Save Changes" at bounding box center [479, 621] width 102 height 26
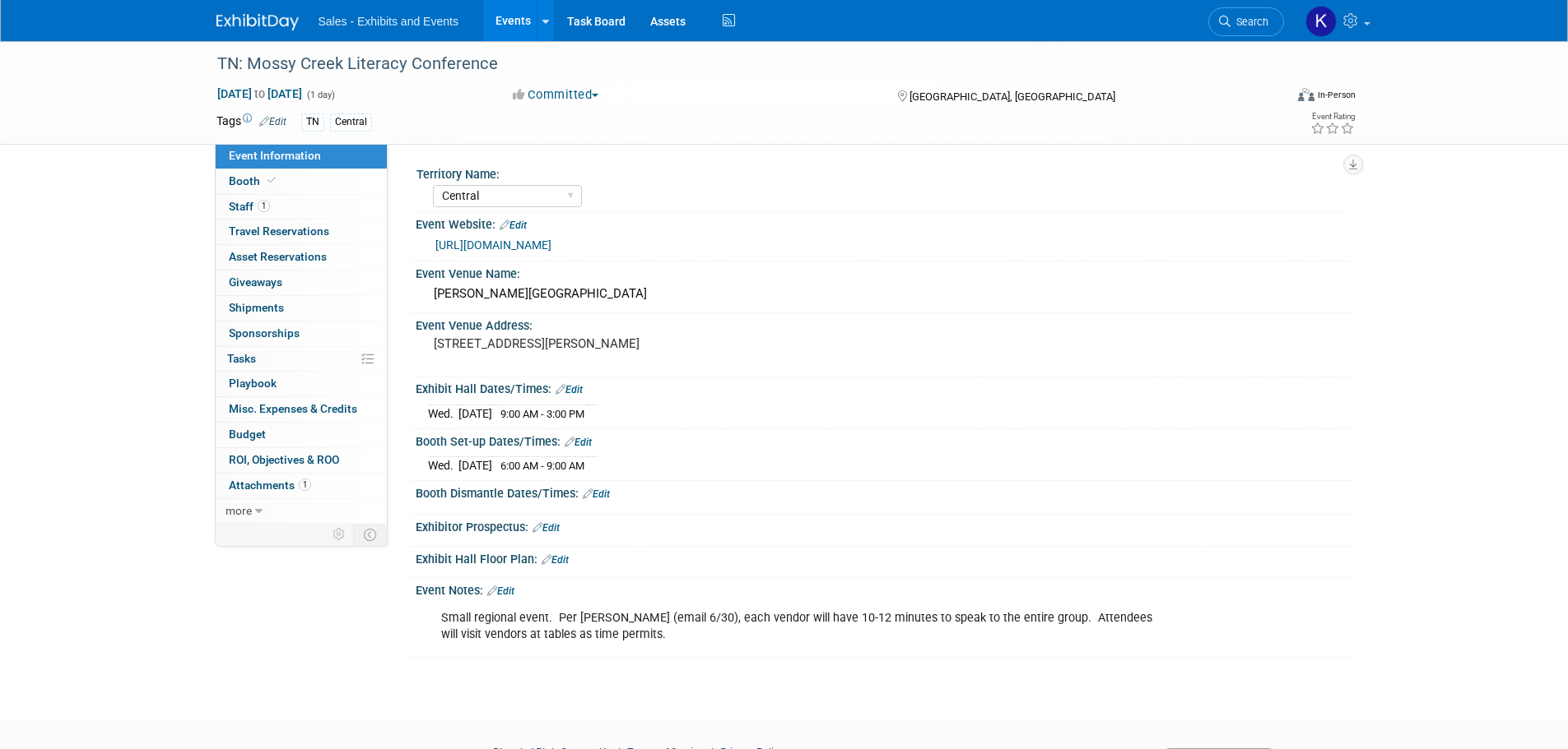
click at [514, 590] on link "Edit" at bounding box center [501, 591] width 27 height 11
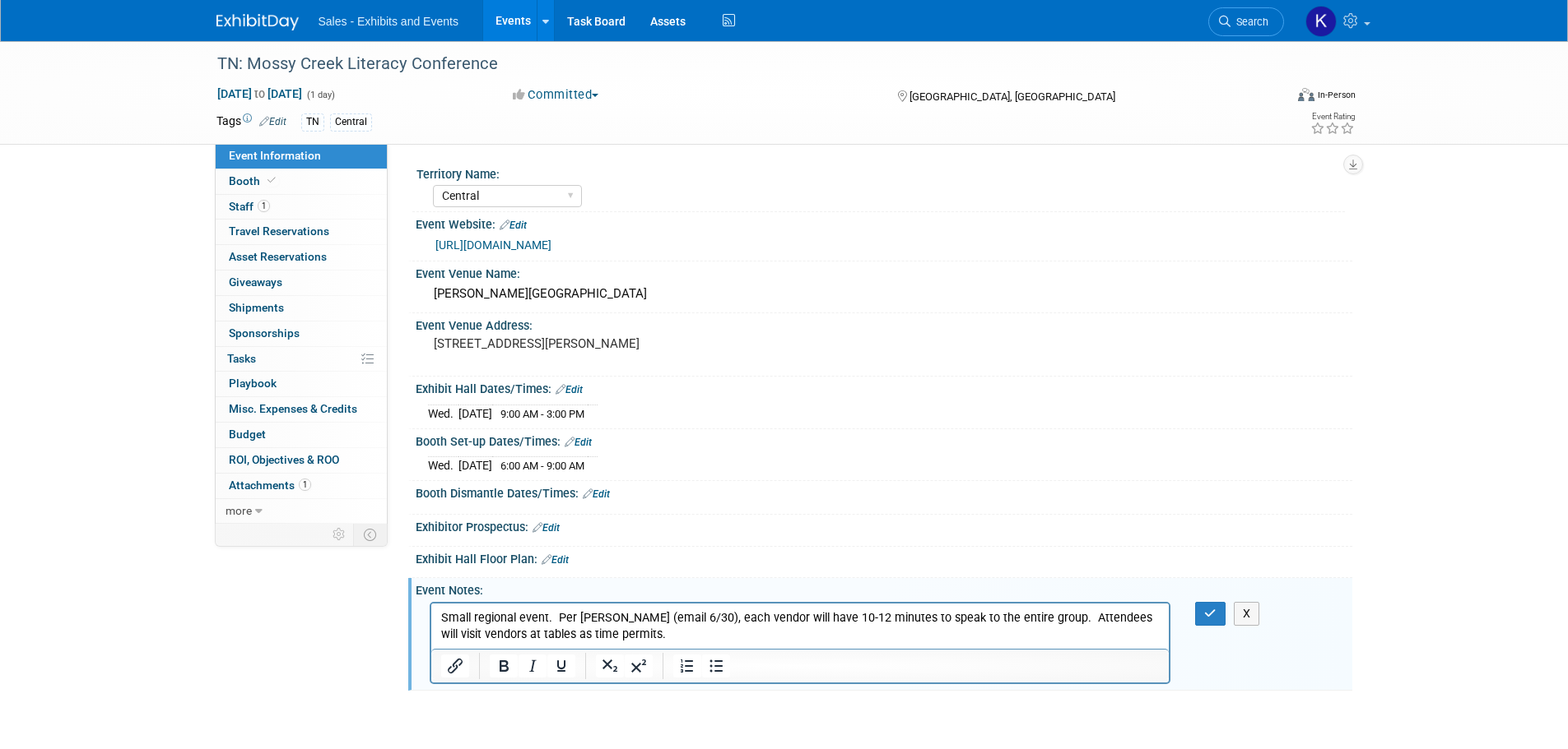
click at [653, 634] on p "Small regional event. Per Randy Kincaid (email 6/30), each vendor will have 10-…" at bounding box center [800, 626] width 720 height 33
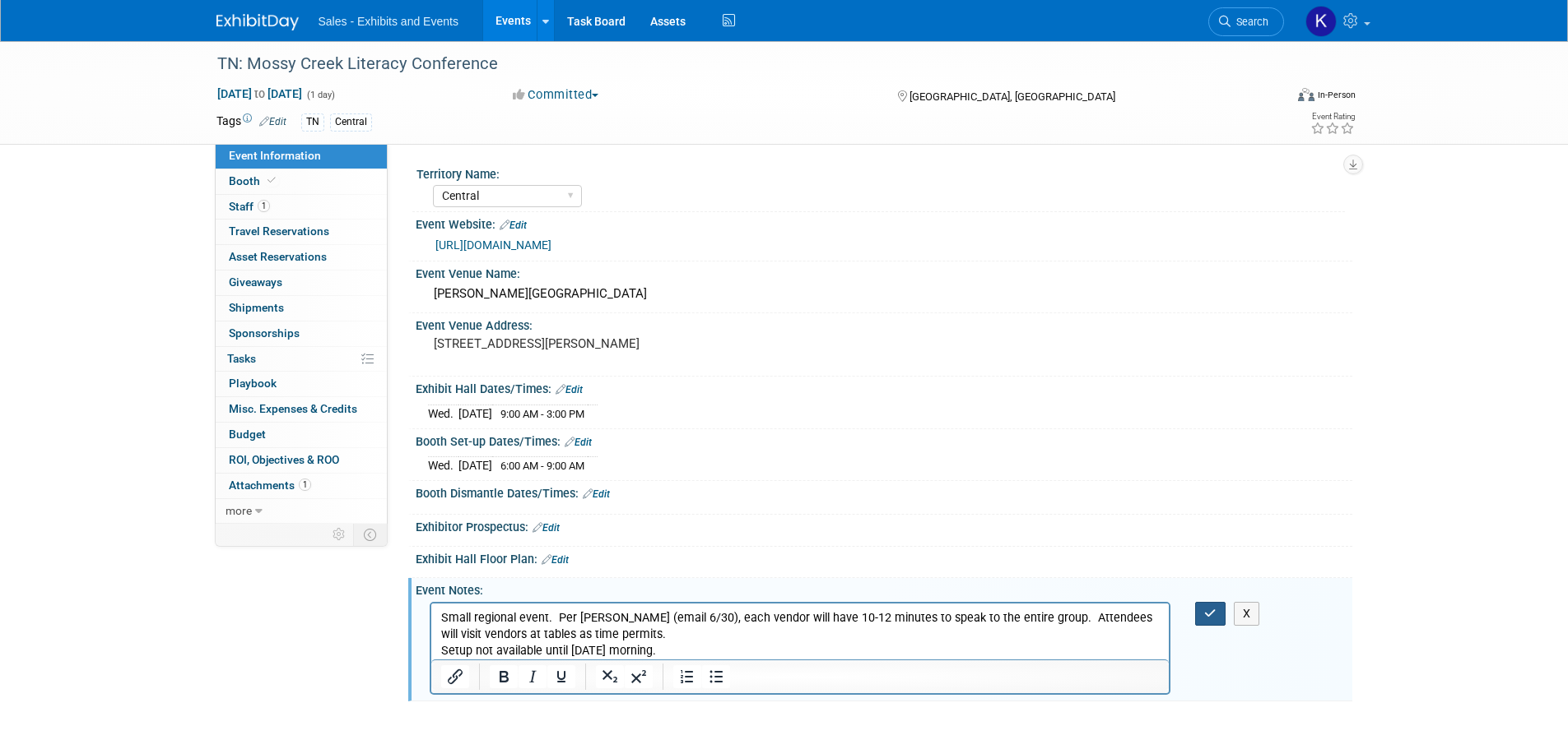
click at [1208, 617] on icon "button" at bounding box center [1210, 613] width 12 height 11
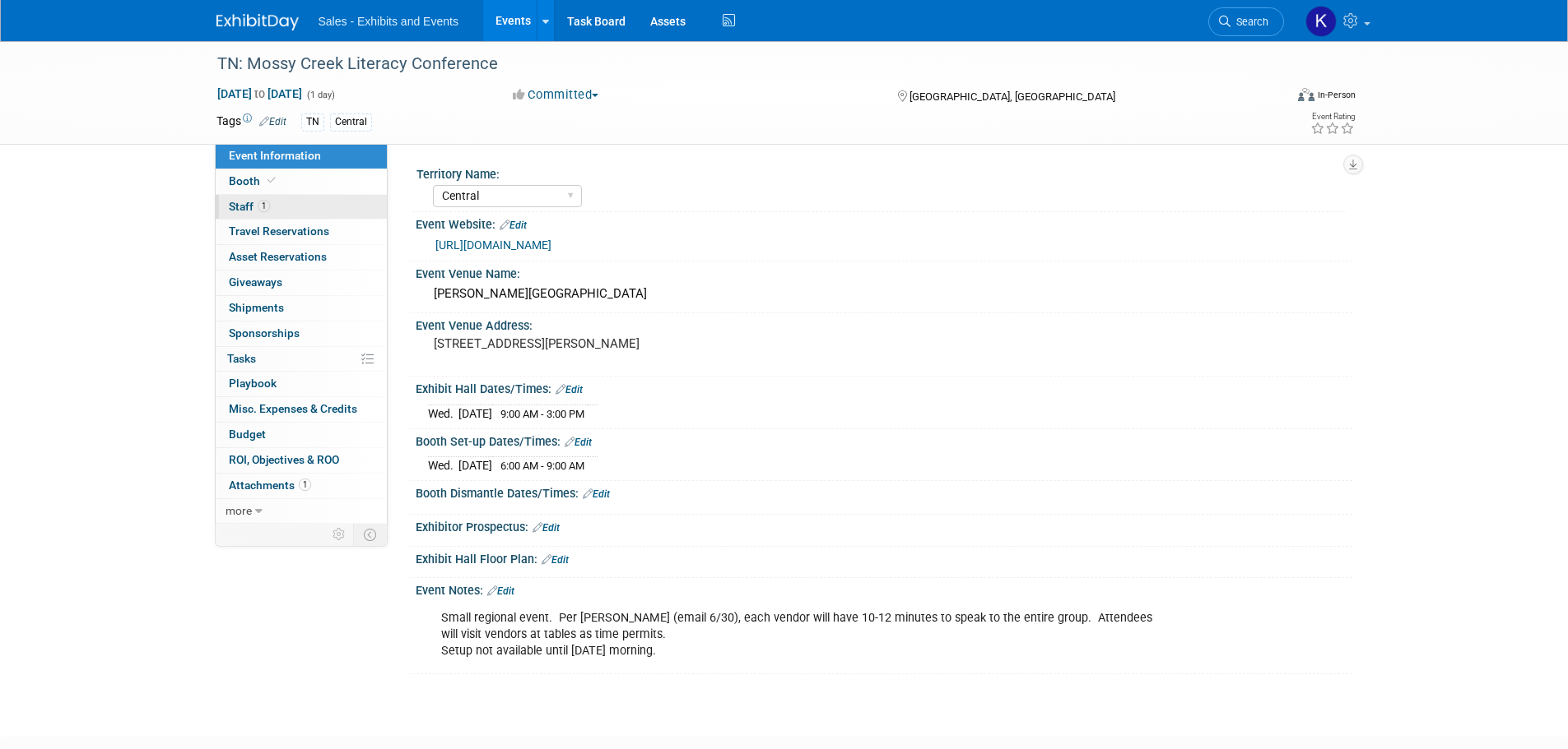
click at [231, 208] on span "Staff 1" at bounding box center [249, 206] width 41 height 13
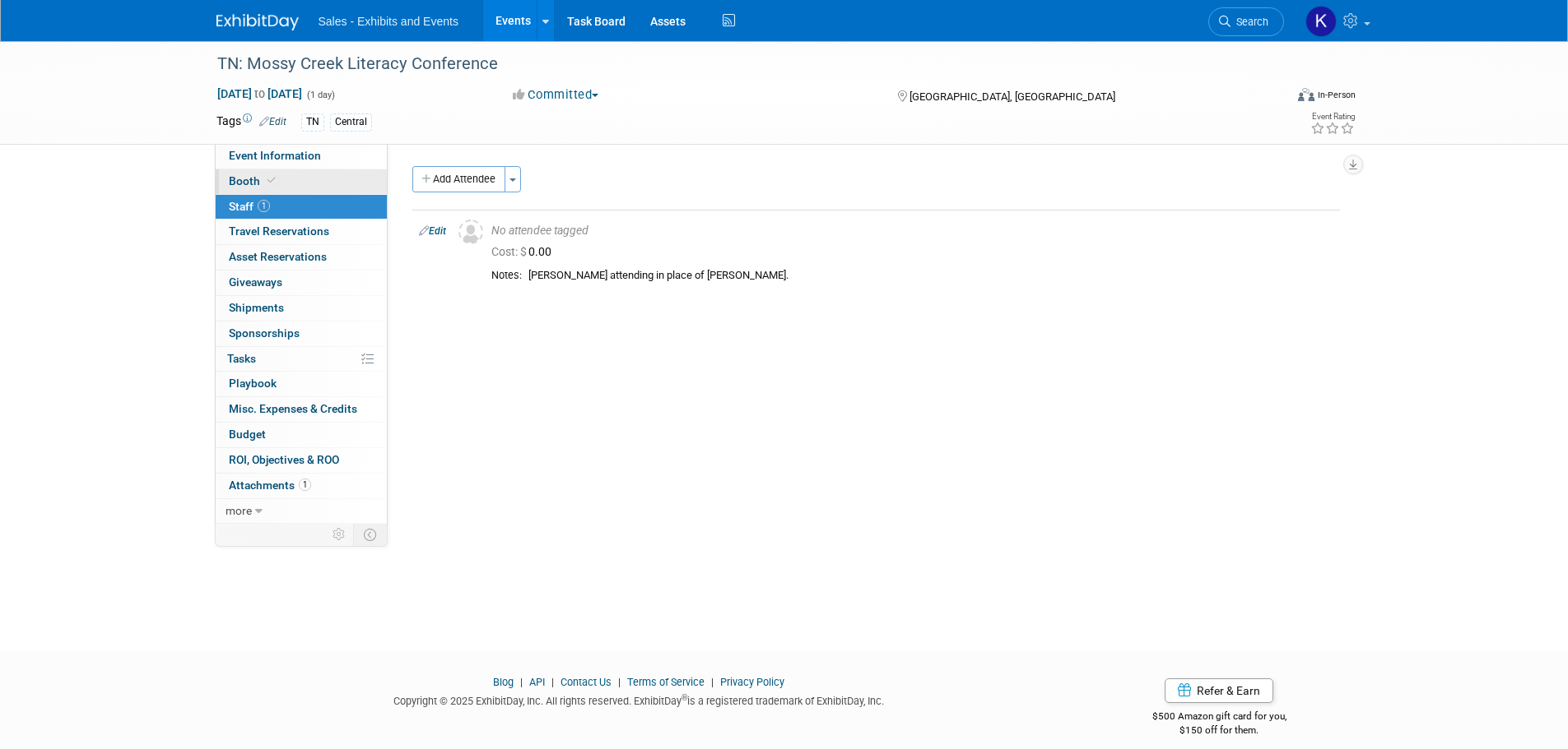
click at [243, 186] on span "Booth" at bounding box center [253, 180] width 50 height 13
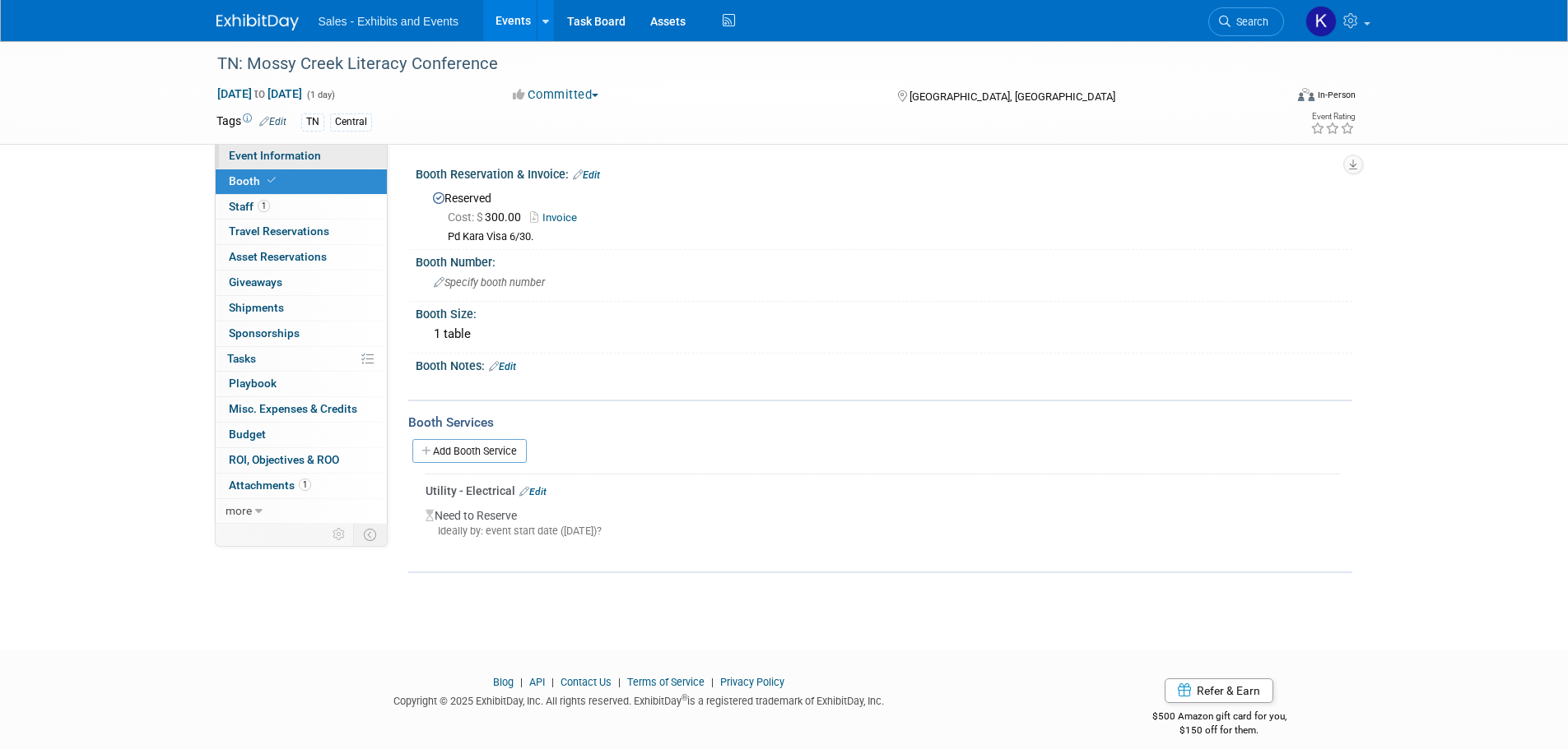
click at [252, 151] on span "Event Information" at bounding box center [274, 155] width 92 height 13
select select "Central"
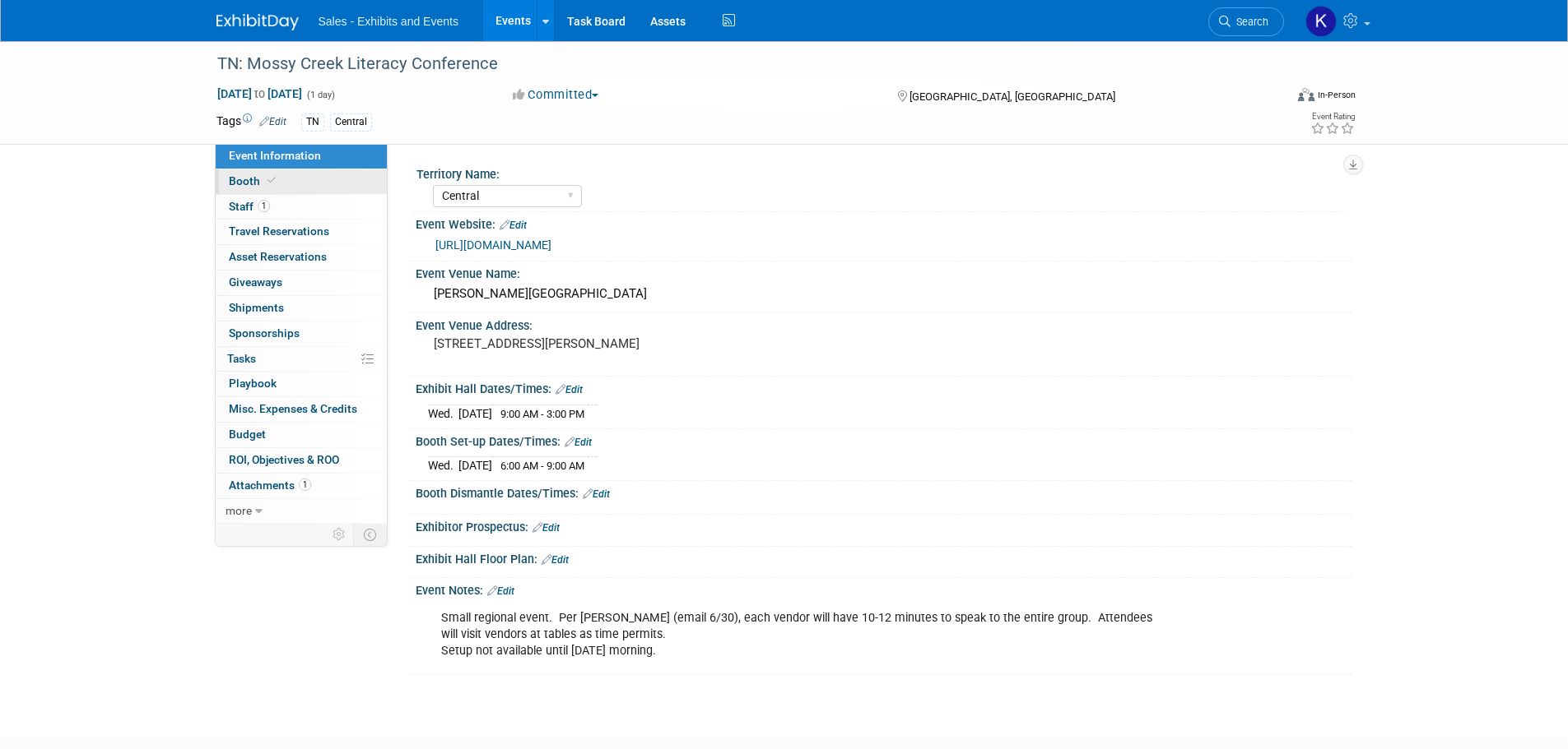
click at [252, 179] on span "Booth" at bounding box center [253, 180] width 50 height 13
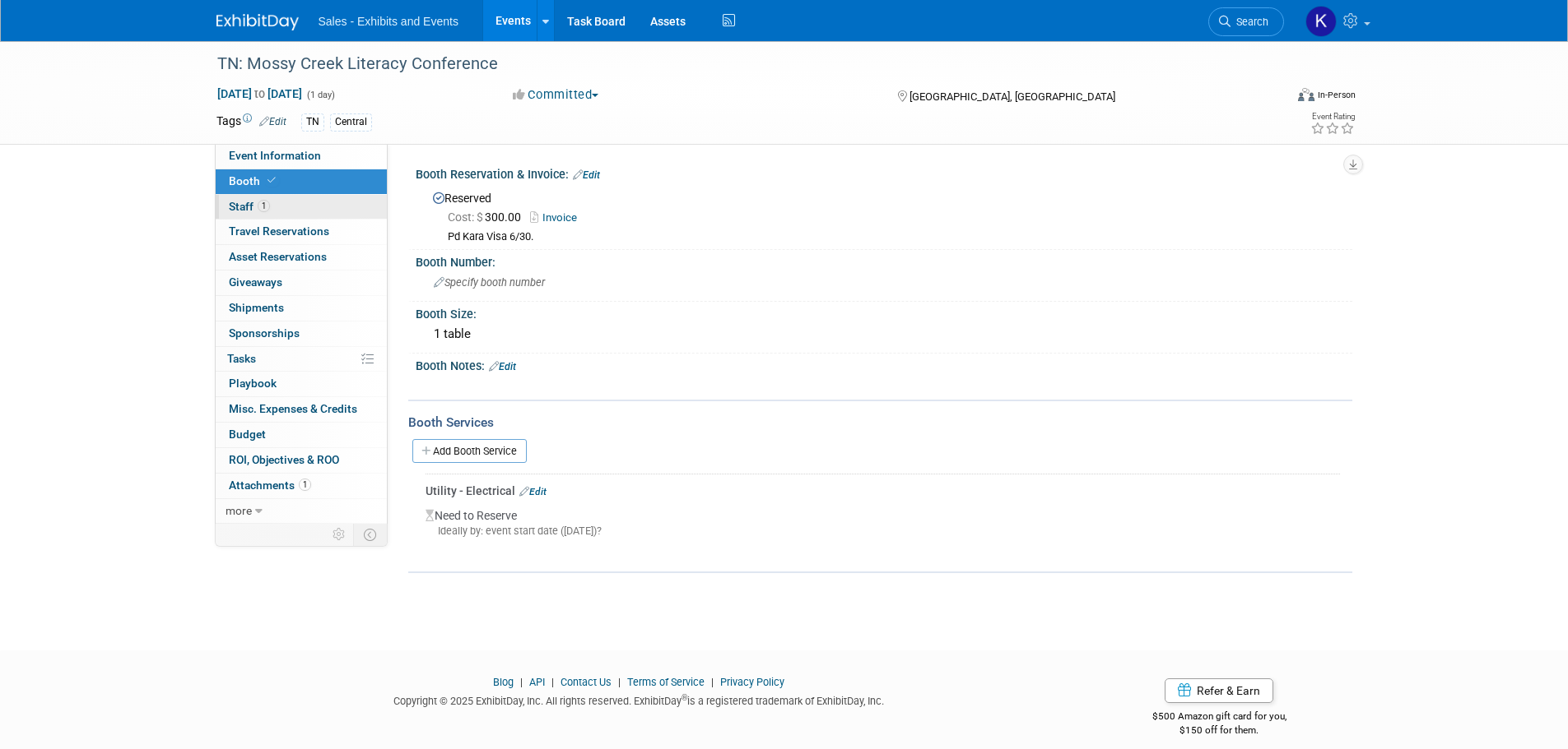
click at [244, 208] on span "Staff 1" at bounding box center [249, 206] width 41 height 13
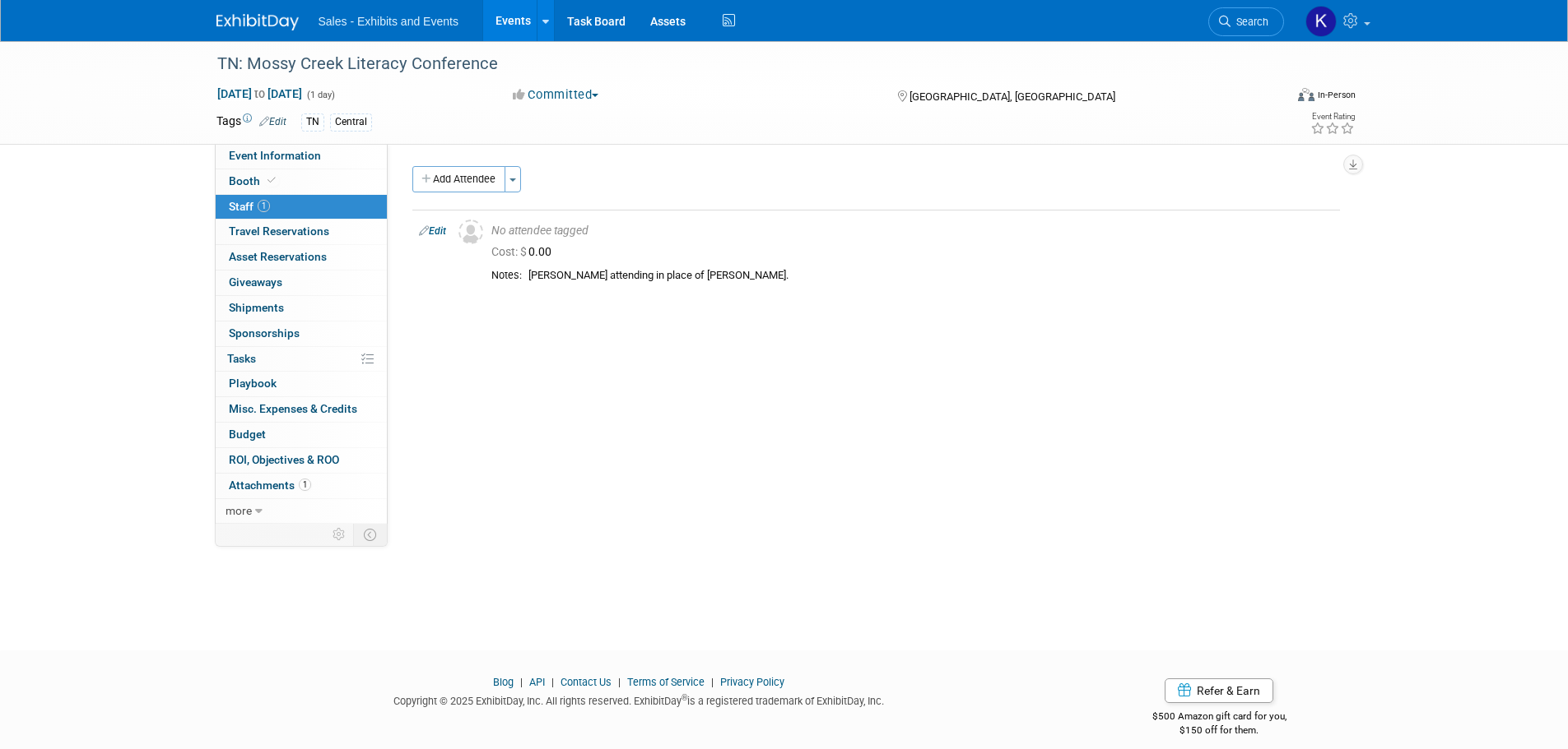
click at [282, 26] on img at bounding box center [257, 22] width 82 height 17
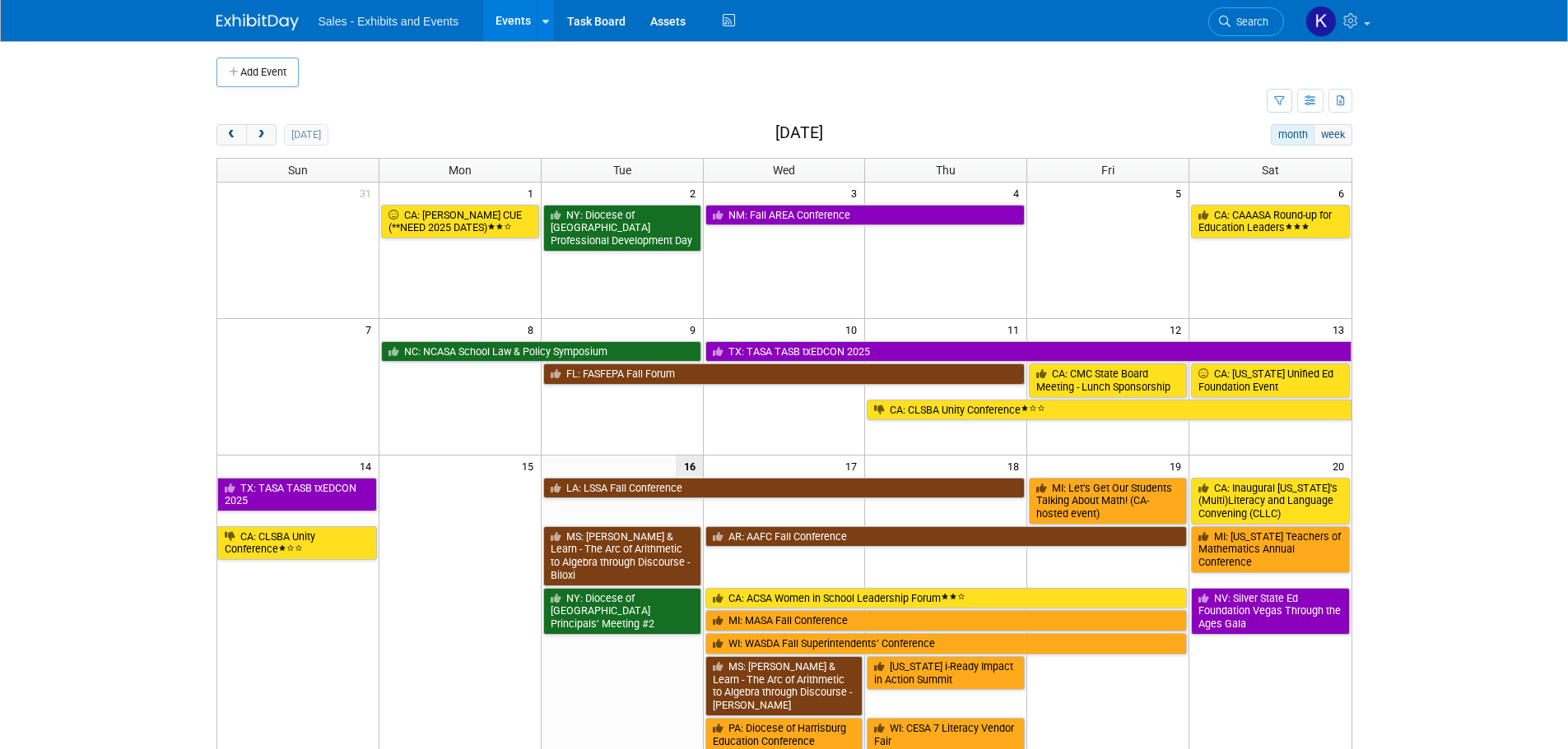
click at [1234, 16] on span "Search" at bounding box center [1249, 22] width 38 height 12
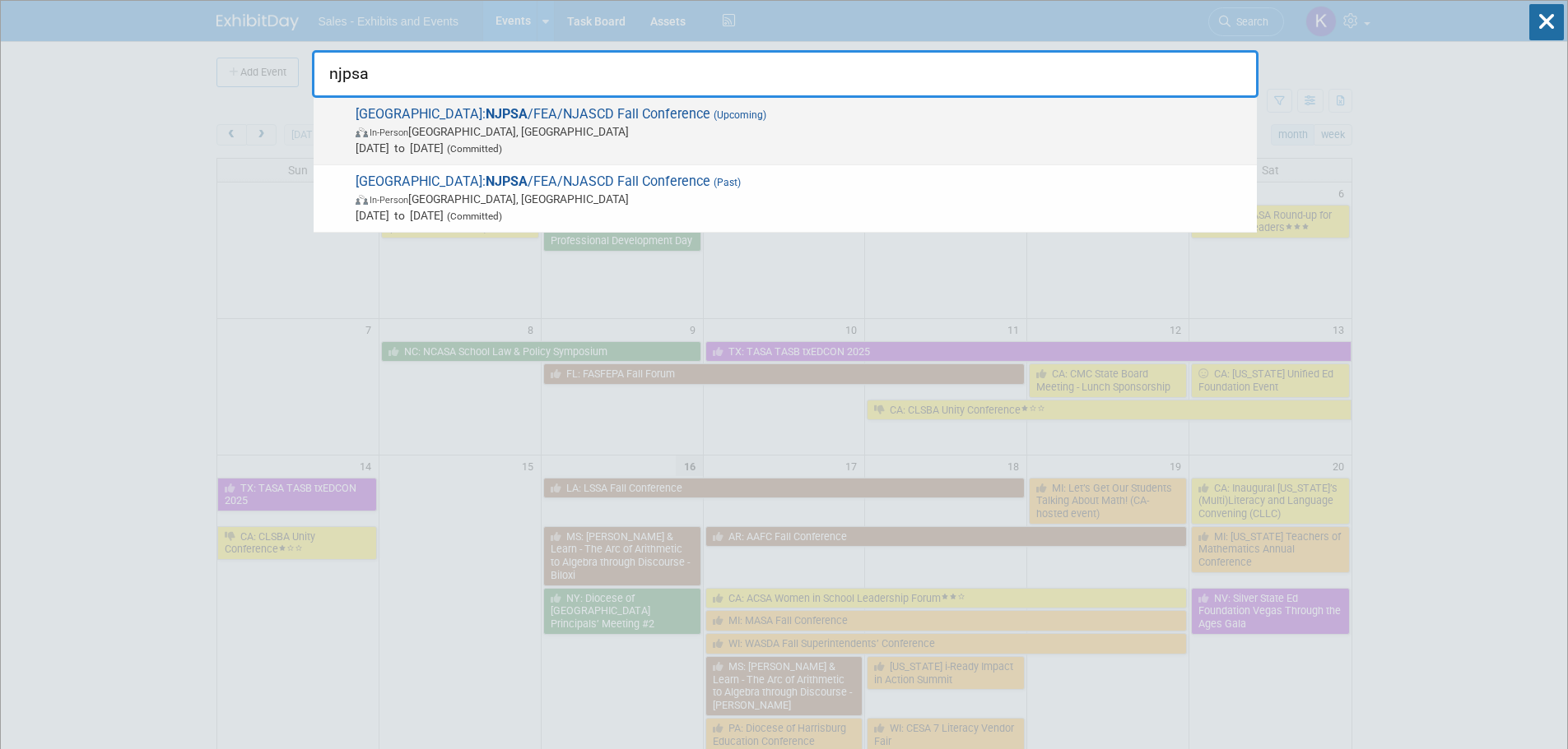
type input "njpsa"
click at [547, 115] on span "NJ: NJPSA /FEA/NJASCD Fall Conference (Upcoming) In-Person Atlantic City, NJ Oc…" at bounding box center [800, 130] width 898 height 50
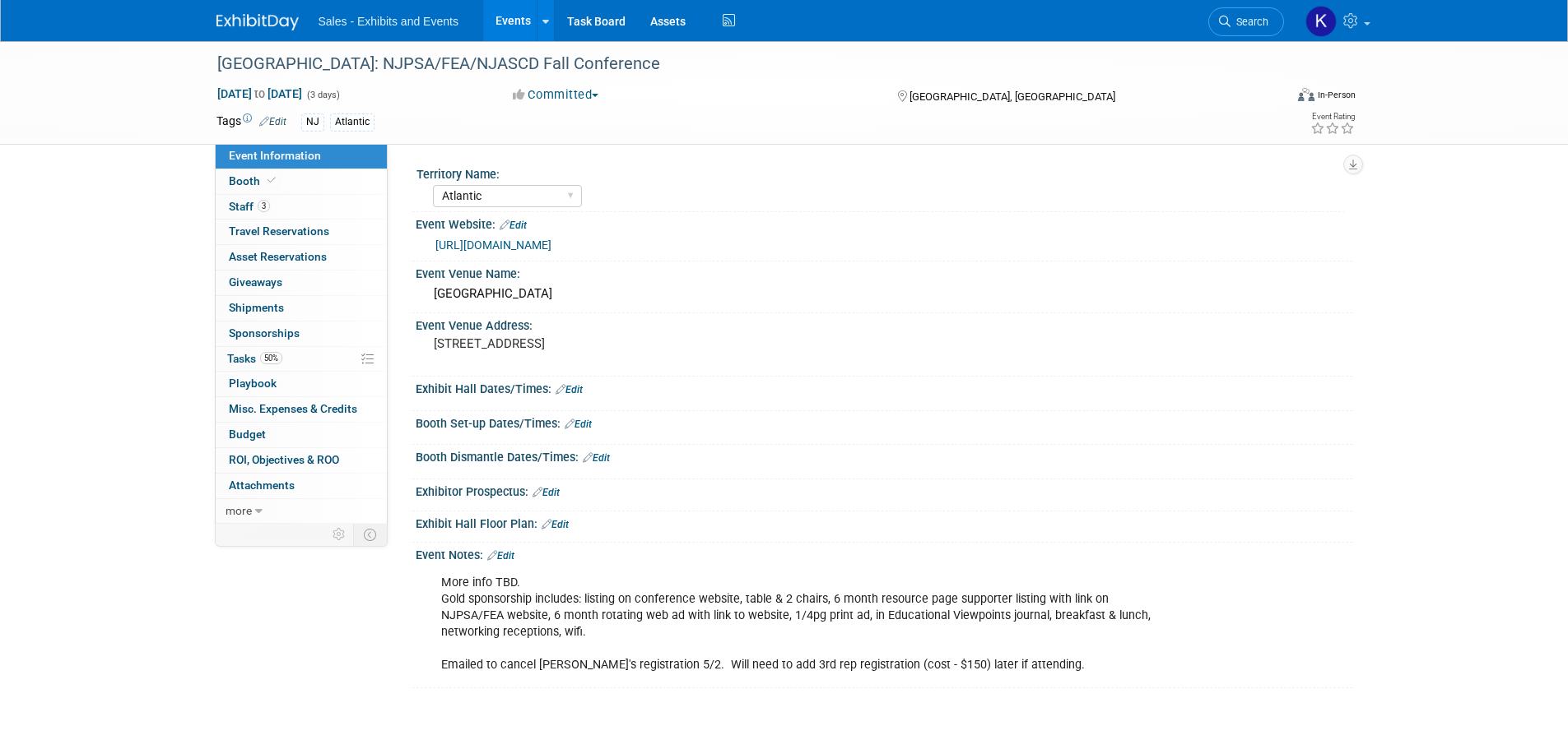
select select "Atlantic"
click at [230, 206] on span "Staff 3" at bounding box center [249, 206] width 41 height 13
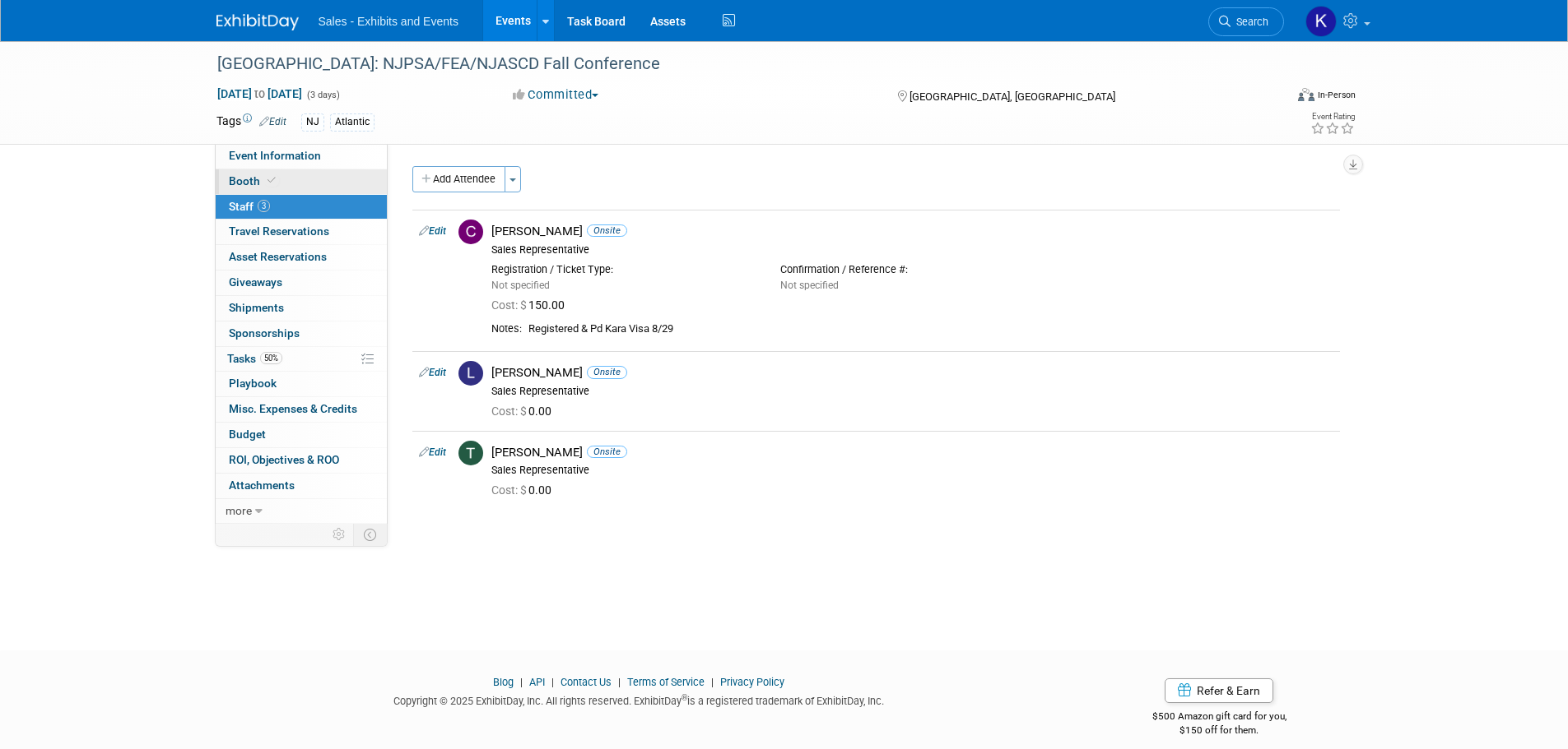
click at [246, 179] on span "Booth" at bounding box center [253, 180] width 50 height 13
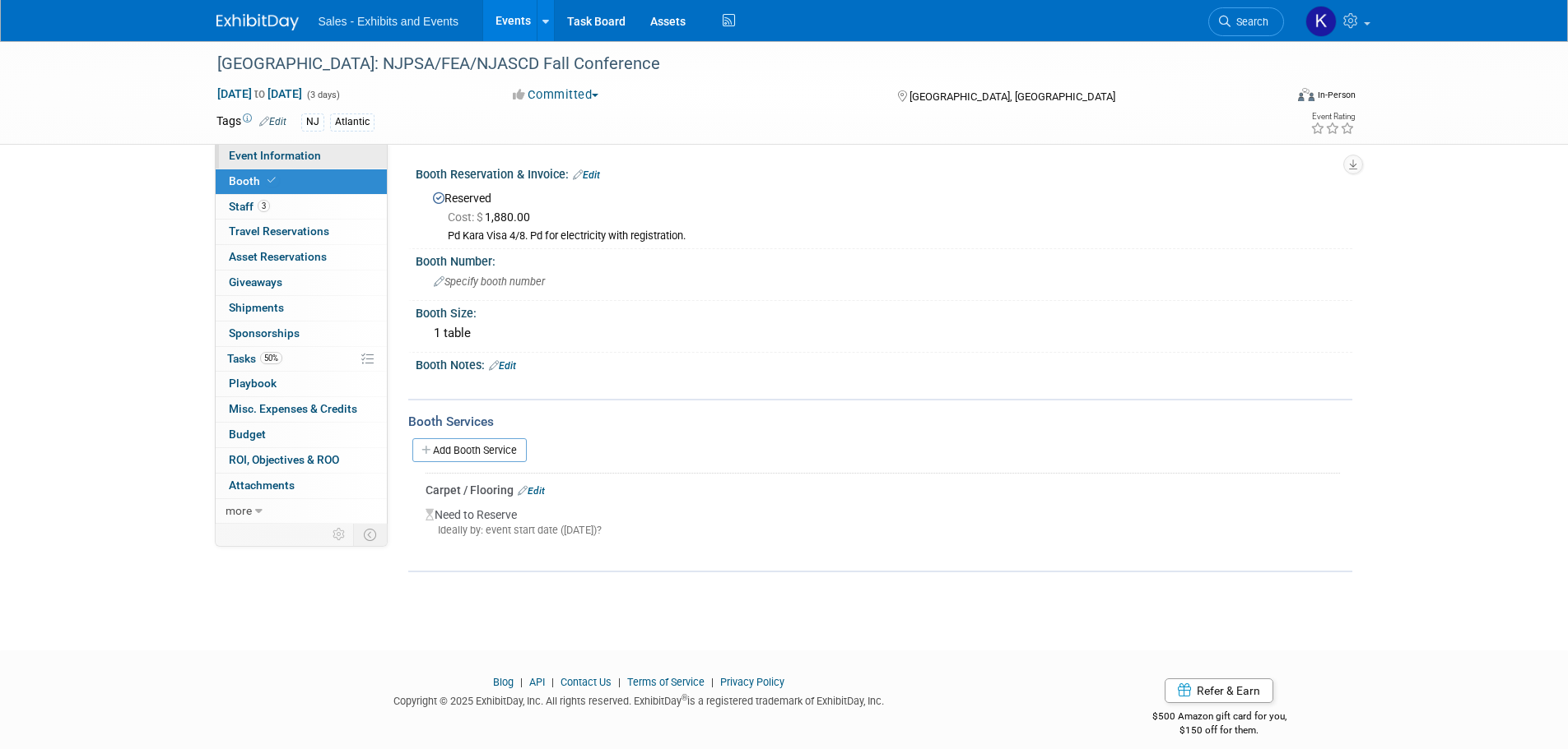
click at [251, 153] on span "Event Information" at bounding box center [274, 155] width 92 height 13
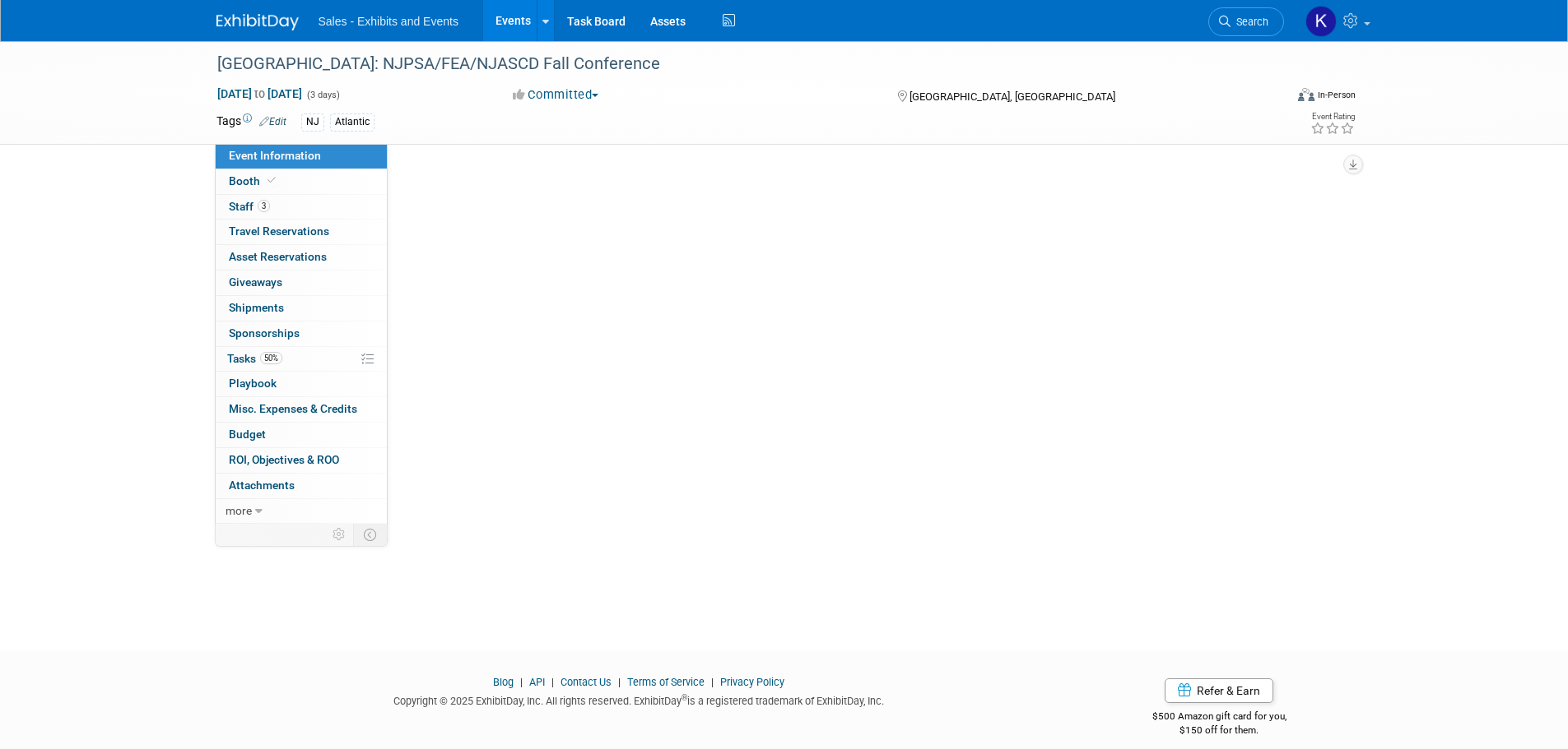
select select "Atlantic"
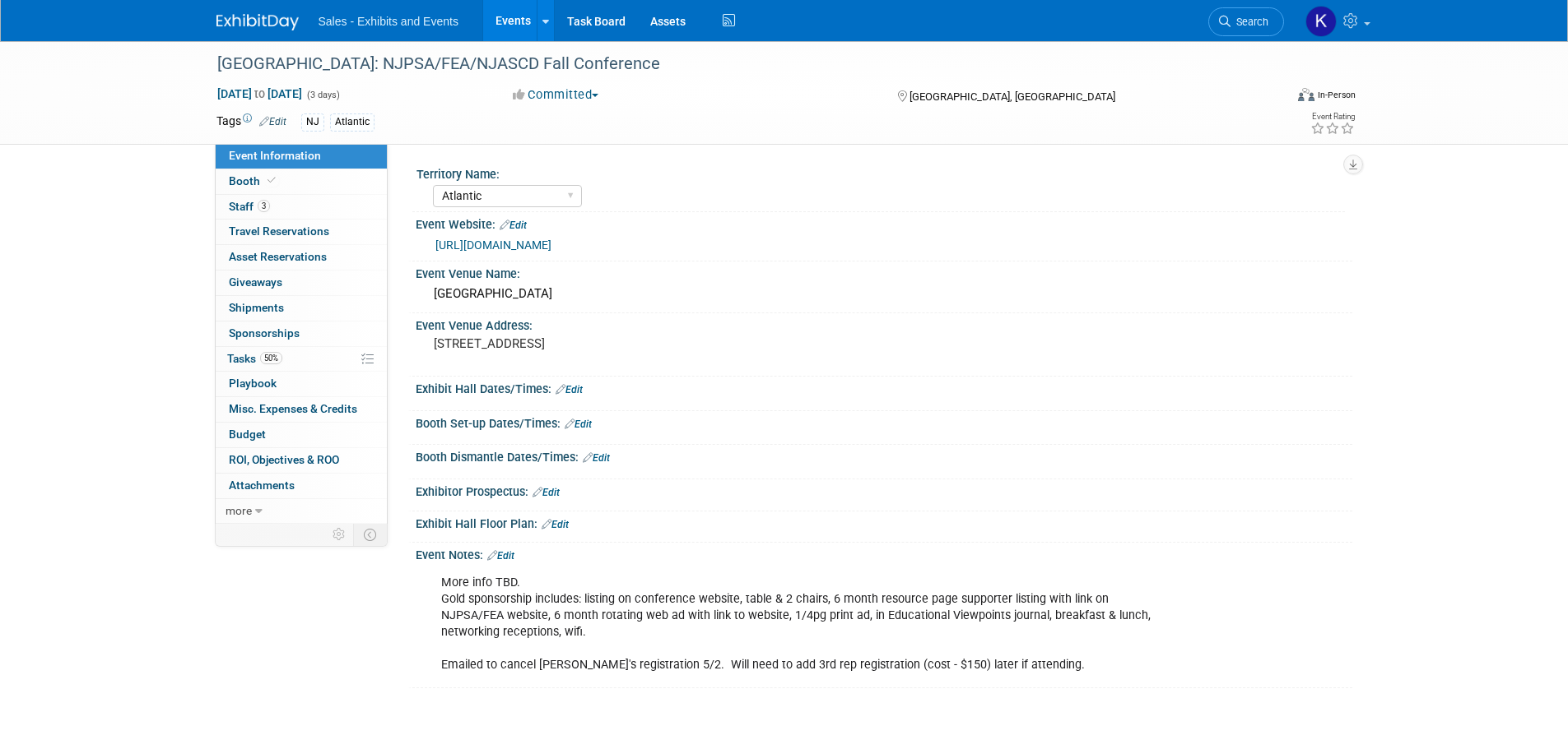
drag, startPoint x: 590, startPoint y: 427, endPoint x: 603, endPoint y: 440, distance: 18.4
click at [590, 428] on link "Edit" at bounding box center [578, 424] width 27 height 11
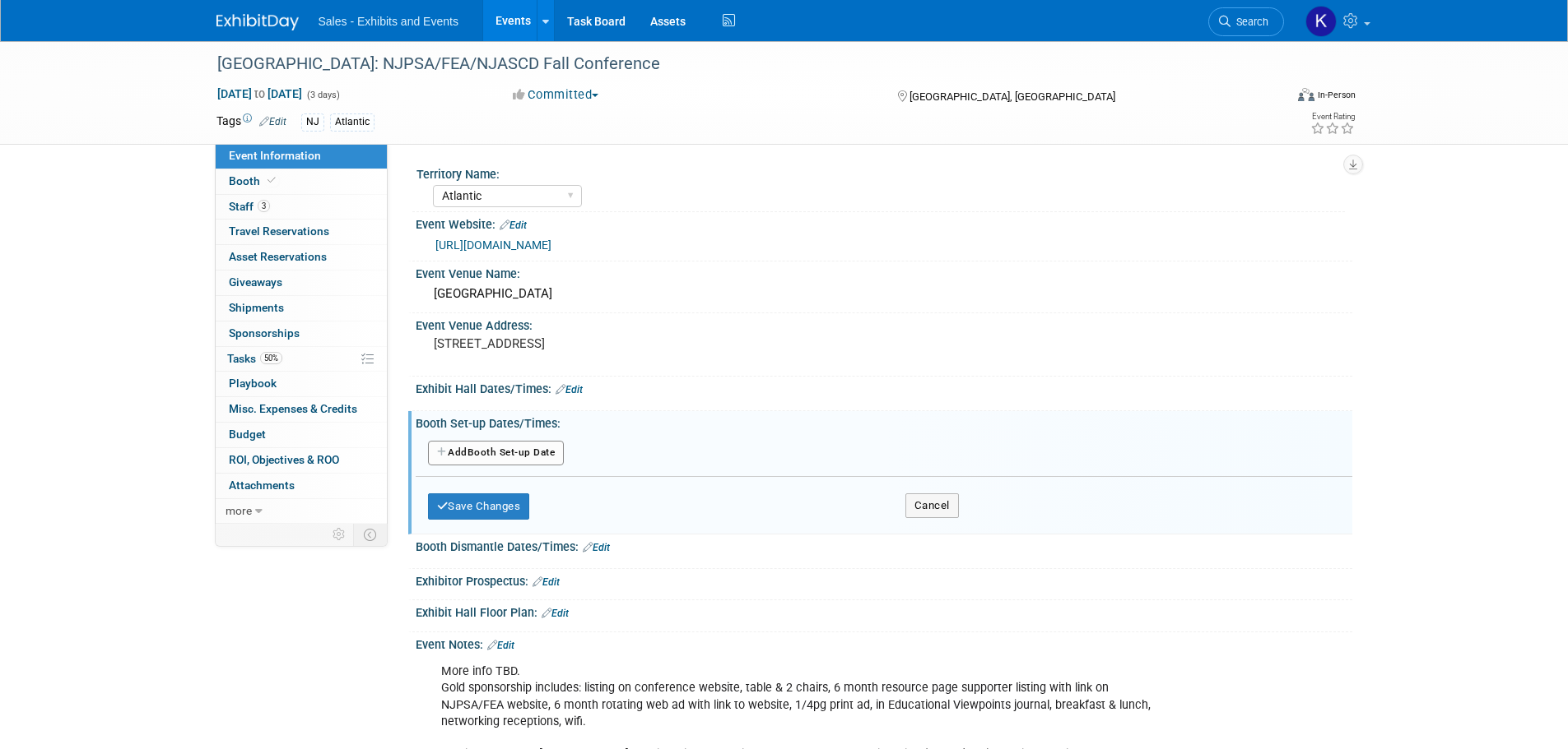
click at [532, 455] on button "Add Another Booth Set-up Date" at bounding box center [496, 453] width 137 height 24
select select "9"
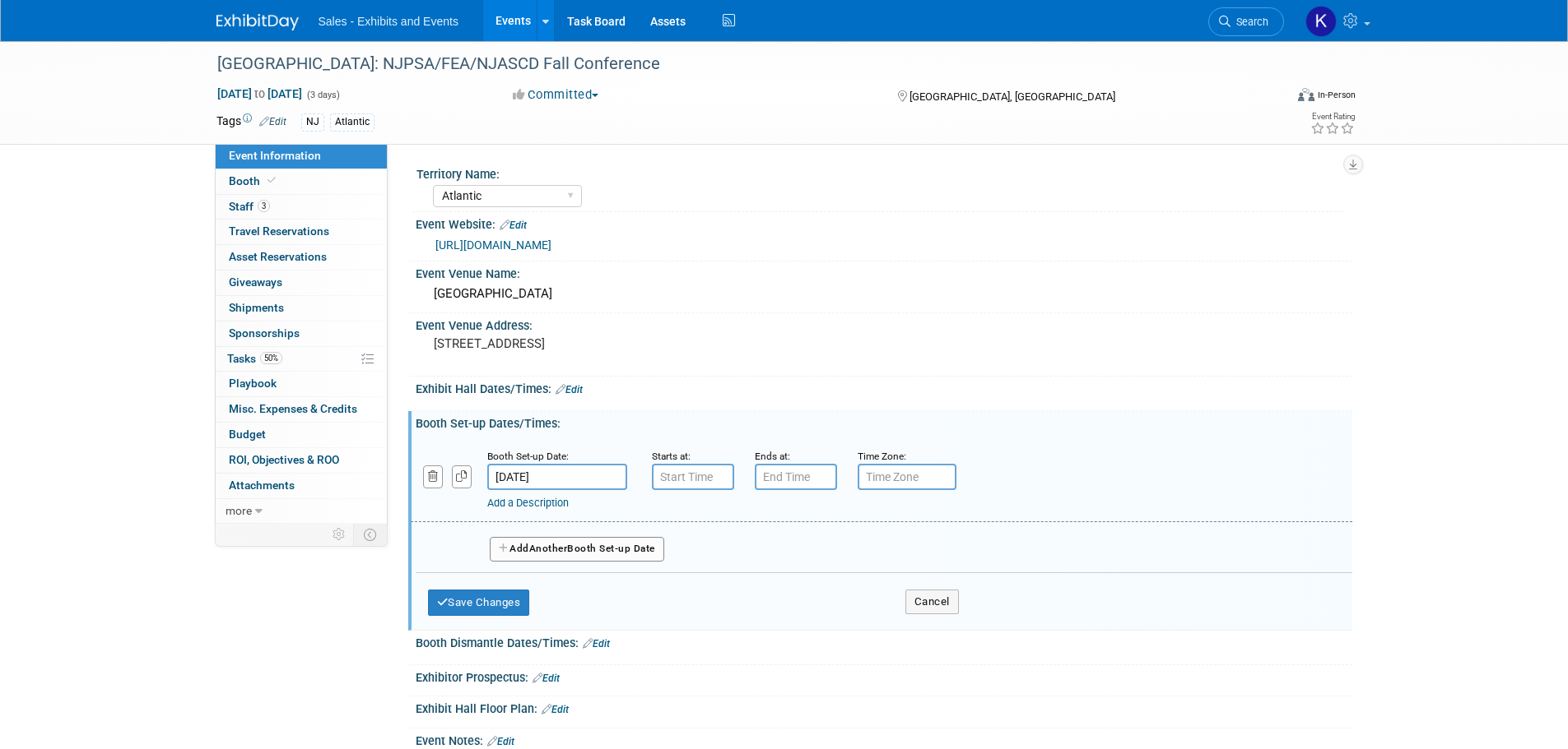
click at [552, 478] on input "Oct 15, 2025" at bounding box center [558, 477] width 140 height 26
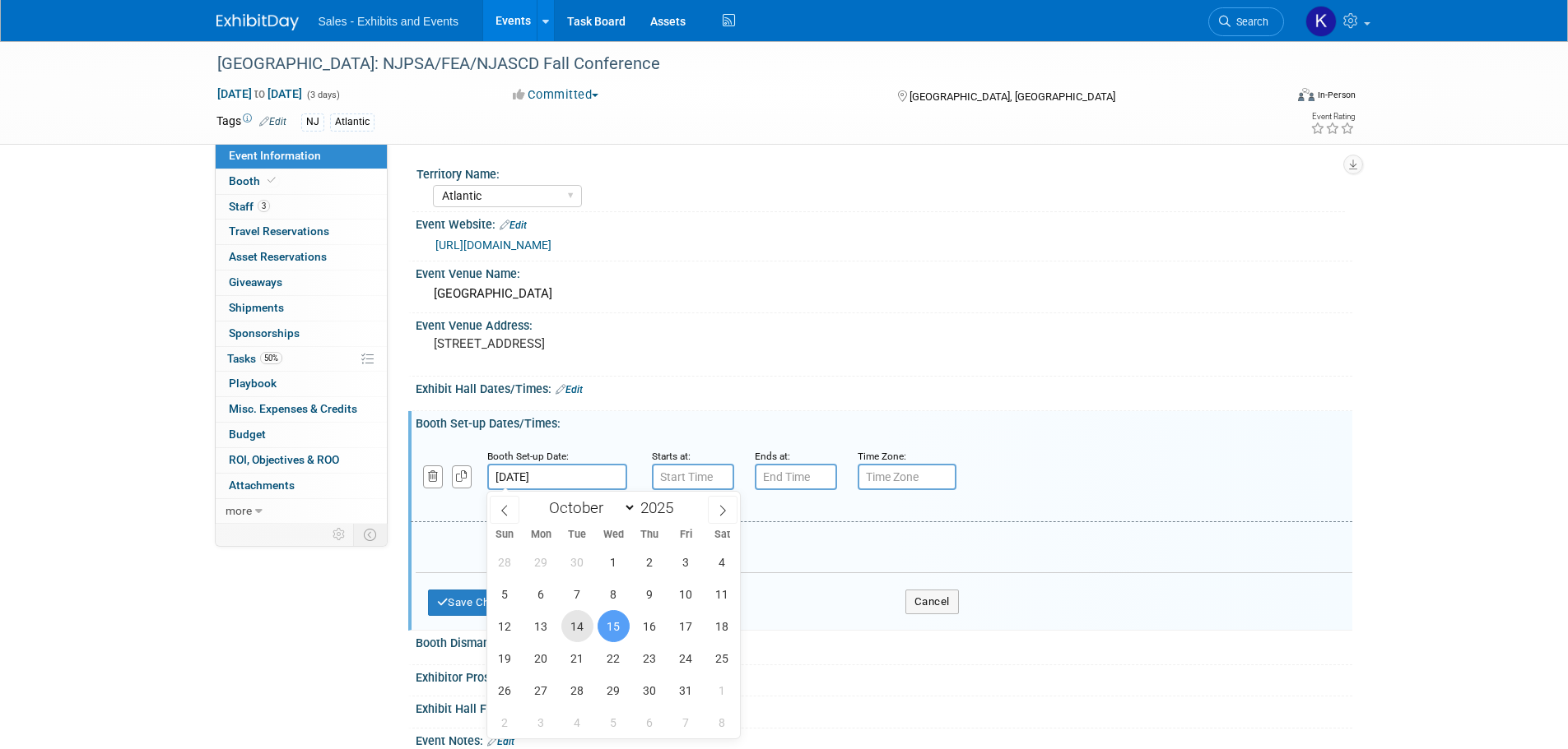
click at [583, 626] on span "14" at bounding box center [577, 626] width 32 height 32
type input "Oct 14, 2025"
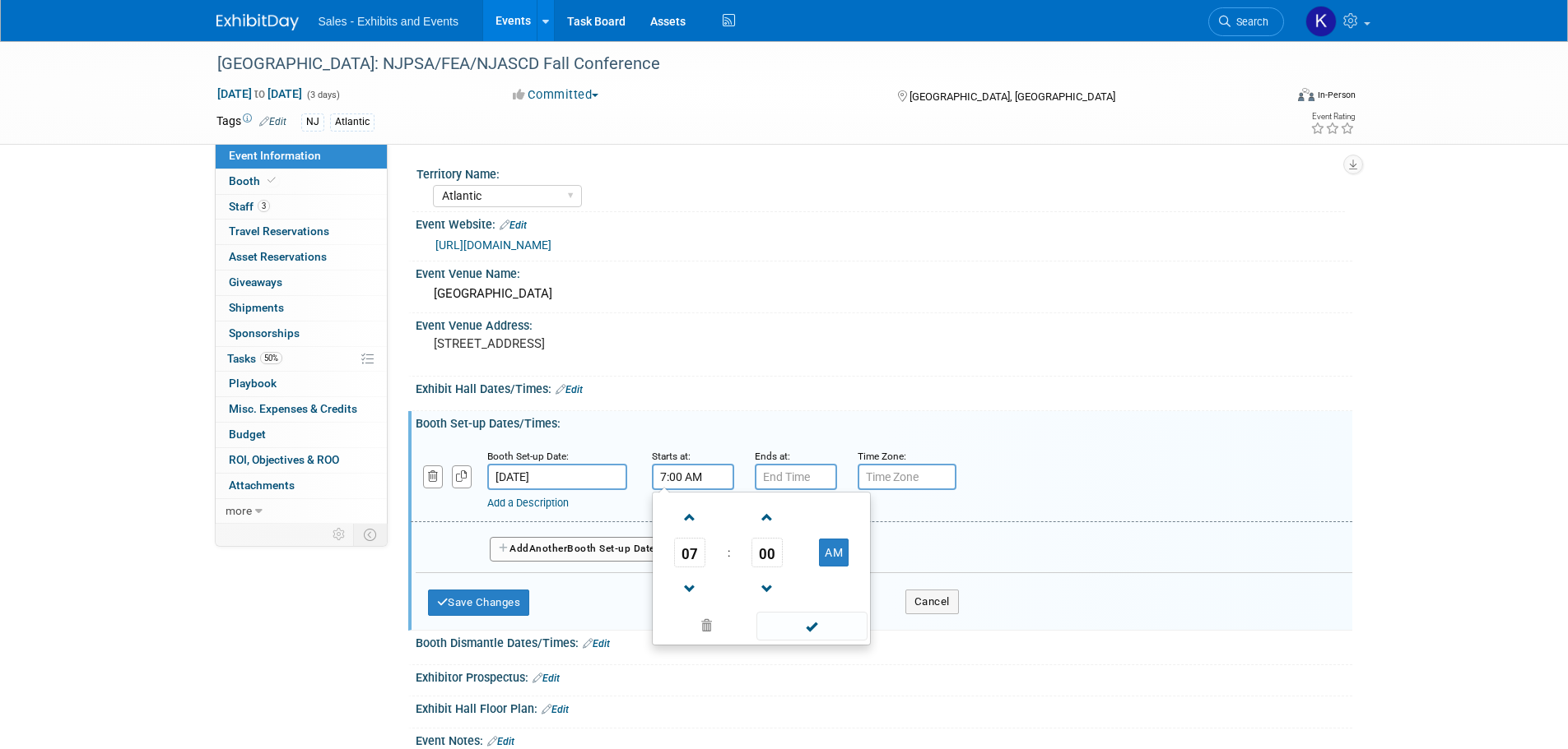
click at [714, 472] on input "7:00 AM" at bounding box center [693, 477] width 82 height 26
click at [693, 580] on span at bounding box center [690, 589] width 29 height 29
click at [694, 580] on span at bounding box center [690, 589] width 29 height 29
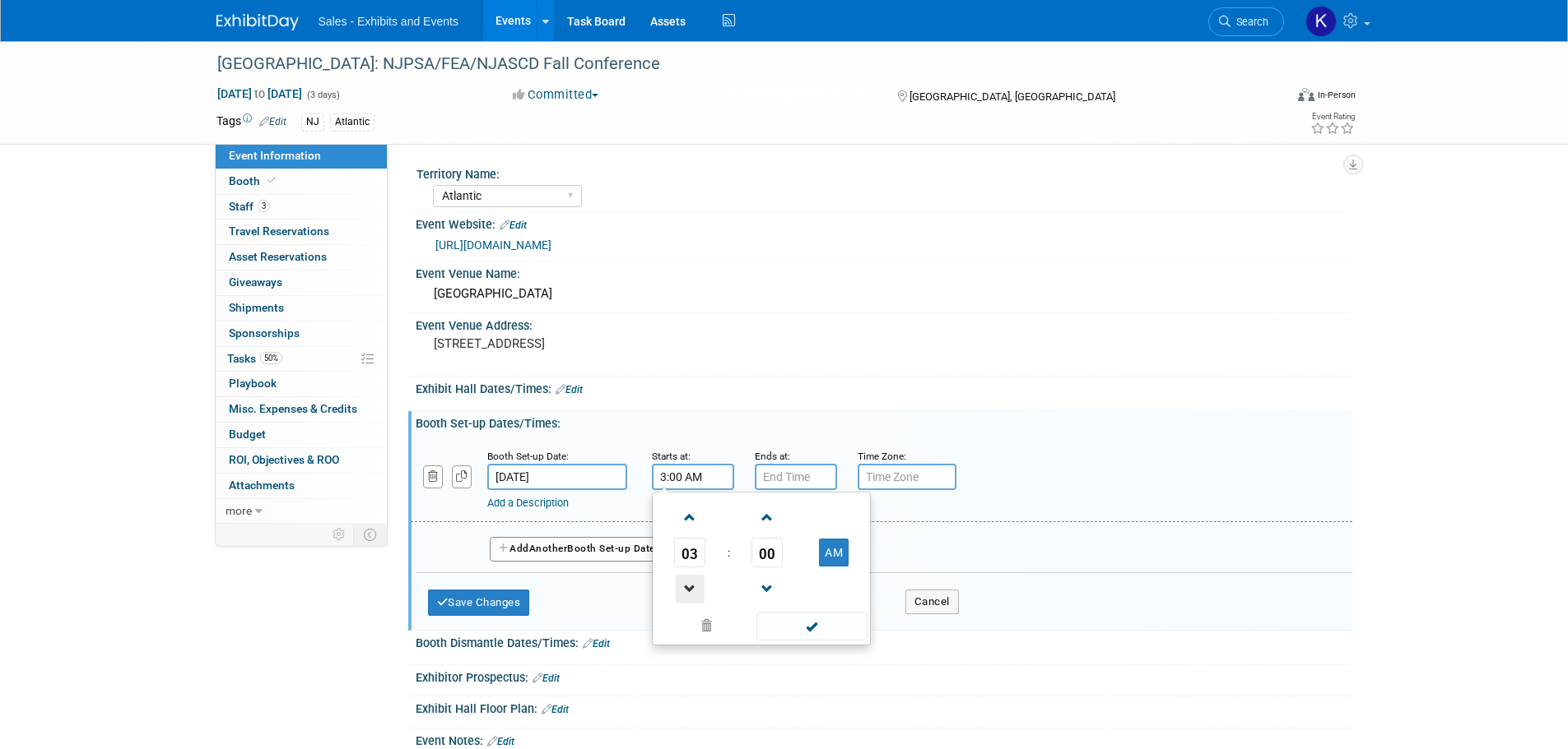
click at [694, 581] on span at bounding box center [690, 589] width 29 height 29
click at [835, 556] on button "AM" at bounding box center [833, 553] width 30 height 28
type input "2:00 PM"
drag, startPoint x: 804, startPoint y: 474, endPoint x: 812, endPoint y: 486, distance: 14.4
click at [804, 475] on input "7:00 PM" at bounding box center [796, 477] width 82 height 26
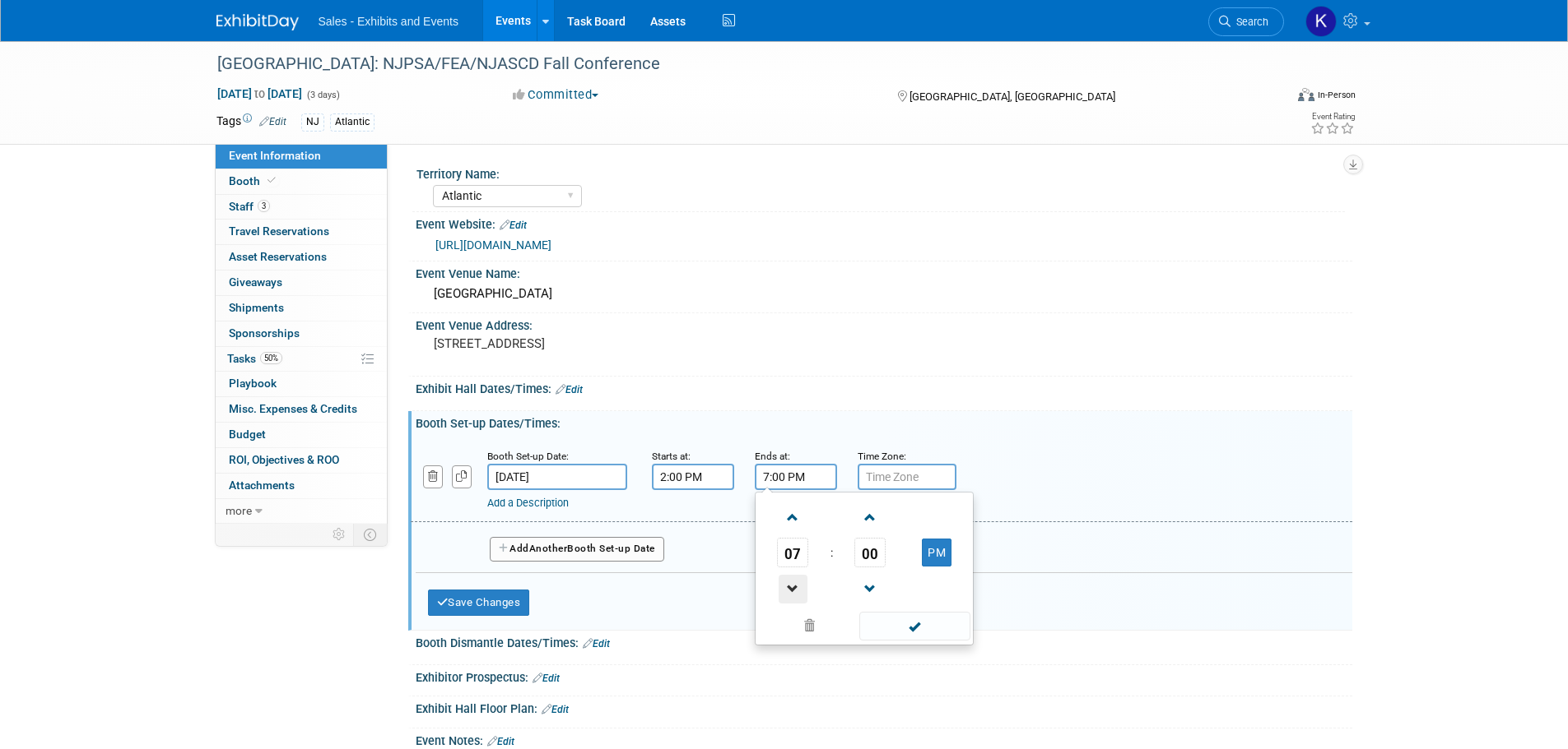
click at [789, 587] on span at bounding box center [792, 589] width 29 height 29
drag, startPoint x: 789, startPoint y: 586, endPoint x: 818, endPoint y: 584, distance: 29.1
click at [790, 586] on span at bounding box center [792, 589] width 29 height 29
click at [798, 594] on span at bounding box center [792, 589] width 29 height 29
click at [876, 556] on span "00" at bounding box center [870, 553] width 32 height 30
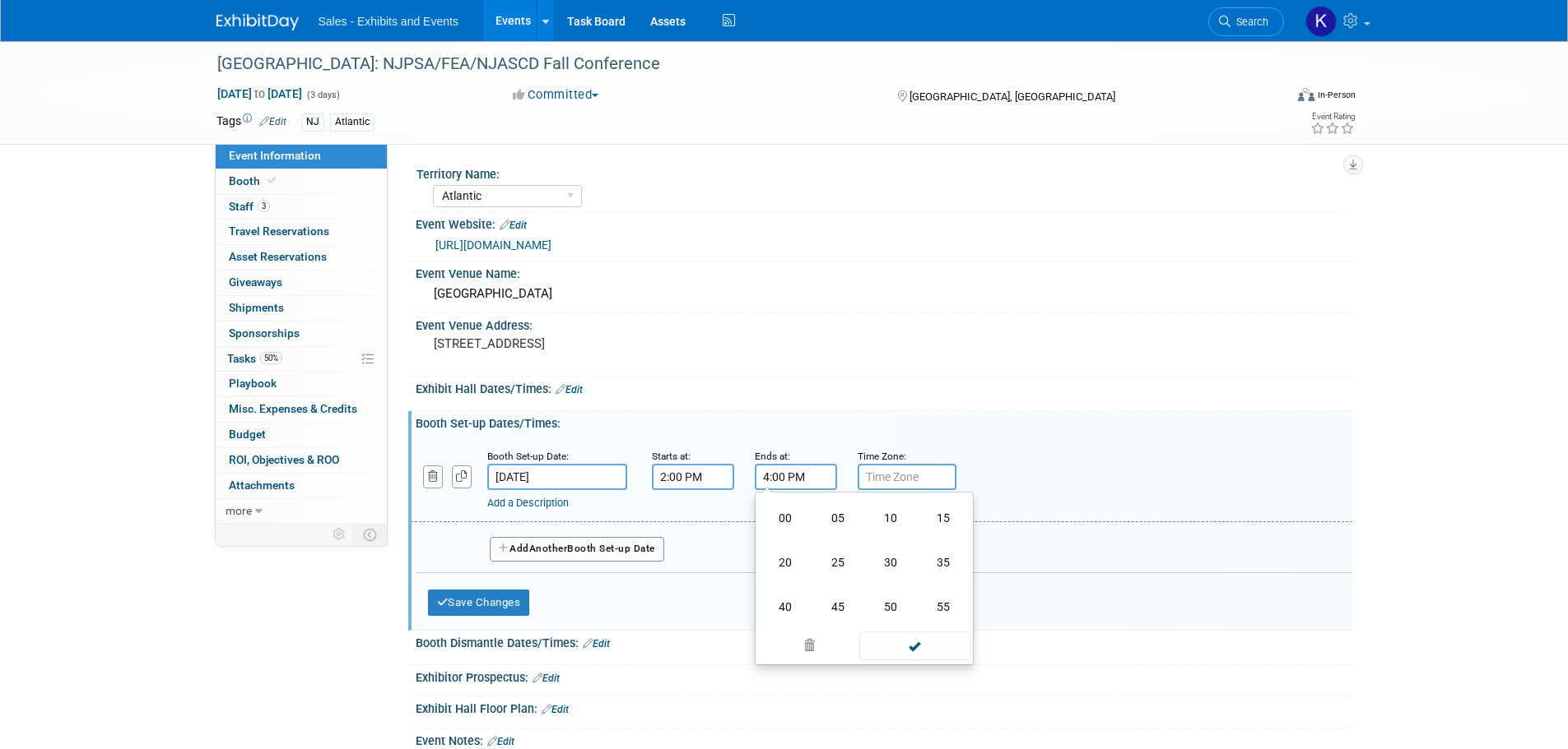
drag, startPoint x: 889, startPoint y: 562, endPoint x: 911, endPoint y: 586, distance: 32.6
click at [889, 563] on td "30" at bounding box center [890, 563] width 53 height 45
type input "4:30 PM"
click at [917, 627] on span at bounding box center [915, 626] width 111 height 29
click at [556, 552] on span "Another" at bounding box center [549, 549] width 39 height 11
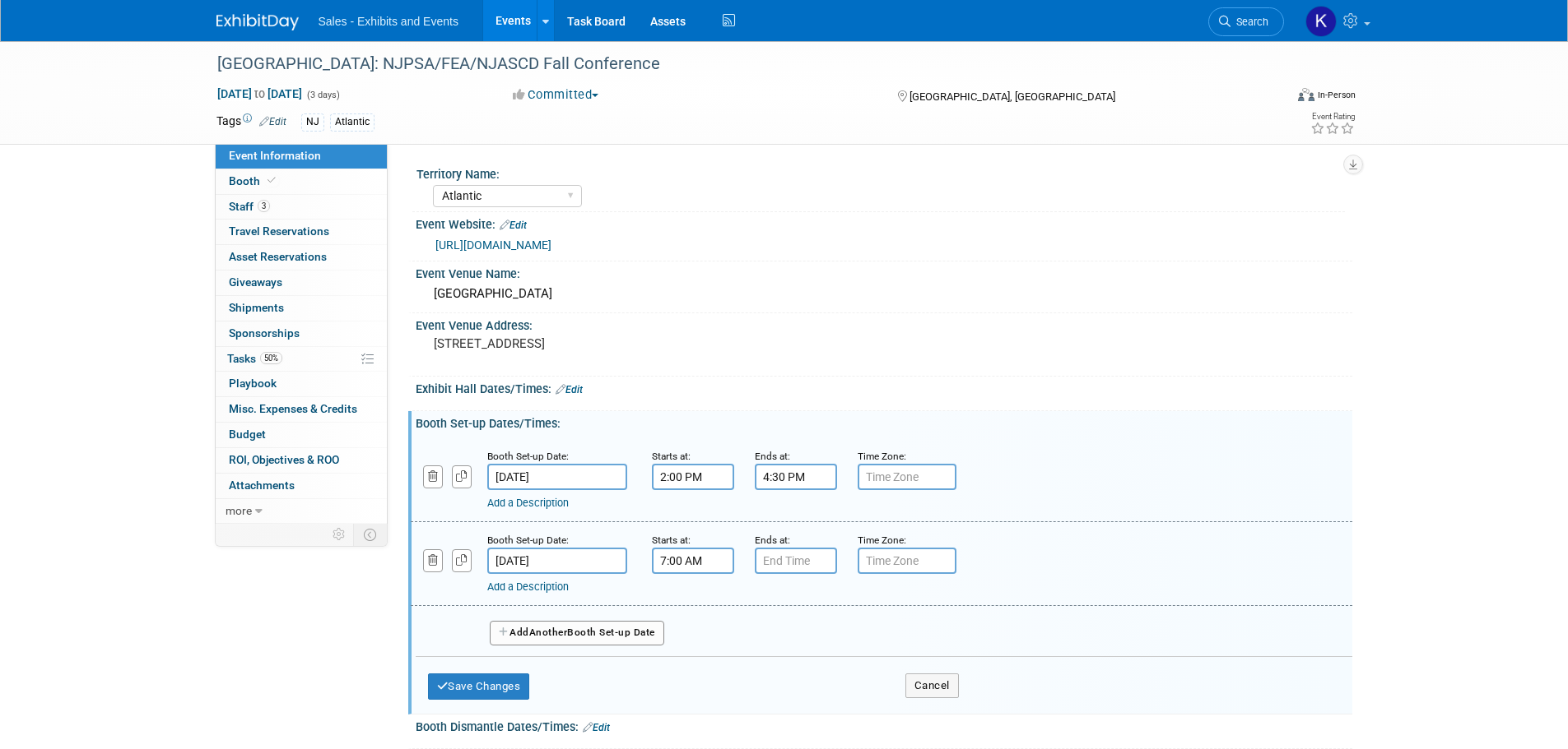
click at [679, 566] on input "7:00 AM" at bounding box center [693, 561] width 82 height 26
click at [689, 597] on span at bounding box center [690, 601] width 29 height 29
click at [695, 679] on span at bounding box center [690, 673] width 29 height 29
type input "6:00 AM"
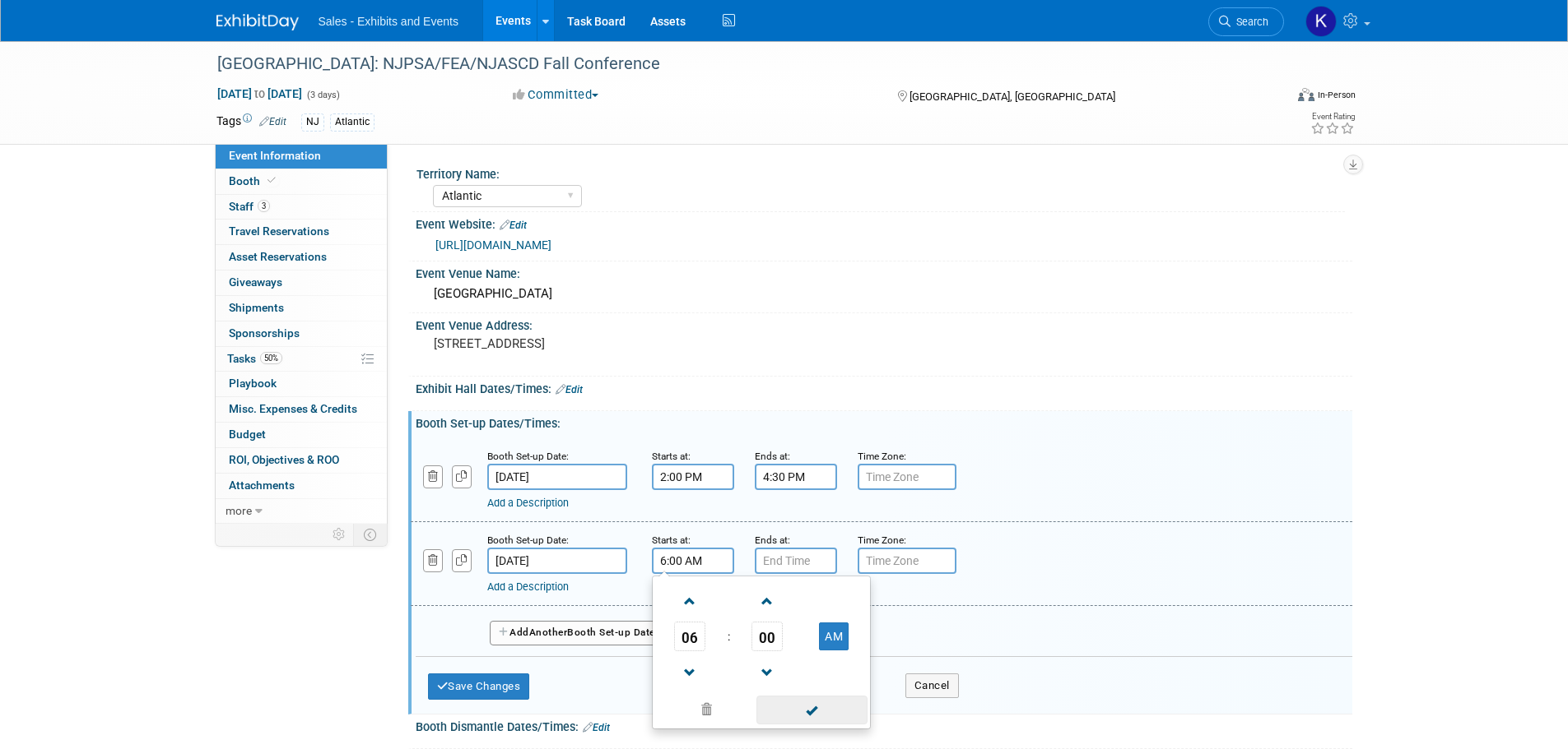
click at [812, 717] on span at bounding box center [812, 710] width 111 height 29
click at [801, 557] on input "7:00 PM" at bounding box center [796, 561] width 82 height 26
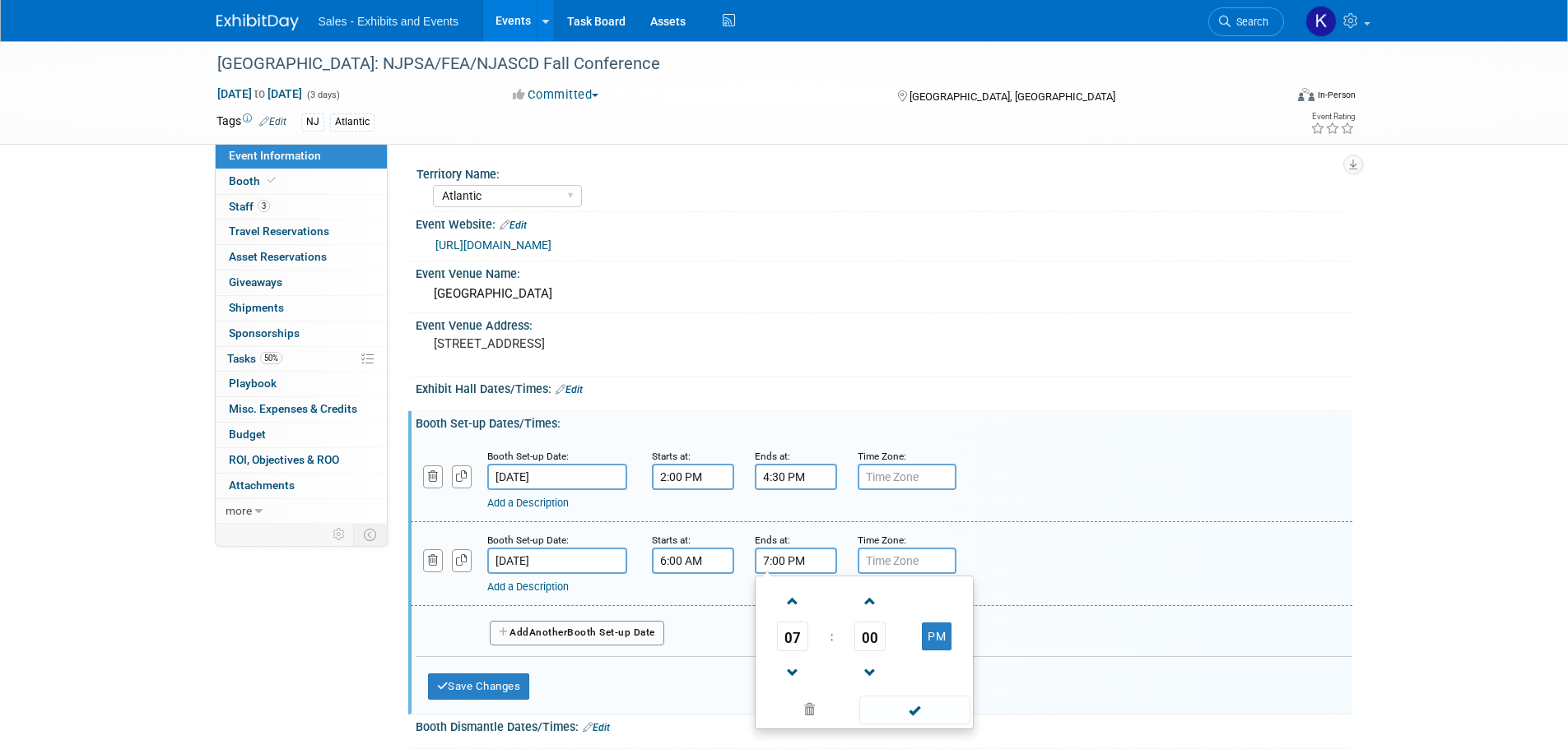
click at [871, 638] on span "00" at bounding box center [870, 637] width 32 height 30
drag, startPoint x: 849, startPoint y: 686, endPoint x: 860, endPoint y: 668, distance: 21.1
click at [849, 687] on td "45" at bounding box center [838, 690] width 53 height 45
click at [940, 638] on button "PM" at bounding box center [937, 637] width 30 height 28
type input "7:45 AM"
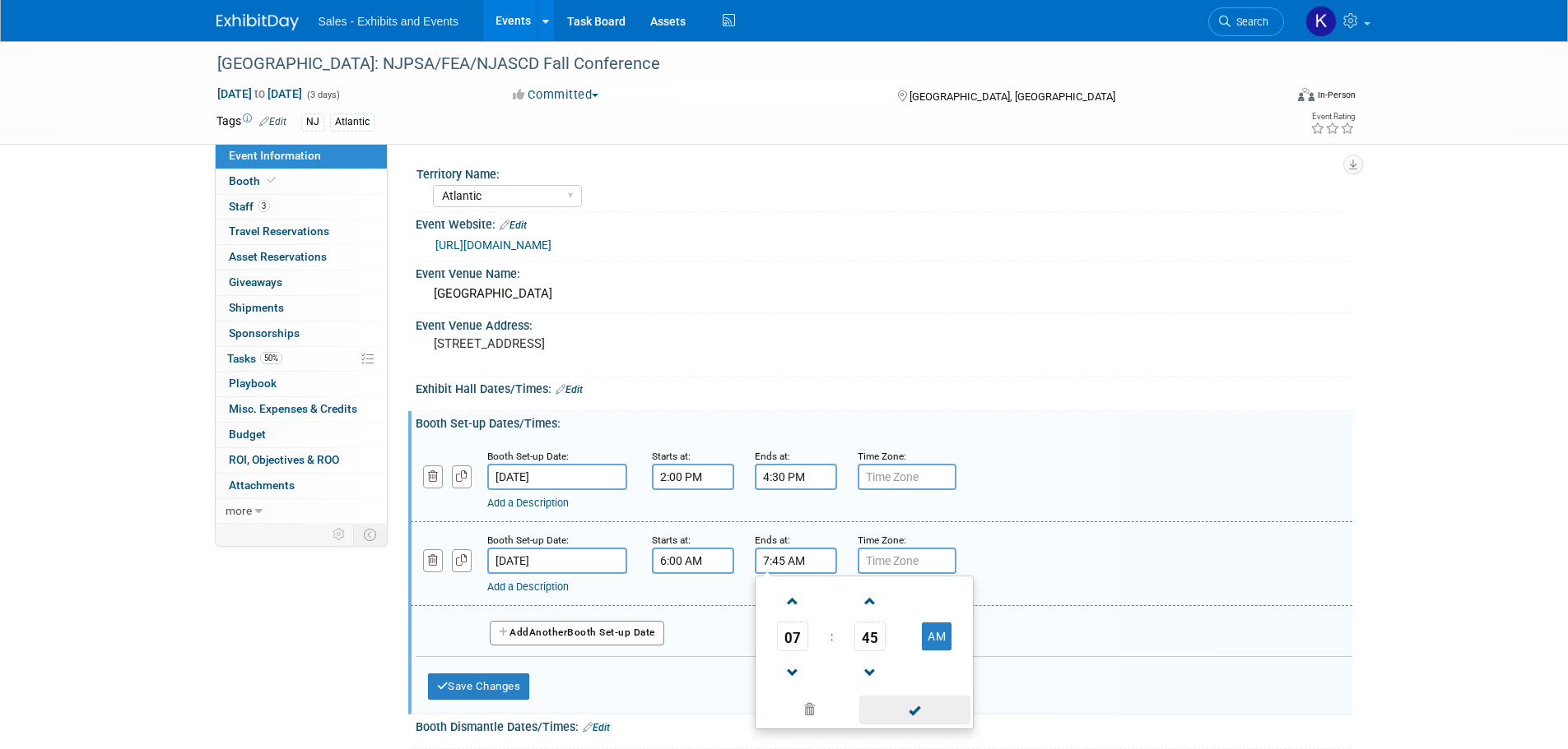
click at [921, 712] on span at bounding box center [915, 710] width 111 height 29
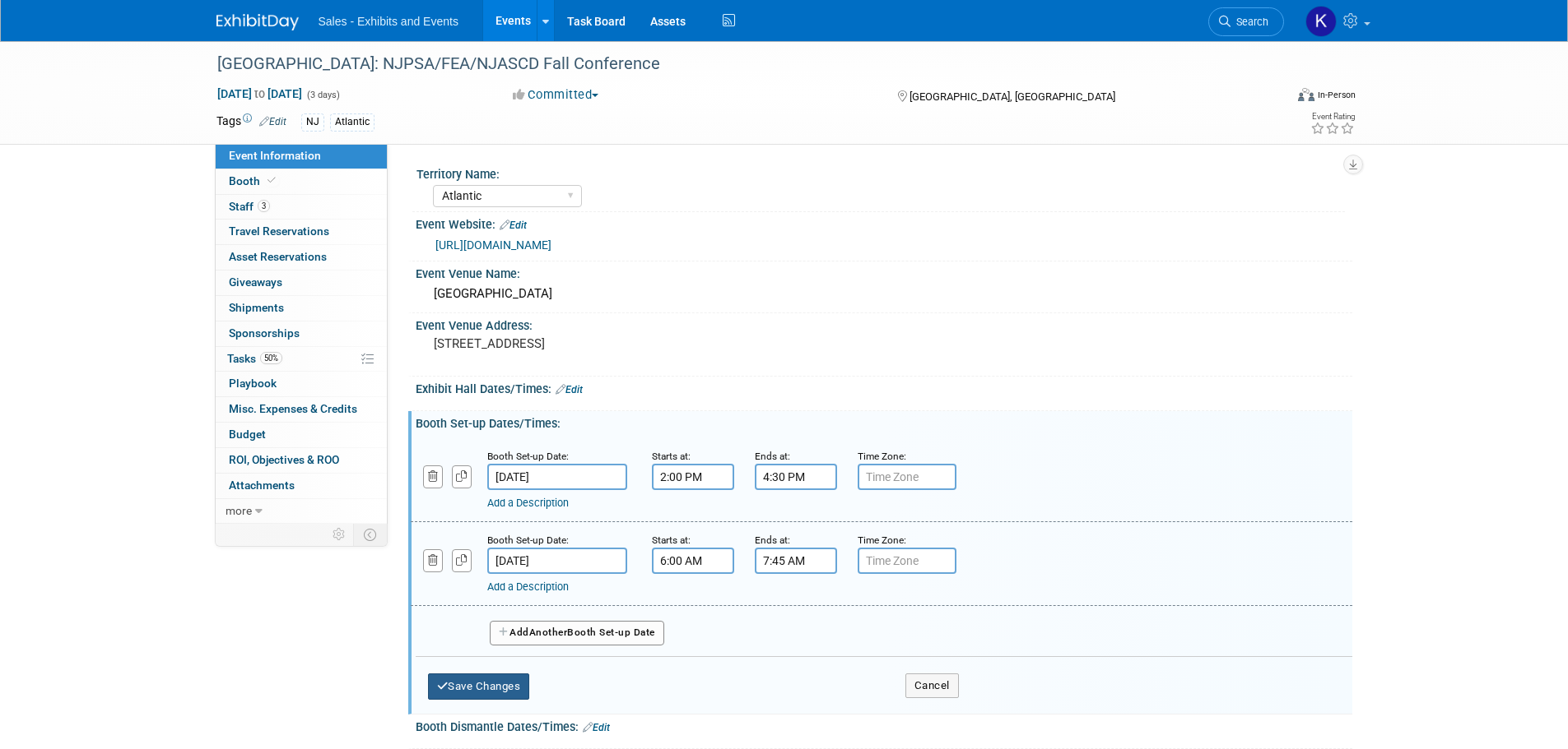
drag, startPoint x: 506, startPoint y: 681, endPoint x: 616, endPoint y: 672, distance: 110.4
click at [507, 682] on button "Save Changes" at bounding box center [479, 687] width 102 height 26
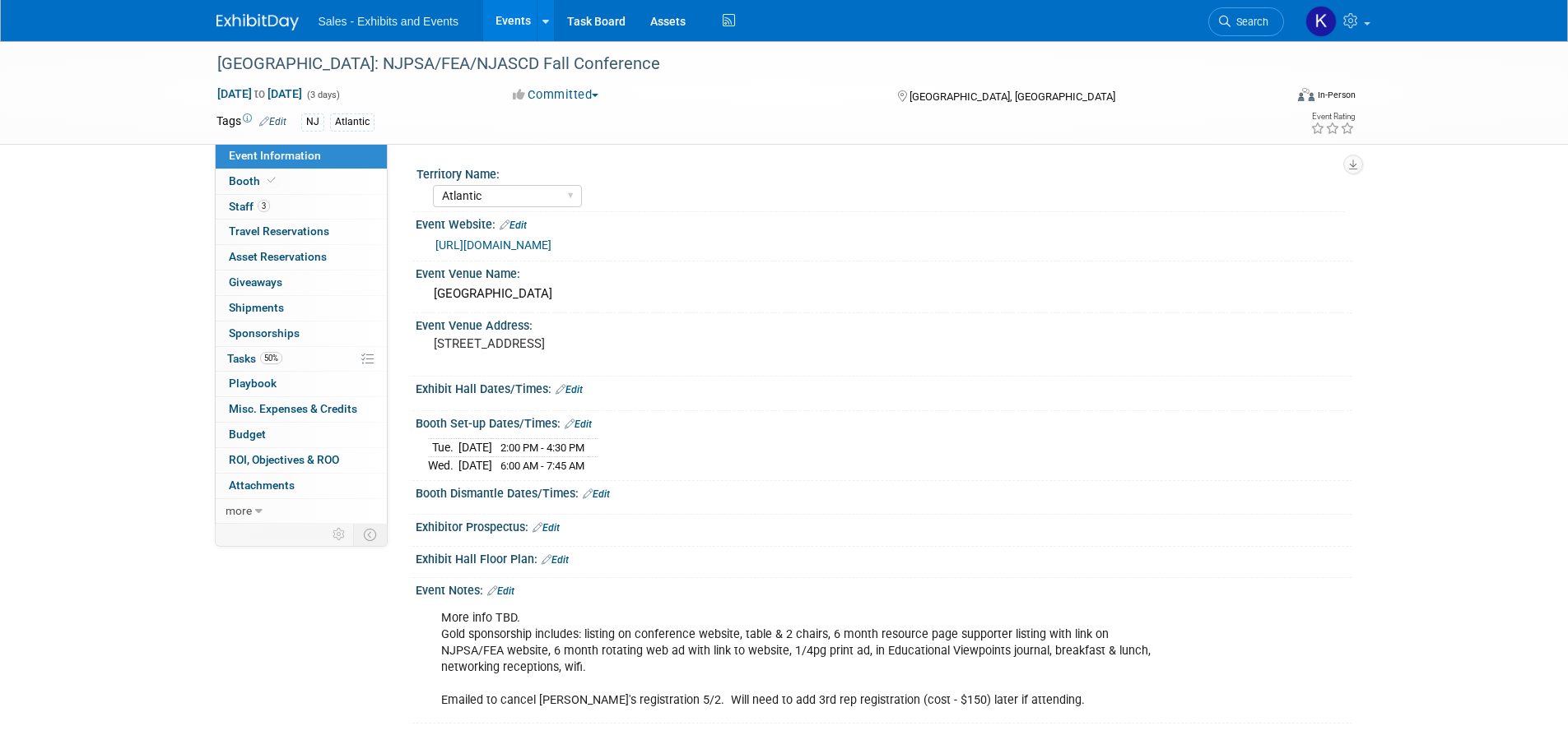
click at [610, 493] on link "Edit" at bounding box center [596, 494] width 27 height 11
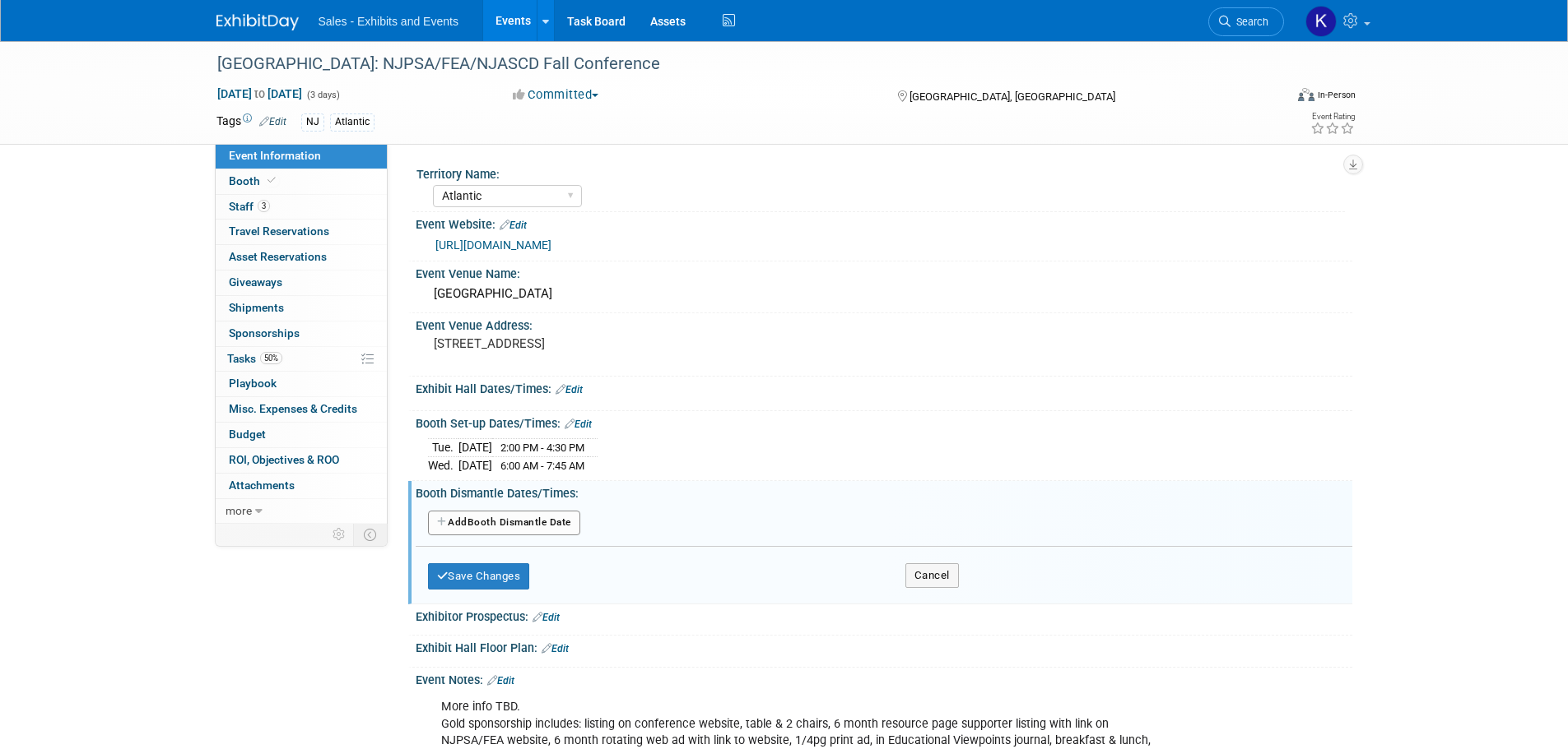
click at [548, 522] on button "Add Another Booth Dismantle Date" at bounding box center [504, 523] width 152 height 24
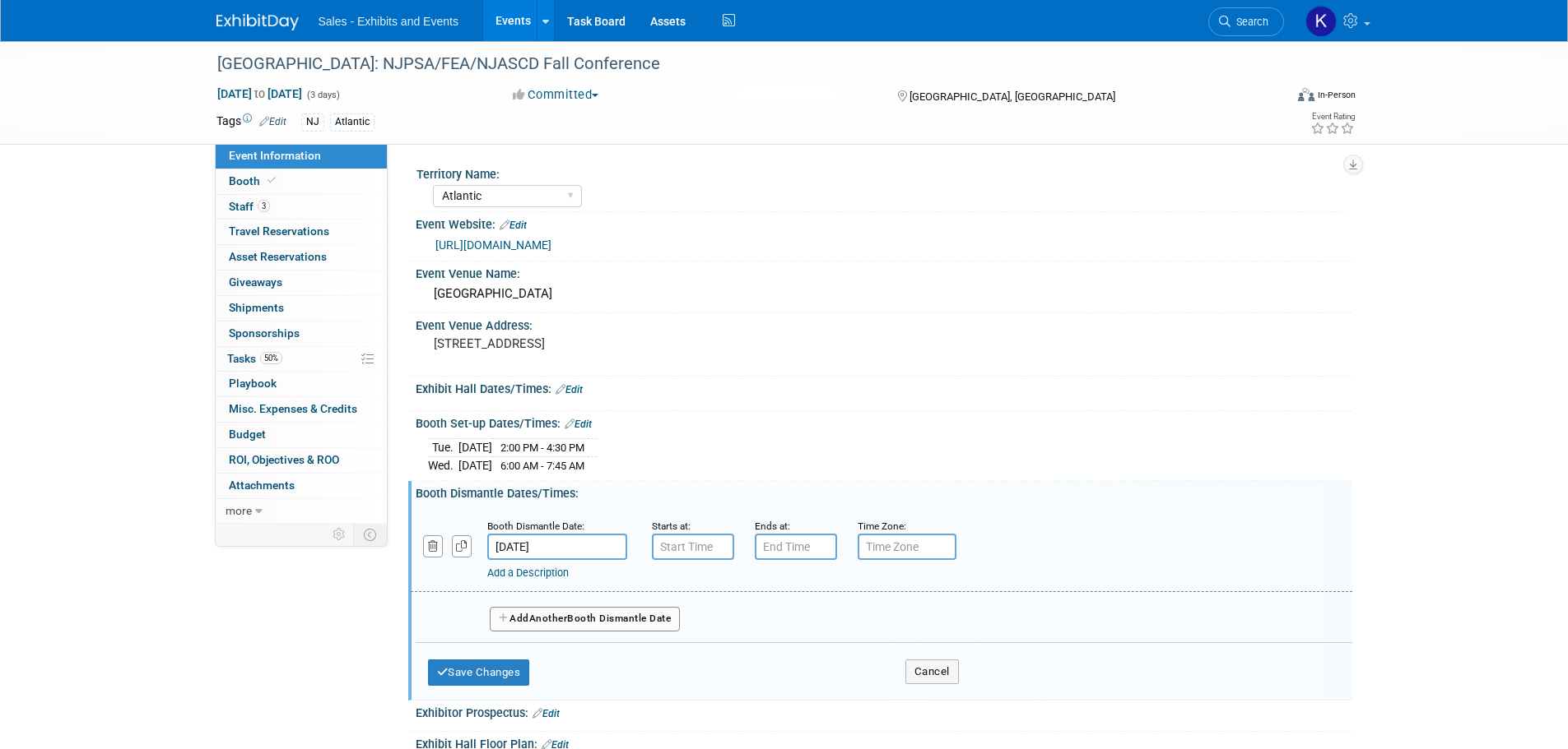
click at [568, 545] on input "Oct 17, 2025" at bounding box center [558, 547] width 140 height 26
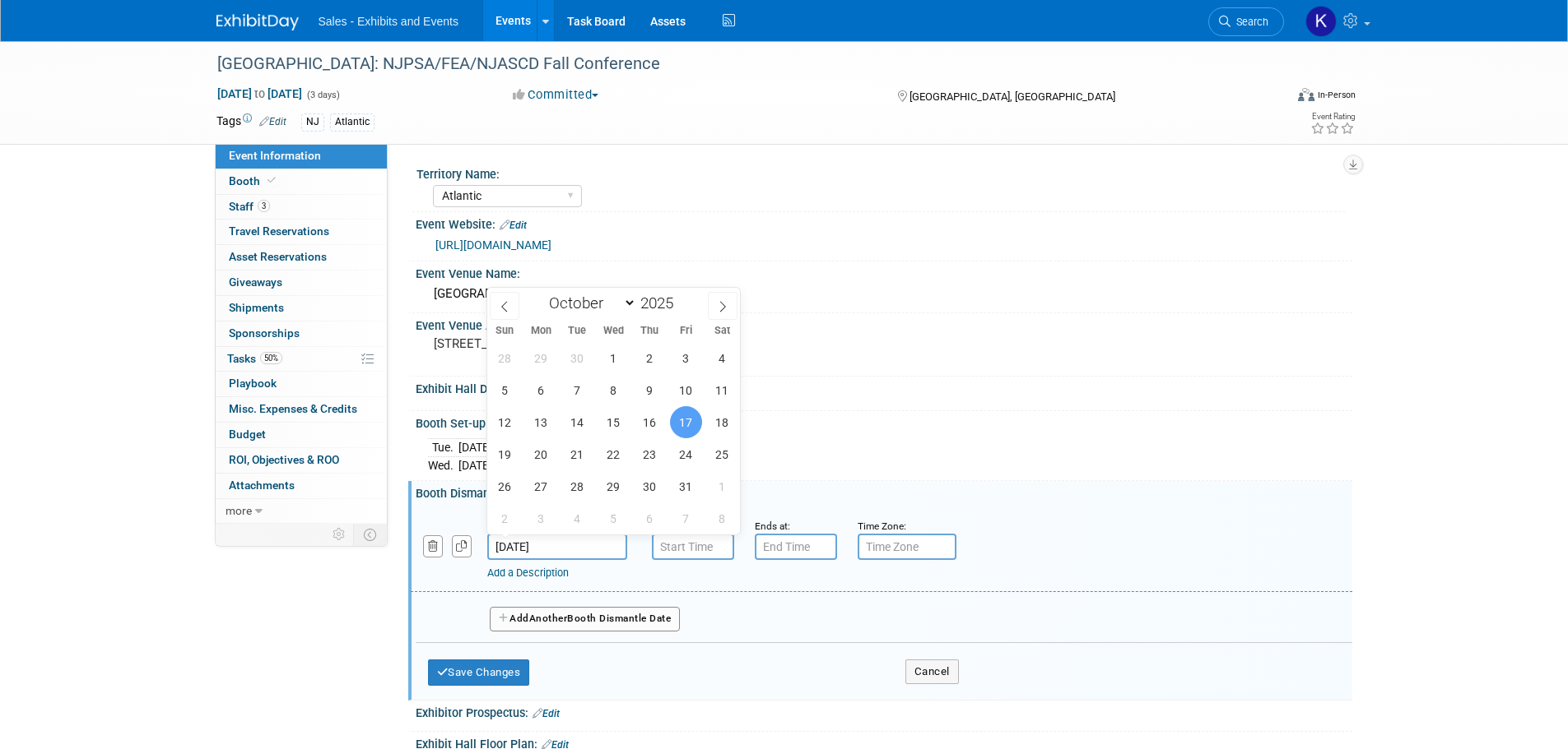
click at [569, 545] on input "Oct 17, 2025" at bounding box center [558, 547] width 140 height 26
click at [693, 419] on span "17" at bounding box center [686, 422] width 32 height 32
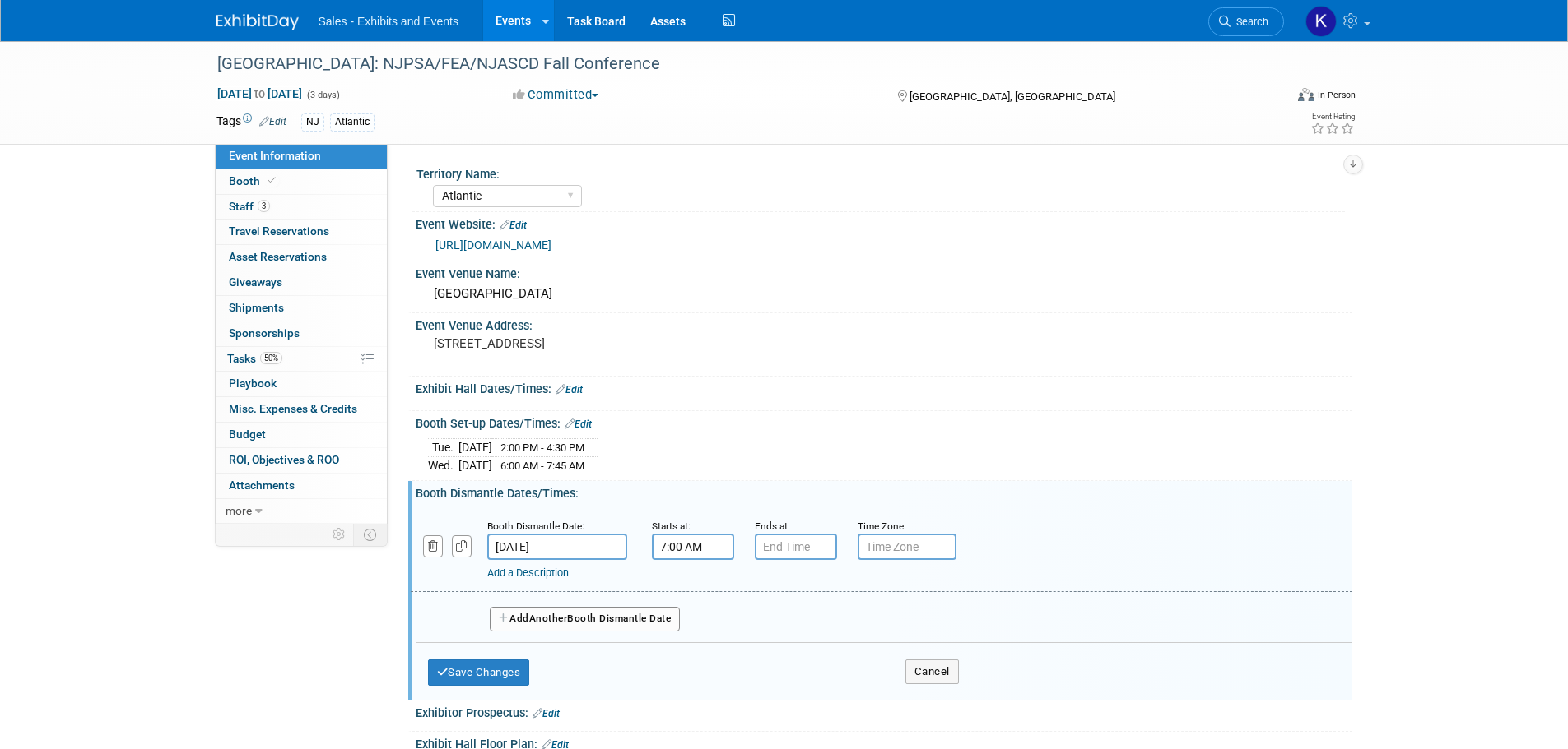
click at [676, 546] on input "7:00 AM" at bounding box center [693, 547] width 82 height 26
click at [689, 574] on span at bounding box center [690, 587] width 29 height 29
click at [690, 574] on span at bounding box center [690, 587] width 29 height 29
click at [692, 574] on span at bounding box center [690, 587] width 29 height 29
click at [763, 622] on span "00" at bounding box center [767, 623] width 32 height 30
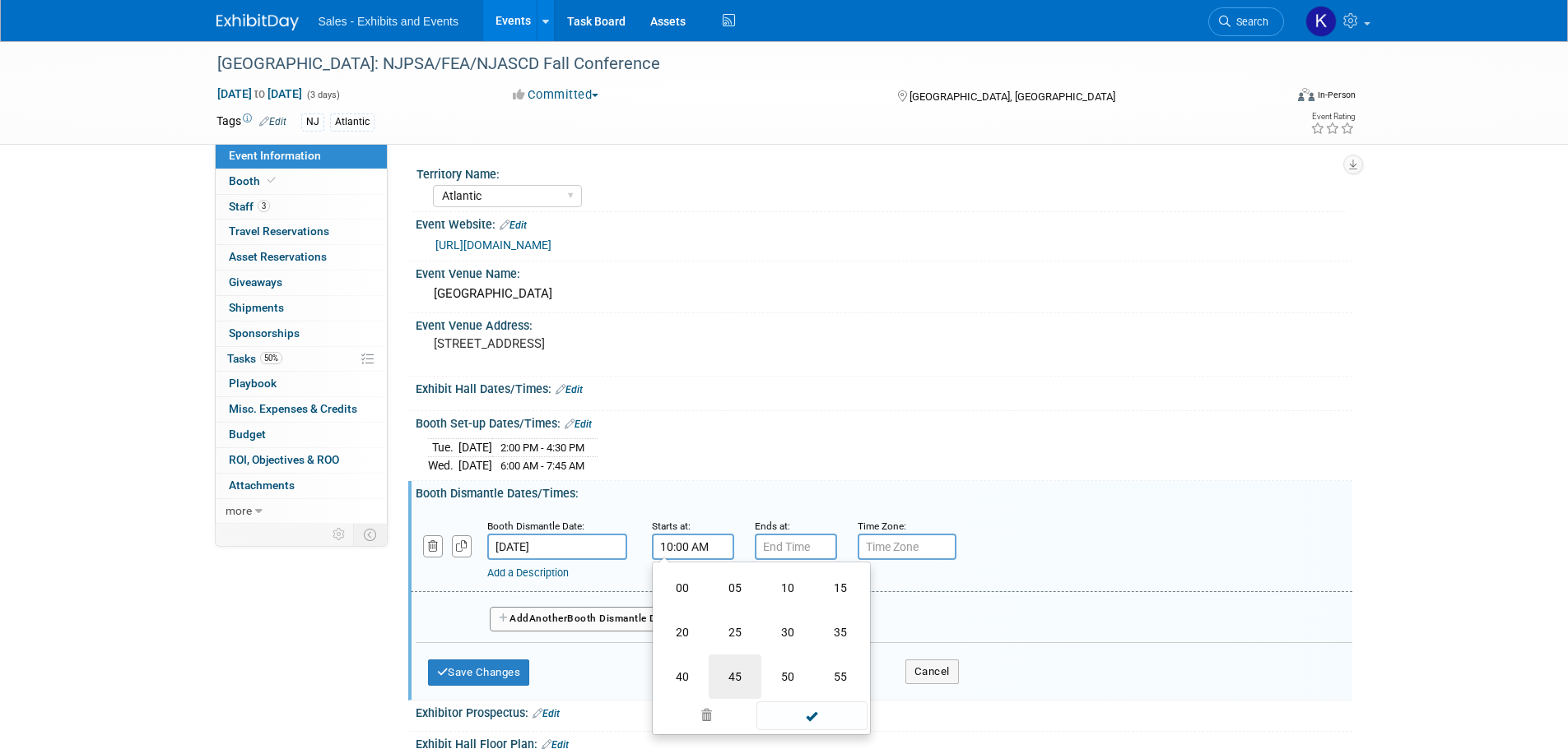
click at [734, 676] on td "45" at bounding box center [735, 676] width 53 height 45
type input "10:45 AM"
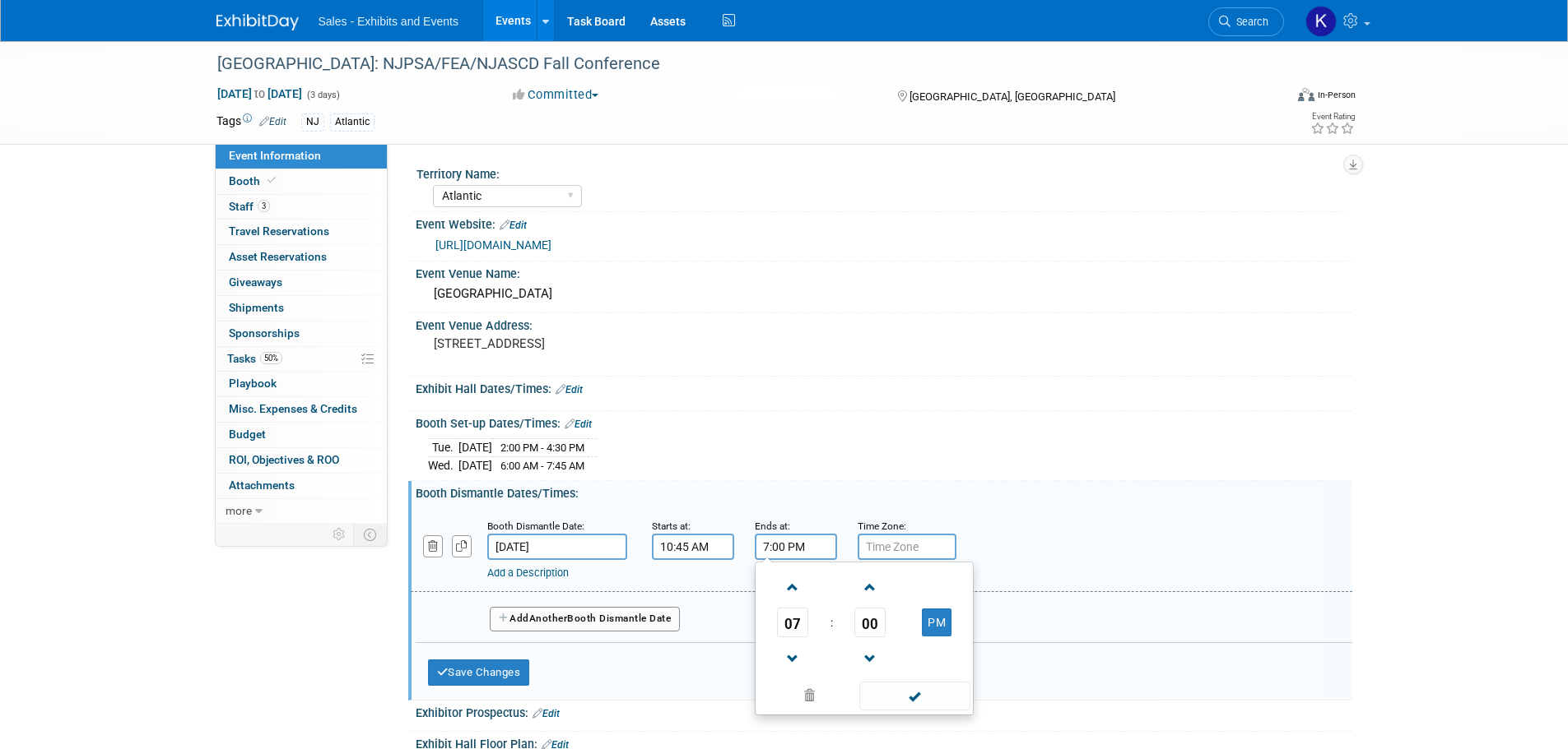
click at [791, 549] on input "7:00 PM" at bounding box center [796, 547] width 82 height 26
click at [791, 589] on span at bounding box center [792, 587] width 29 height 29
click at [791, 592] on span at bounding box center [792, 587] width 29 height 29
click at [792, 592] on span at bounding box center [792, 587] width 29 height 29
drag, startPoint x: 794, startPoint y: 592, endPoint x: 810, endPoint y: 602, distance: 18.9
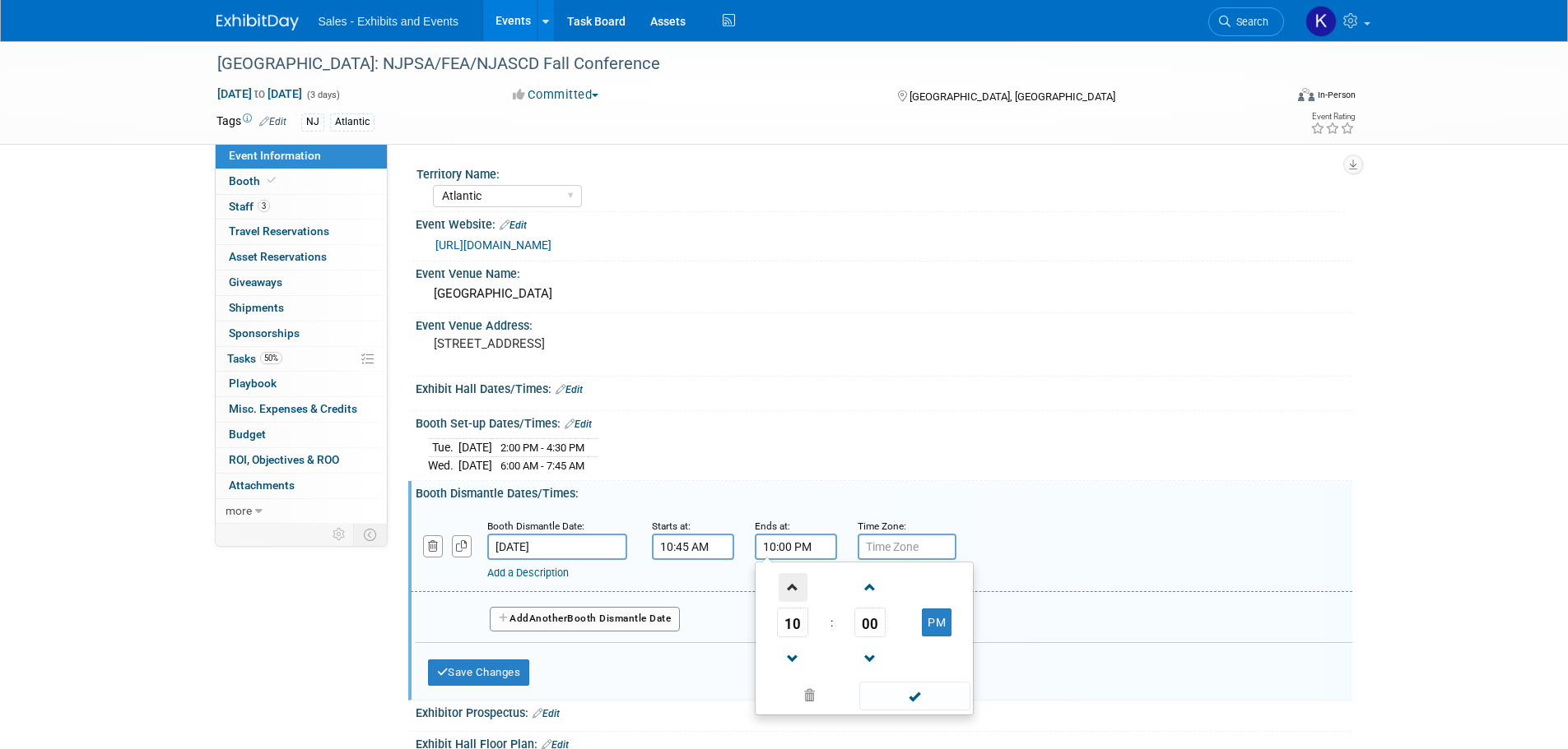
click at [795, 593] on span at bounding box center [792, 587] width 29 height 29
click at [866, 630] on span "00" at bounding box center [870, 623] width 32 height 30
click at [781, 672] on td "40" at bounding box center [785, 676] width 53 height 45
click at [931, 626] on button "PM" at bounding box center [937, 623] width 30 height 28
type input "11:40 AM"
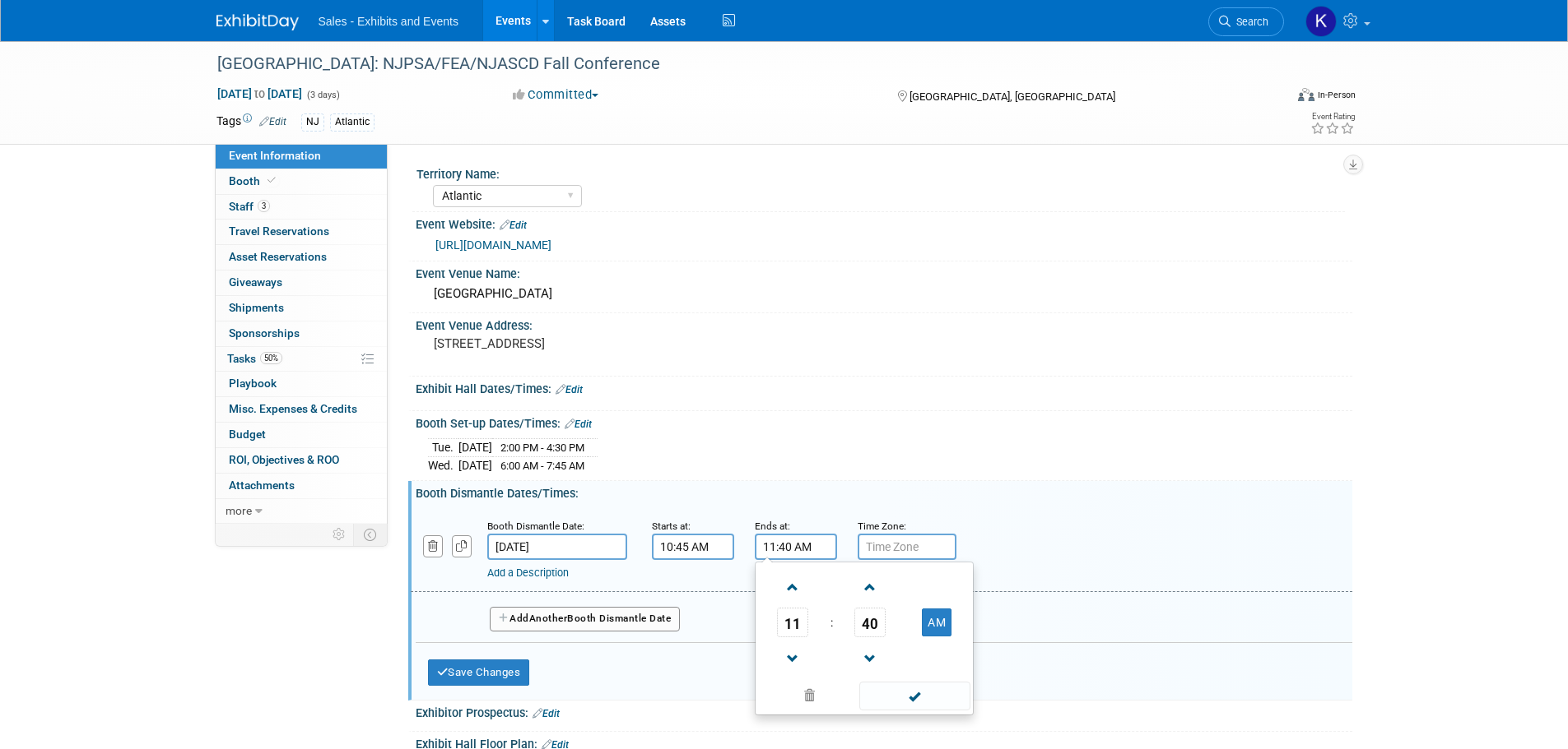
click at [915, 700] on span at bounding box center [915, 696] width 111 height 29
click at [646, 620] on button "Add Another Booth Dismantle Date" at bounding box center [585, 620] width 191 height 24
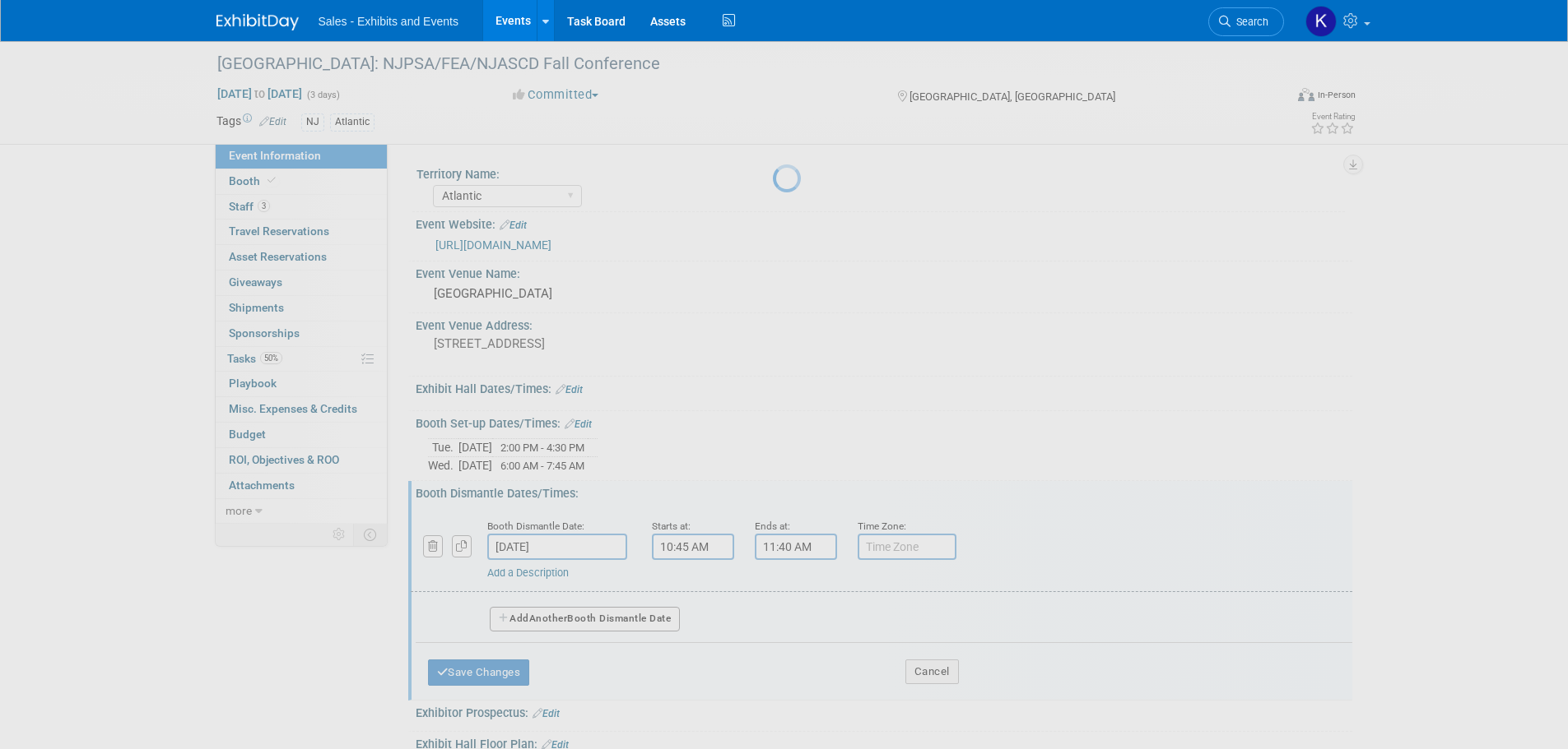
select select "9"
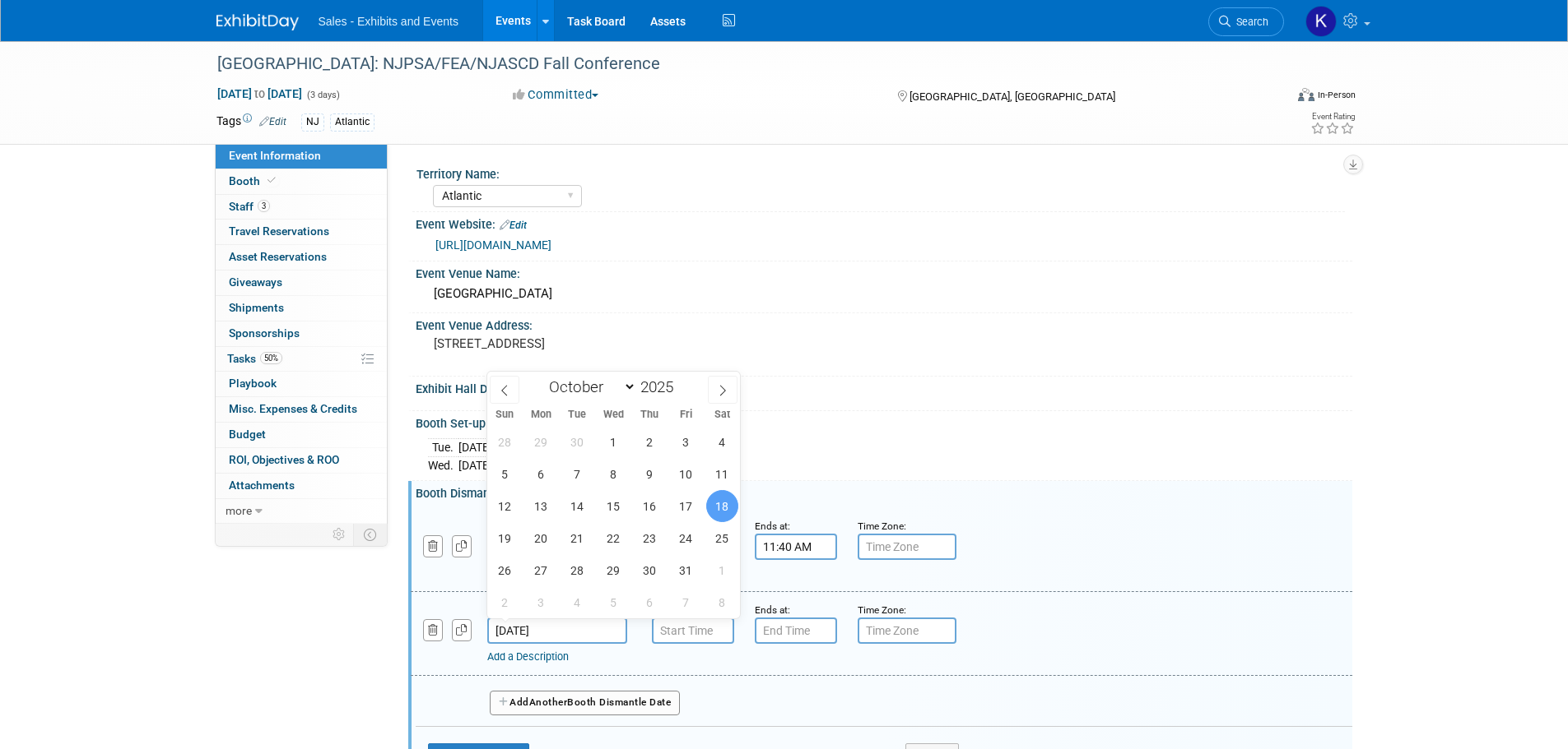
click at [610, 622] on input "Oct 18, 2025" at bounding box center [558, 631] width 140 height 26
click at [693, 511] on span "17" at bounding box center [686, 506] width 32 height 32
type input "Oct 17, 2025"
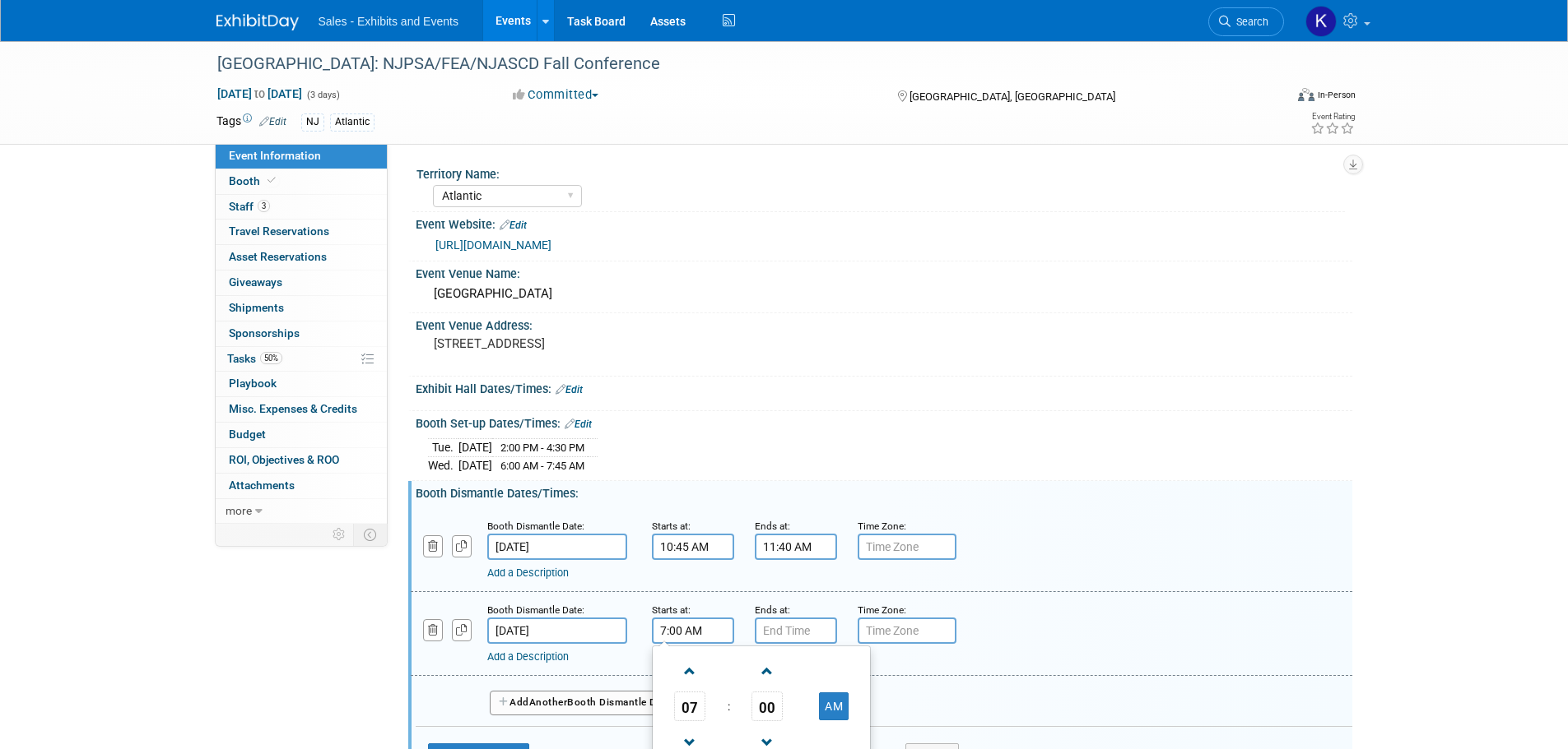
click at [707, 626] on input "7:00 AM" at bounding box center [693, 631] width 82 height 26
click at [684, 662] on span at bounding box center [690, 671] width 29 height 29
click at [686, 662] on span at bounding box center [690, 671] width 29 height 29
click at [686, 662] on span at bounding box center [690, 671] width 29 height 29
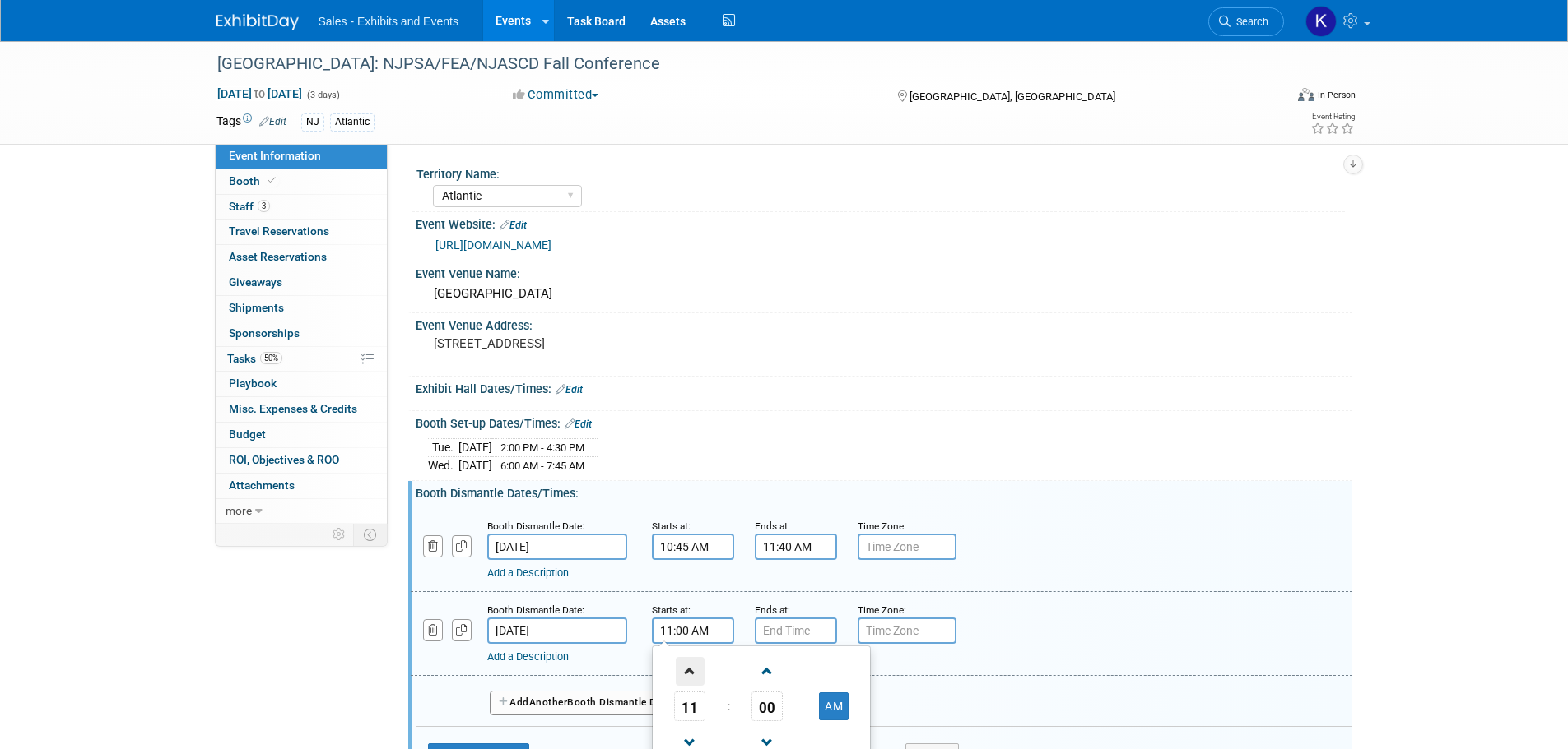
click at [686, 662] on span at bounding box center [690, 671] width 29 height 29
type input "12:00 PM"
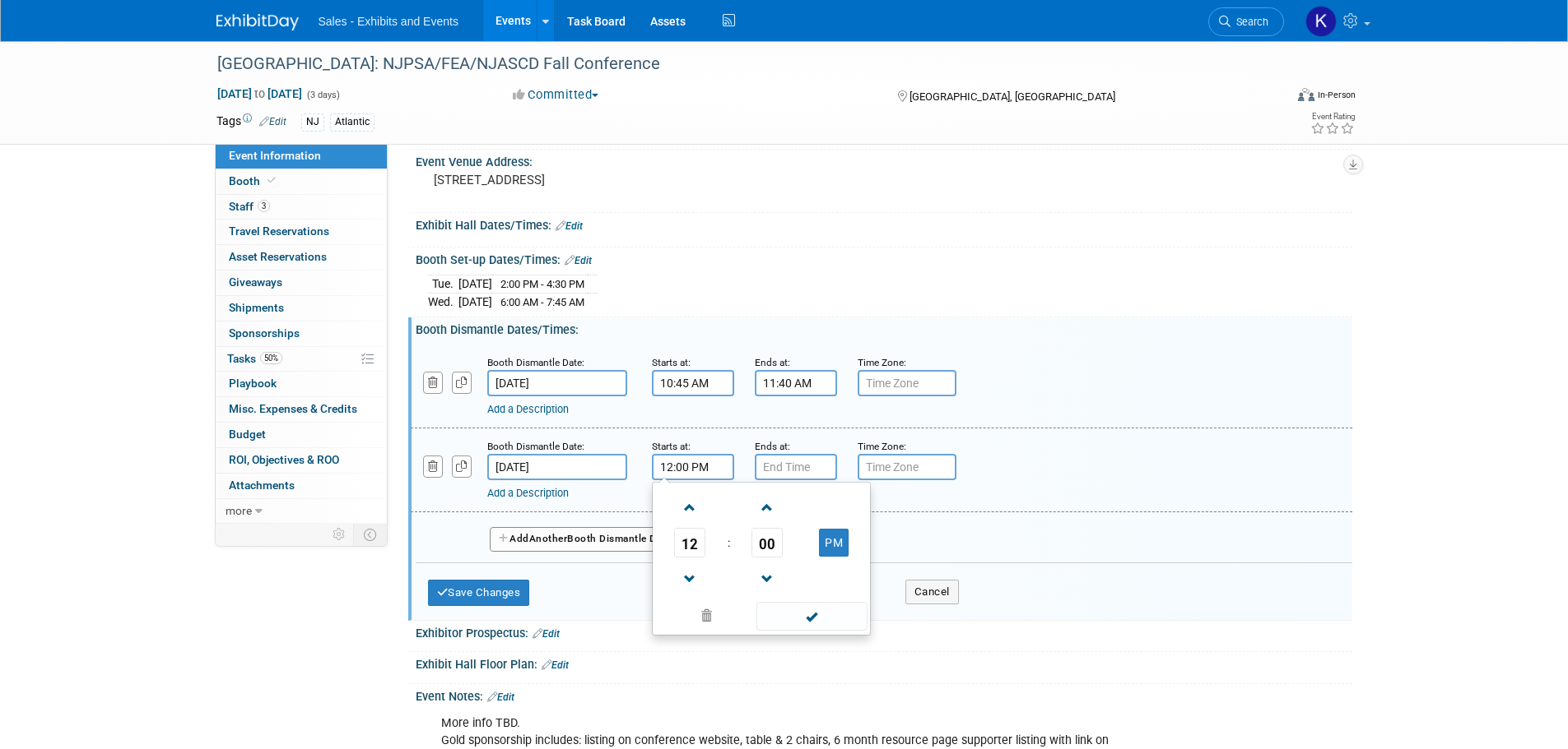
scroll to position [164, 0]
click at [810, 612] on span at bounding box center [812, 615] width 111 height 29
click at [802, 470] on input "7:00 PM" at bounding box center [796, 466] width 82 height 26
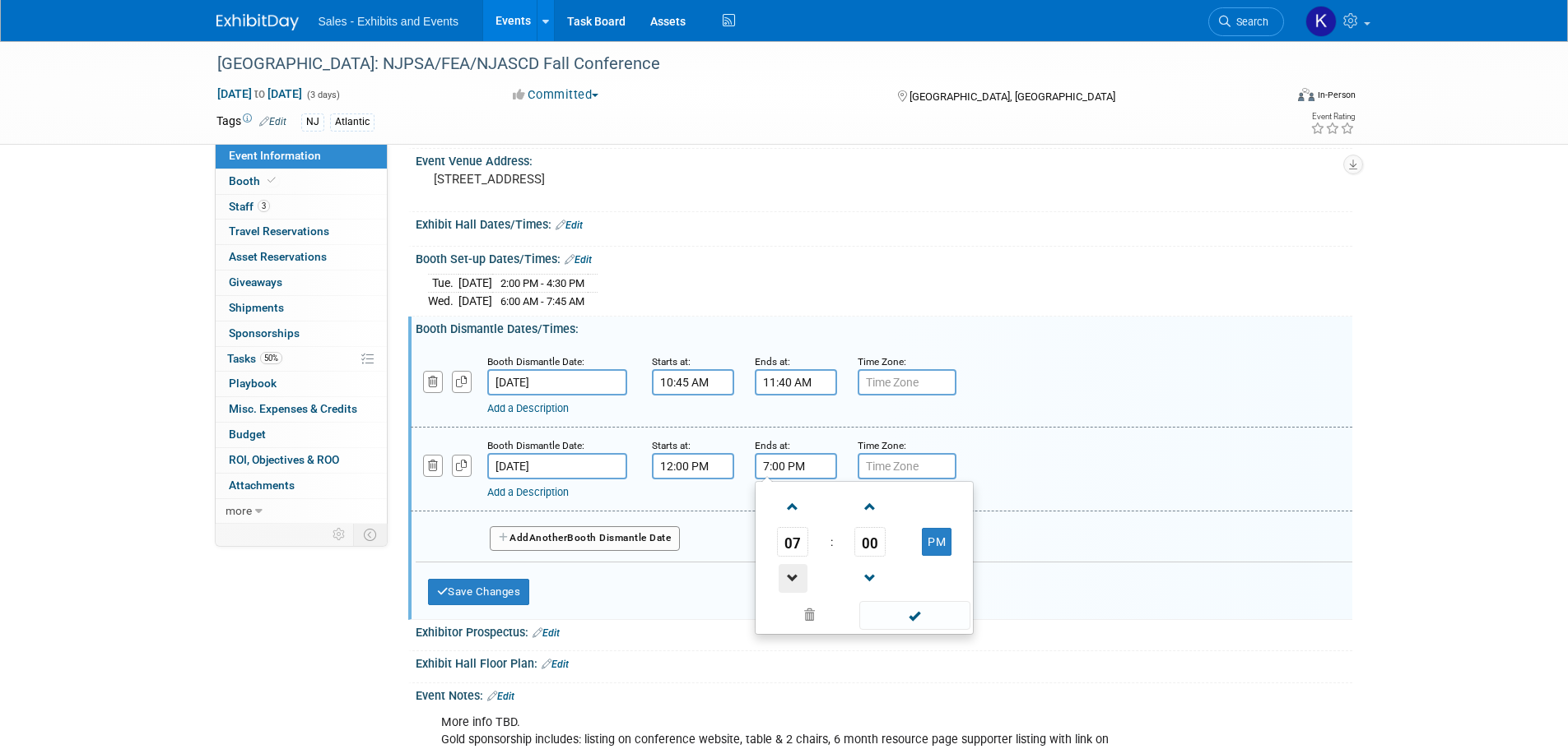
click at [798, 572] on span at bounding box center [792, 578] width 29 height 29
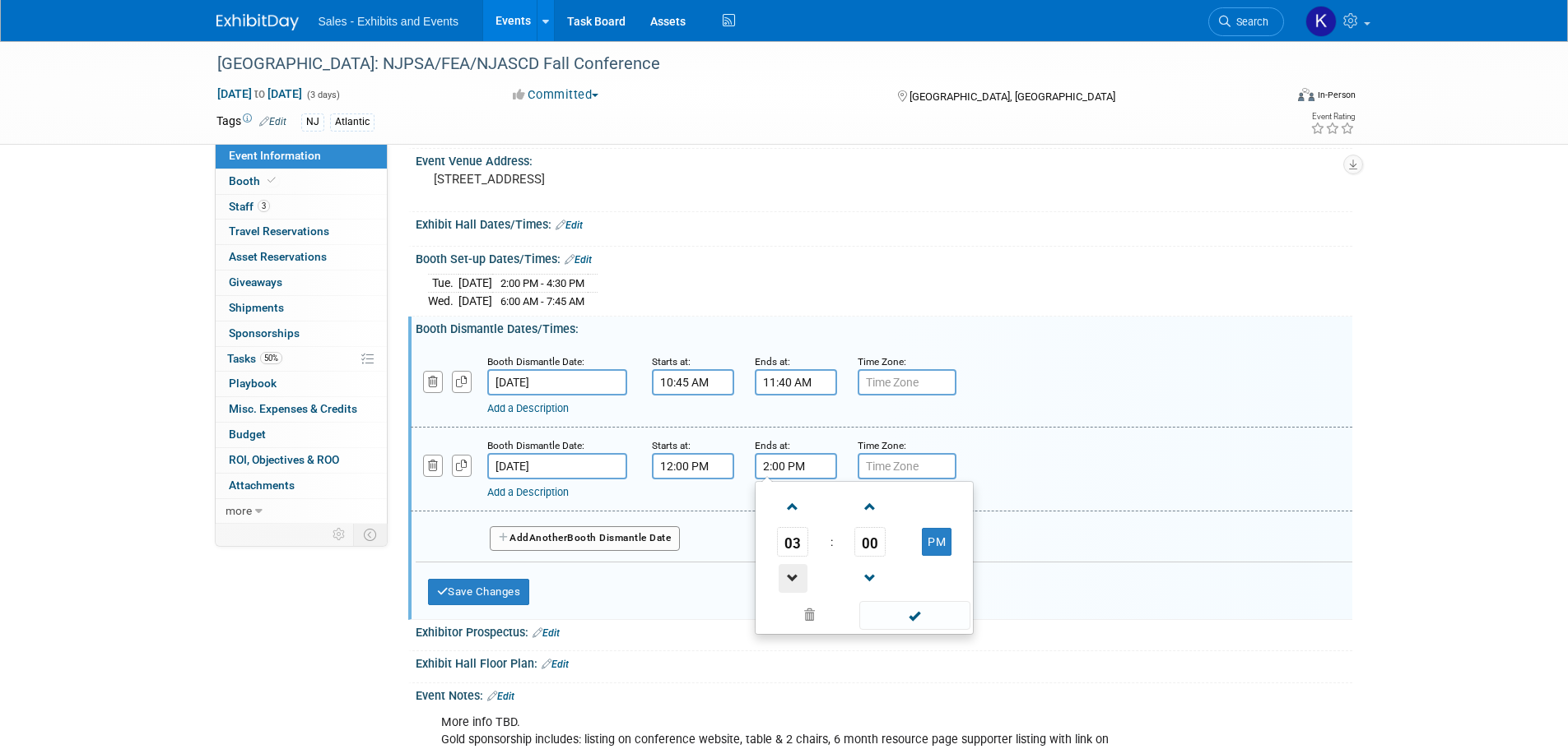
click at [798, 572] on span at bounding box center [792, 578] width 29 height 29
click at [855, 545] on span "00" at bounding box center [870, 542] width 32 height 30
click at [844, 599] on td "45" at bounding box center [838, 596] width 53 height 45
type input "12:45 PM"
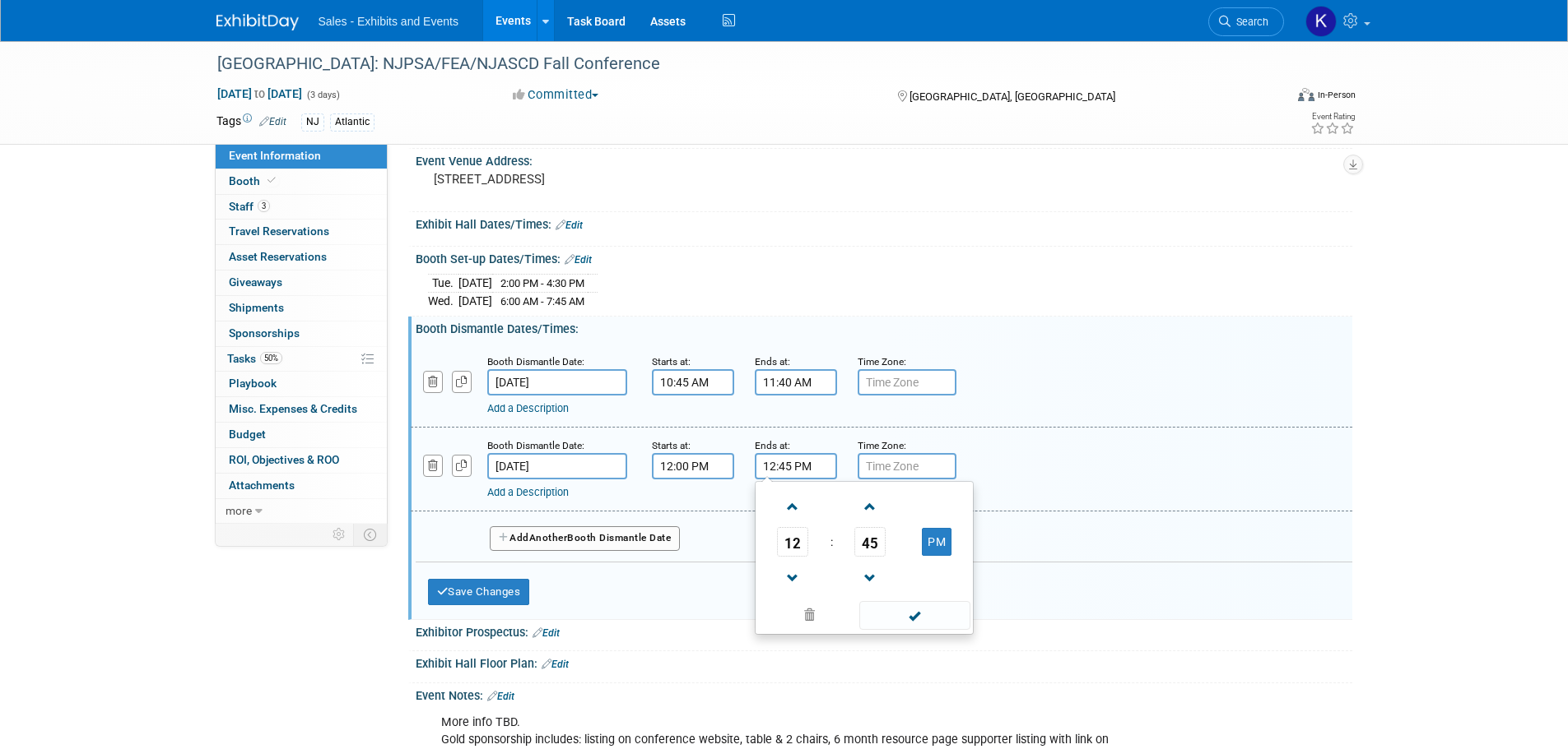
drag, startPoint x: 911, startPoint y: 625, endPoint x: 918, endPoint y: 628, distance: 7.6
click at [911, 626] on span at bounding box center [915, 615] width 111 height 29
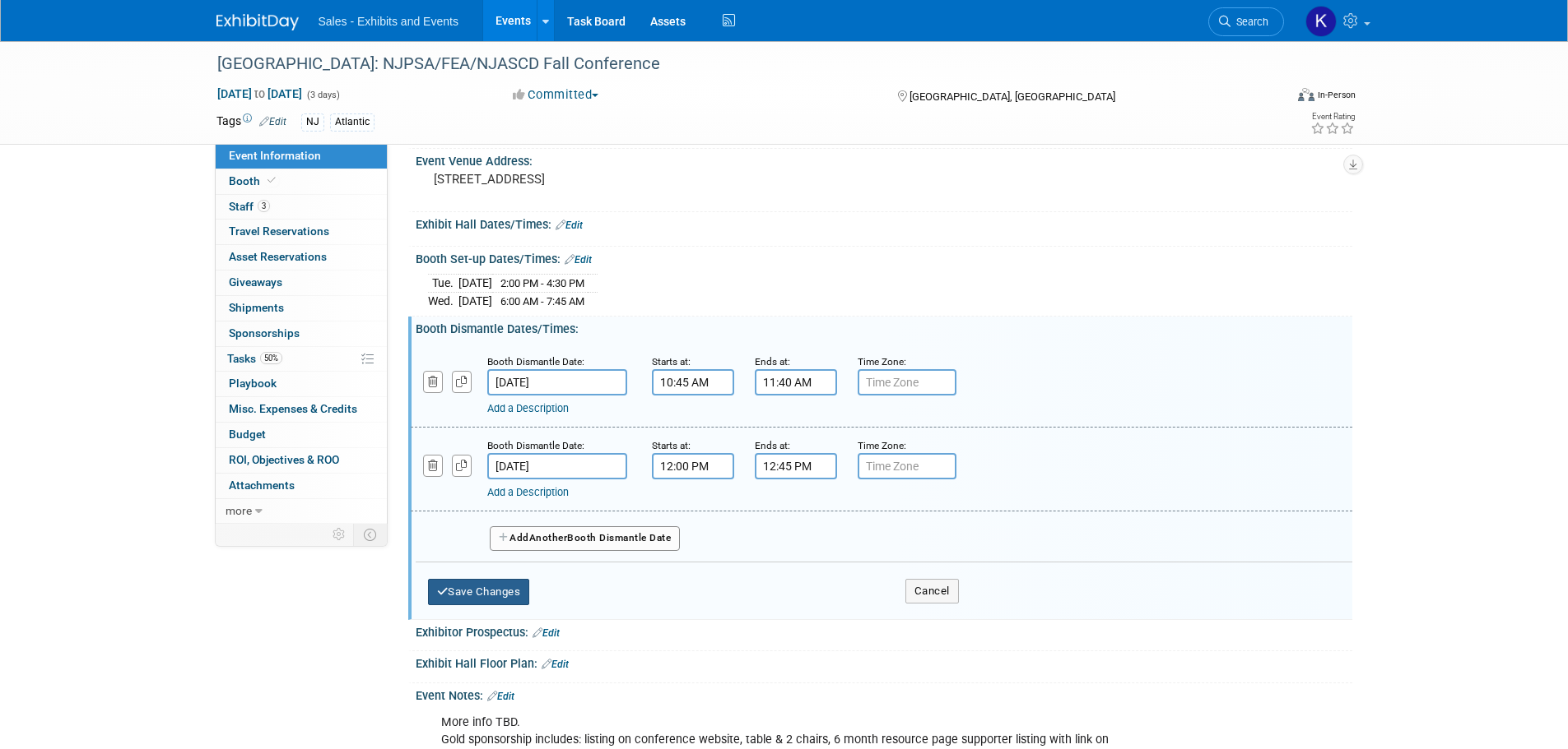
click at [530, 598] on button "Save Changes" at bounding box center [479, 592] width 102 height 26
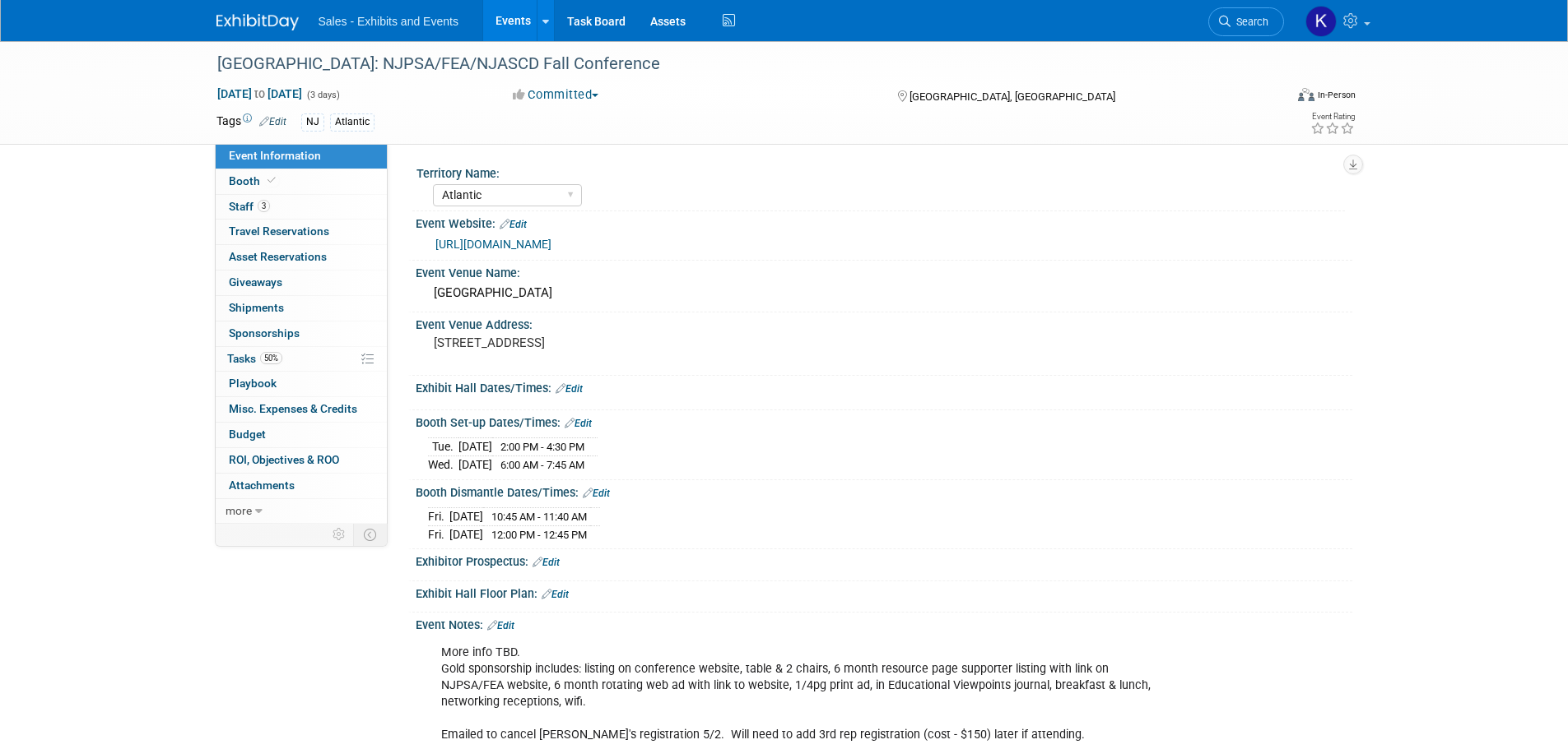
scroll to position [0, 0]
drag, startPoint x: 258, startPoint y: 182, endPoint x: 260, endPoint y: 200, distance: 18.1
click at [257, 184] on span "Booth" at bounding box center [253, 180] width 50 height 13
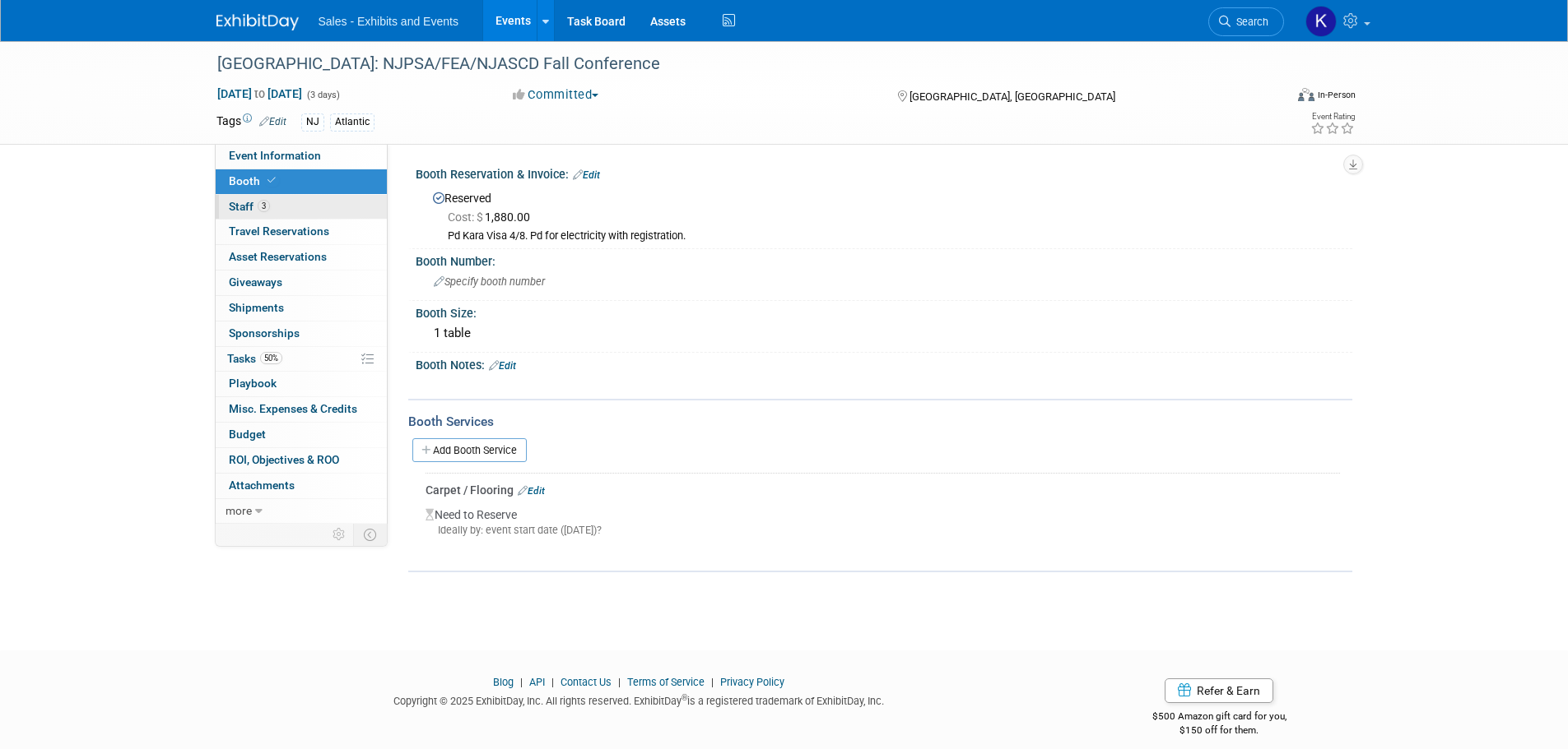
click at [244, 209] on span "Staff 3" at bounding box center [249, 206] width 41 height 13
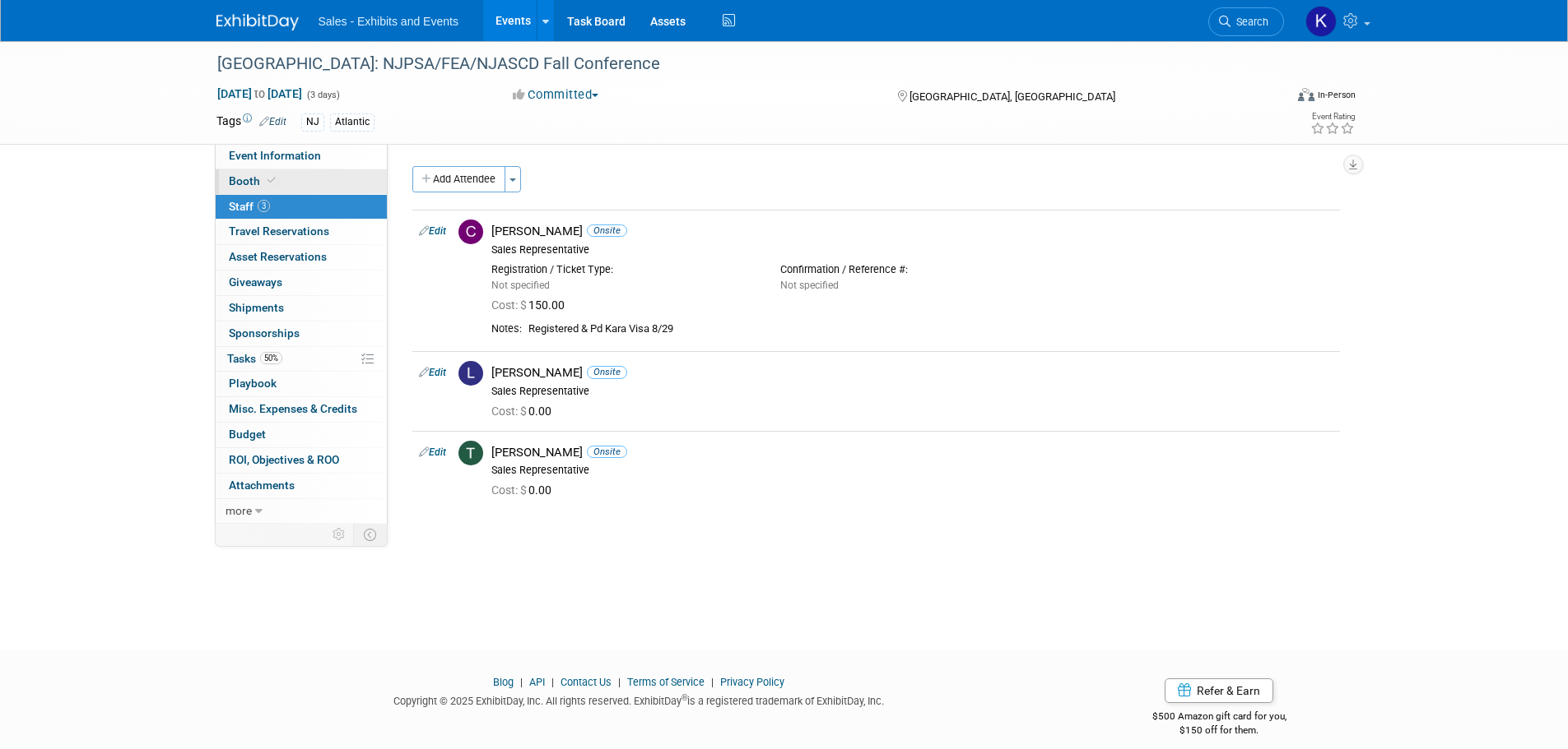
drag, startPoint x: 240, startPoint y: 184, endPoint x: 247, endPoint y: 190, distance: 9.2
click at [240, 185] on span "Booth" at bounding box center [253, 180] width 50 height 13
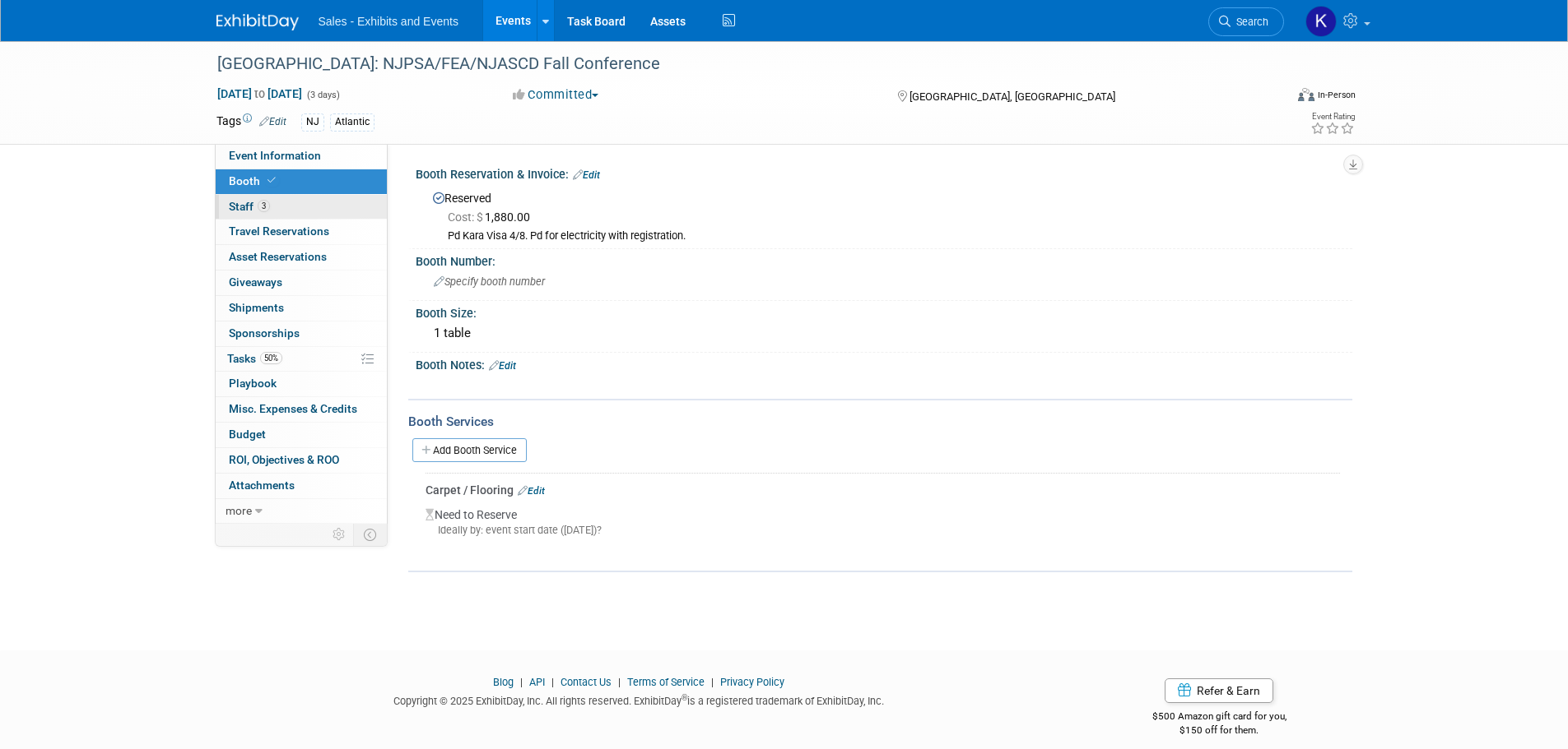
click at [254, 206] on span "Staff 3" at bounding box center [249, 206] width 41 height 13
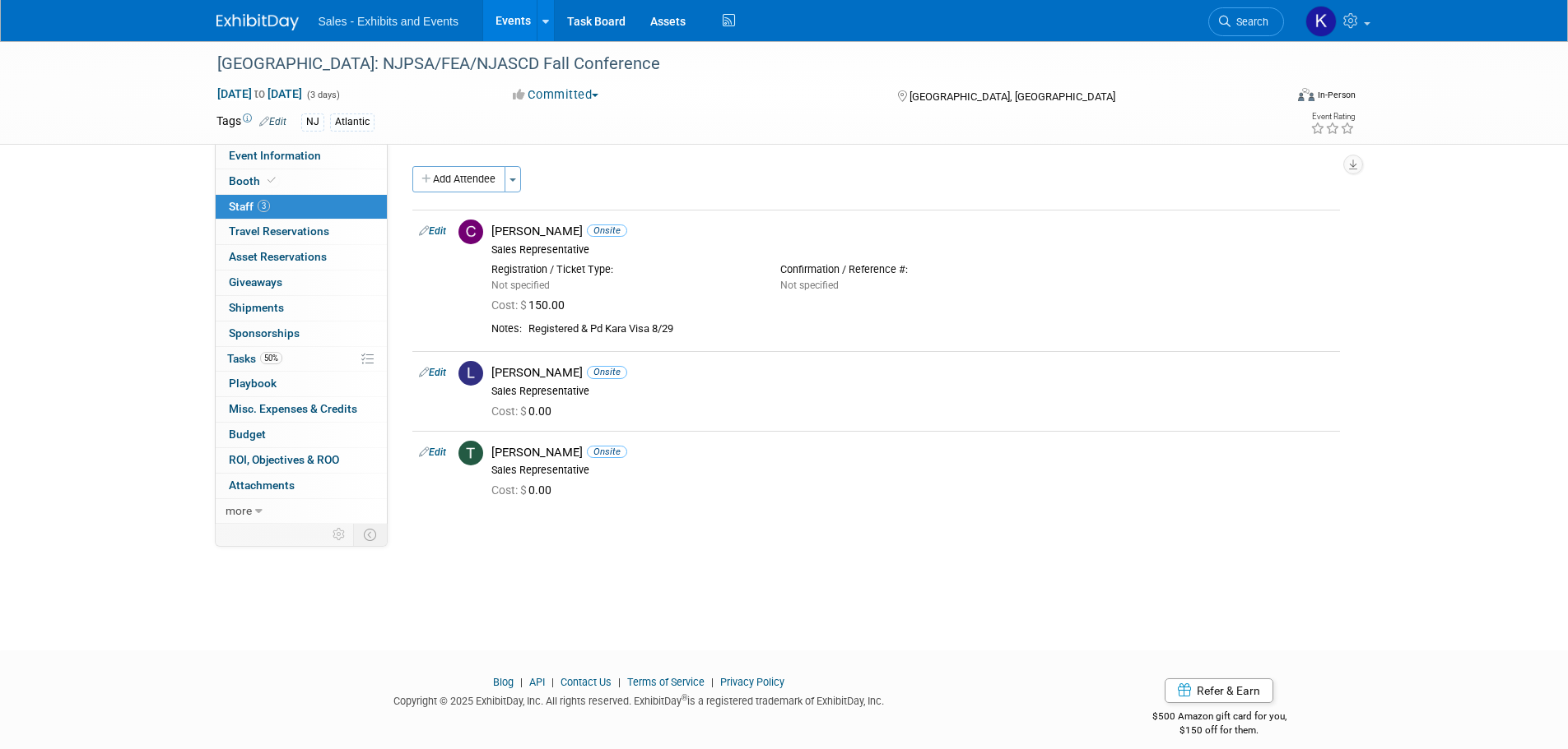
click at [271, 20] on img at bounding box center [257, 22] width 82 height 17
